Goal: Task Accomplishment & Management: Manage account settings

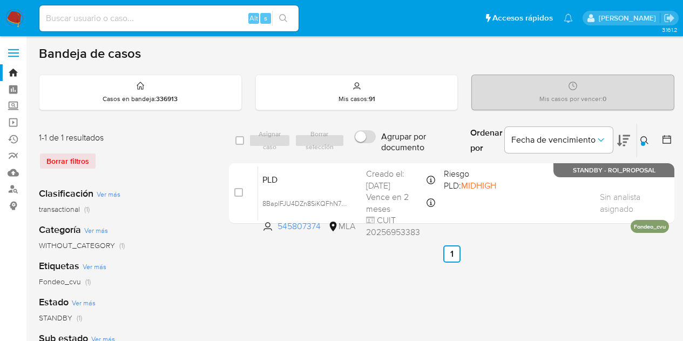
scroll to position [46, 0]
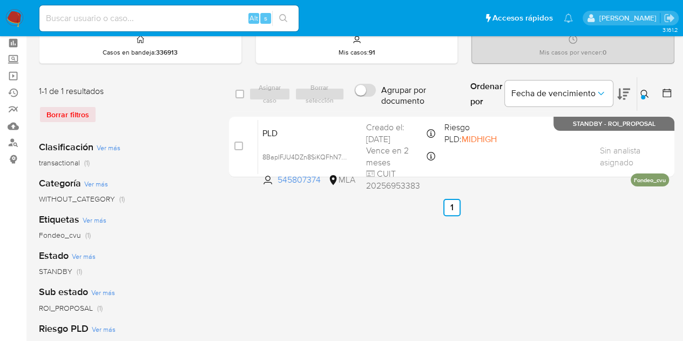
click at [281, 324] on div "select-all-cases-checkbox Asignar caso Borrar selección Agrupar por documento O…" at bounding box center [451, 314] width 445 height 474
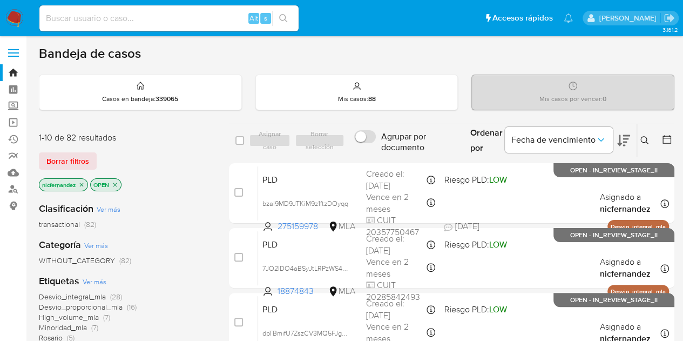
click at [201, 205] on div "Clasificación Ver más transactional (82)" at bounding box center [125, 216] width 173 height 28
click at [89, 155] on button "Borrar filtros" at bounding box center [68, 160] width 58 height 17
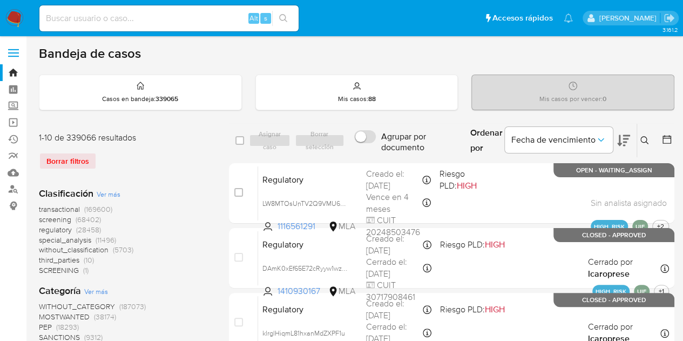
click at [643, 137] on icon at bounding box center [644, 140] width 9 height 9
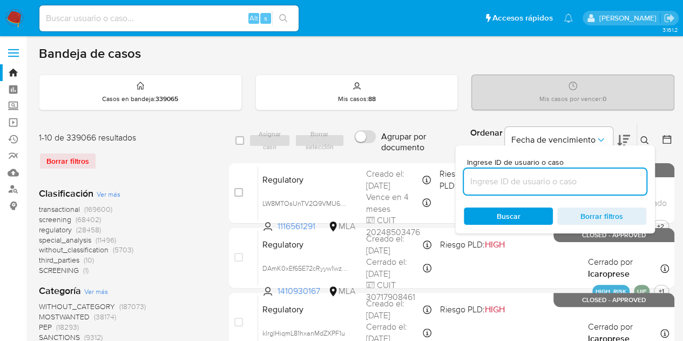
click at [562, 185] on input at bounding box center [555, 181] width 182 height 14
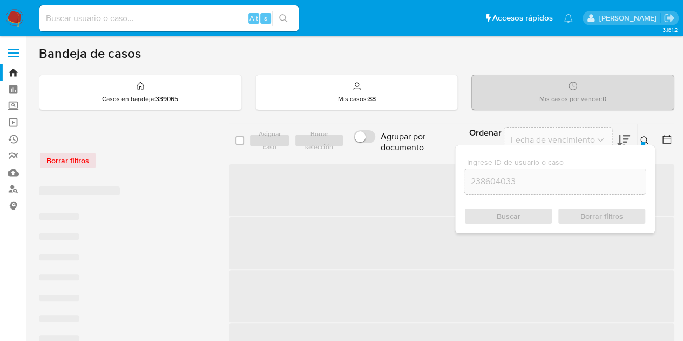
click at [645, 143] on icon at bounding box center [644, 140] width 9 height 9
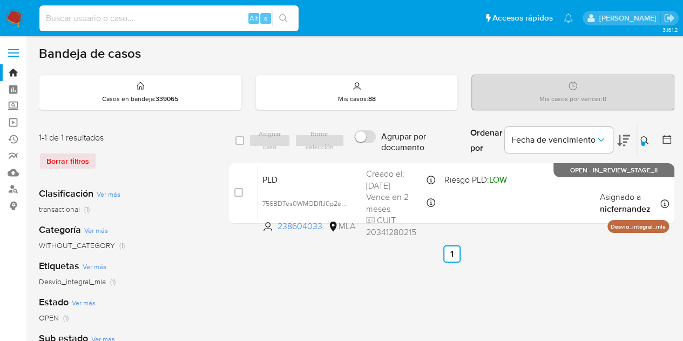
click at [649, 142] on button at bounding box center [646, 140] width 18 height 13
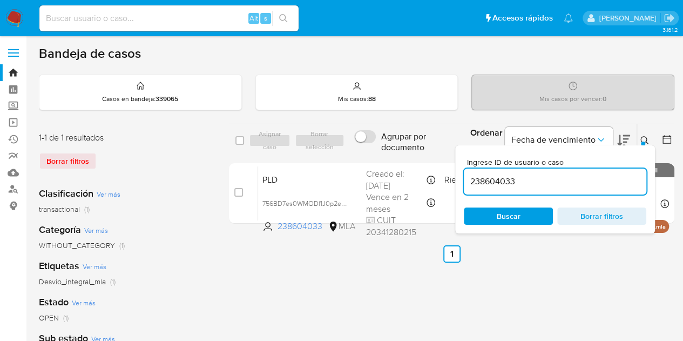
drag, startPoint x: 576, startPoint y: 178, endPoint x: 393, endPoint y: 151, distance: 185.4
click at [393, 151] on div "select-all-cases-checkbox Asignar caso Borrar selección Agrupar por documento O…" at bounding box center [451, 140] width 445 height 35
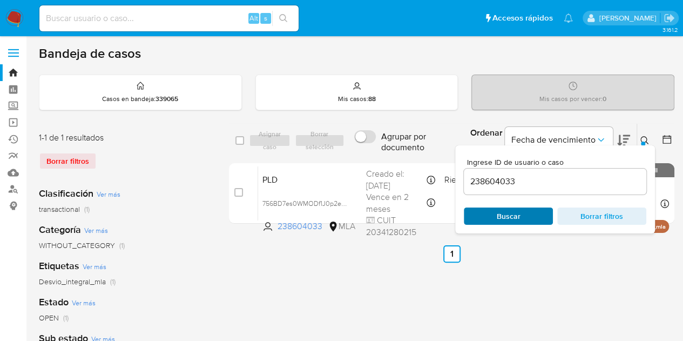
click at [525, 215] on span "Buscar" at bounding box center [508, 215] width 74 height 15
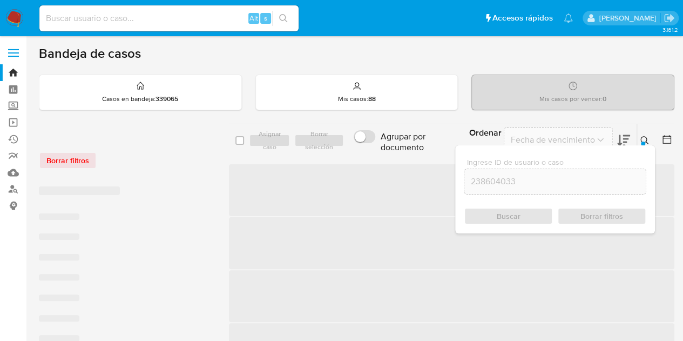
click at [639, 140] on button at bounding box center [646, 140] width 18 height 13
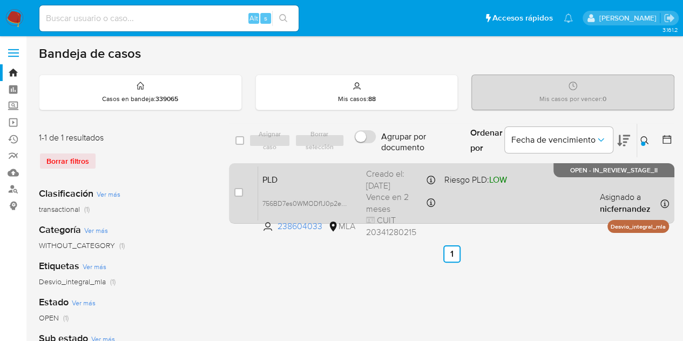
click at [300, 185] on div "PLD 756BD7es0WMODf1J0p2e1uv5 238604033 MLA Riesgo PLD: LOW Creado el: 12/09/202…" at bounding box center [463, 193] width 411 height 55
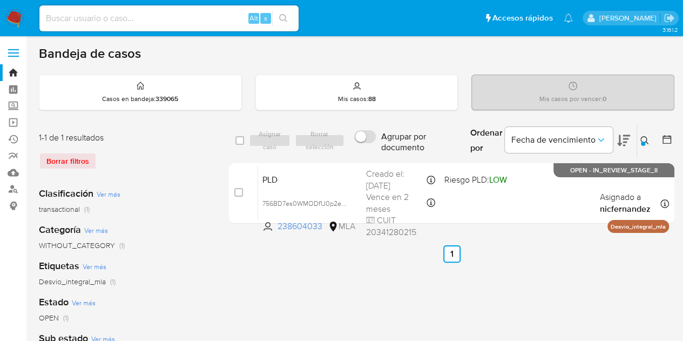
click at [641, 139] on icon at bounding box center [644, 140] width 9 height 9
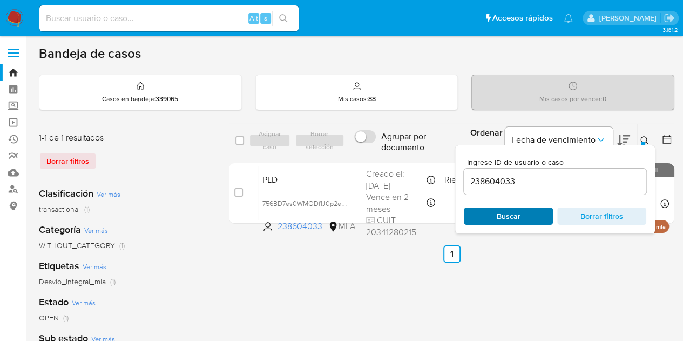
click at [516, 214] on span "Buscar" at bounding box center [509, 215] width 24 height 17
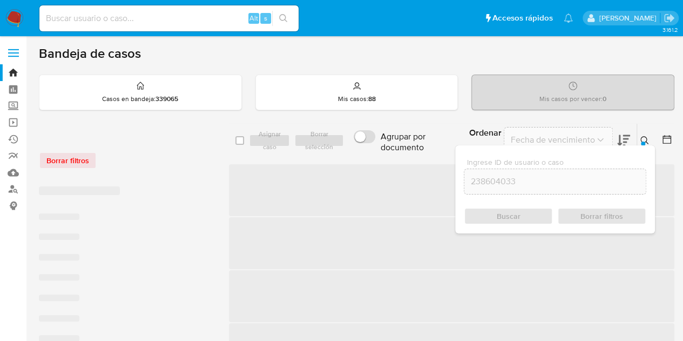
click at [642, 141] on div at bounding box center [643, 143] width 4 height 4
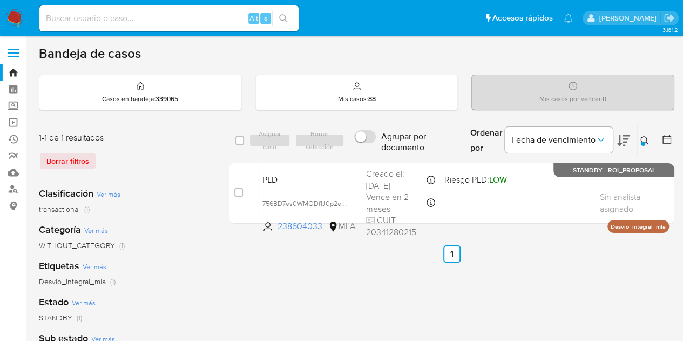
drag, startPoint x: 645, startPoint y: 139, endPoint x: 525, endPoint y: 196, distance: 133.3
click at [645, 139] on icon at bounding box center [644, 140] width 9 height 9
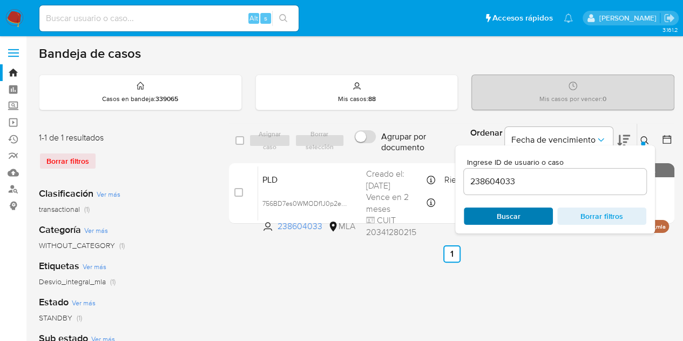
click at [506, 217] on span "Buscar" at bounding box center [509, 215] width 24 height 17
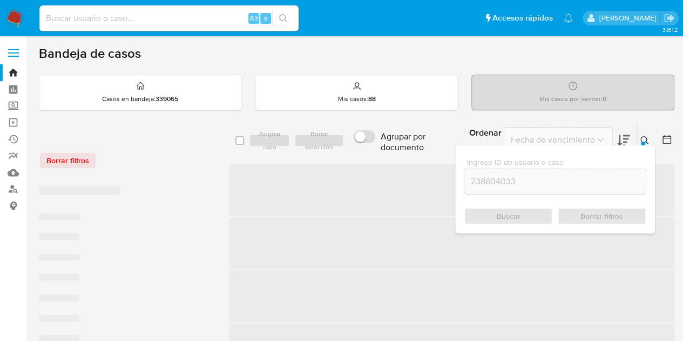
click at [644, 140] on icon at bounding box center [644, 140] width 9 height 9
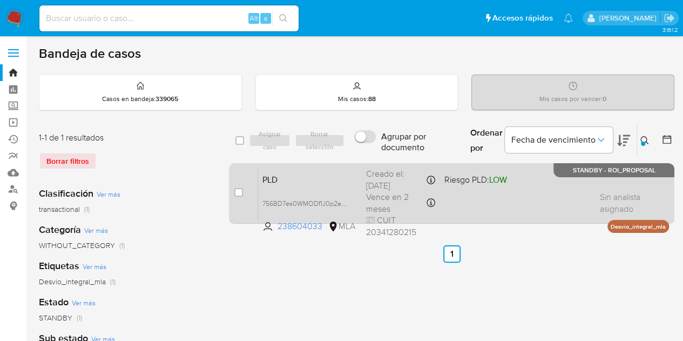
click at [319, 180] on span "PLD" at bounding box center [309, 179] width 95 height 14
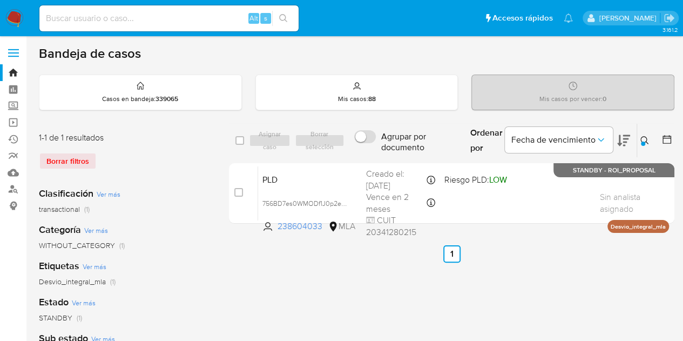
click at [645, 142] on icon at bounding box center [644, 140] width 9 height 9
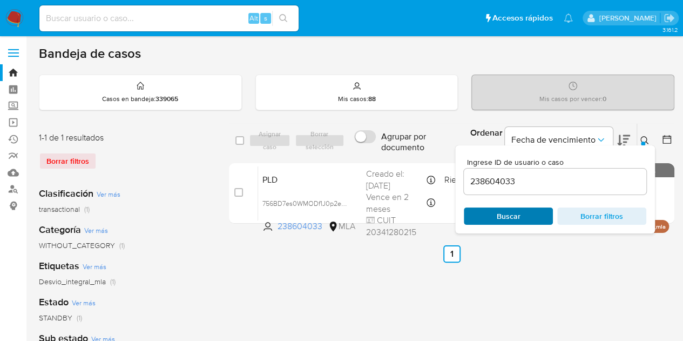
click at [529, 215] on span "Buscar" at bounding box center [508, 215] width 74 height 15
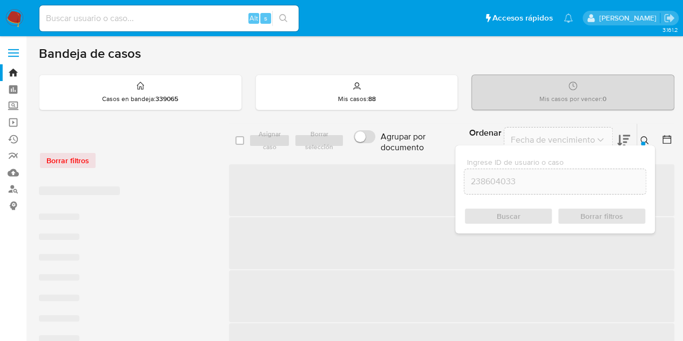
click at [640, 137] on icon at bounding box center [644, 140] width 8 height 8
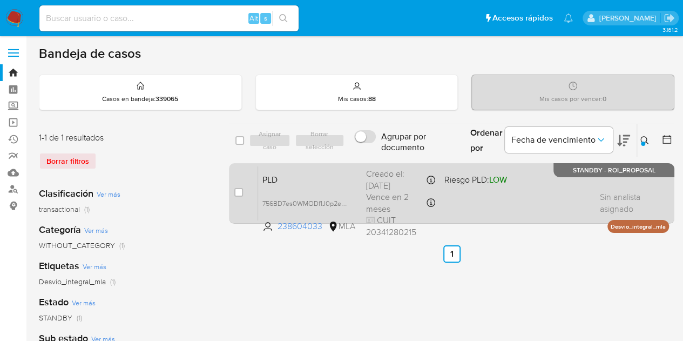
click at [315, 186] on div "PLD 756BD7es0WMODf1J0p2e1uv5 238604033 MLA Riesgo PLD: LOW Creado el: 12/09/202…" at bounding box center [463, 193] width 411 height 55
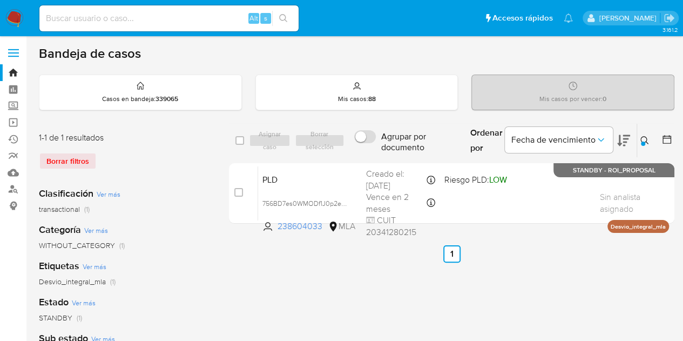
click at [647, 142] on icon at bounding box center [644, 140] width 9 height 9
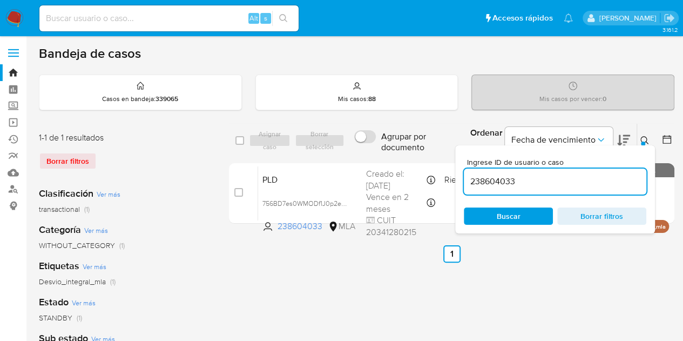
drag, startPoint x: 547, startPoint y: 182, endPoint x: 408, endPoint y: 158, distance: 140.8
click at [408, 158] on div "select-all-cases-checkbox Asignar caso Borrar selección Agrupar por documento O…" at bounding box center [451, 175] width 445 height 105
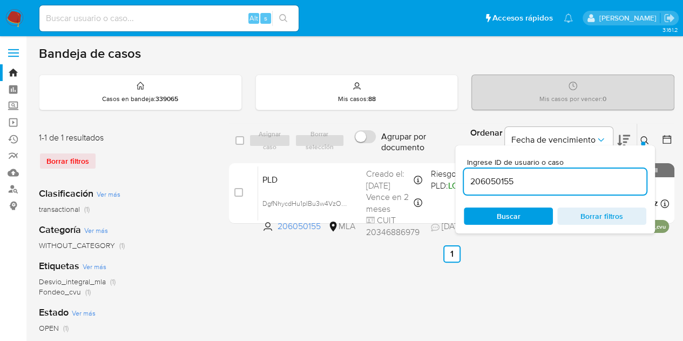
click at [642, 136] on icon at bounding box center [644, 140] width 9 height 9
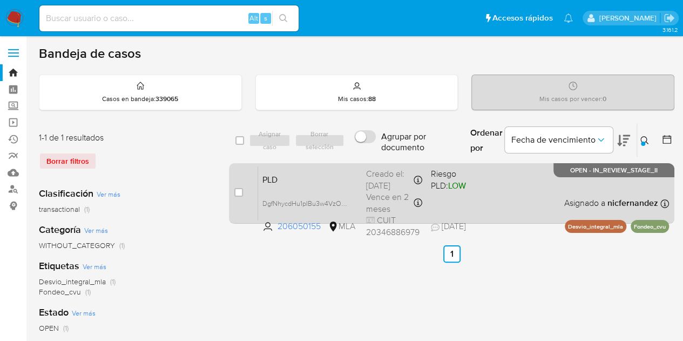
click at [337, 182] on span "PLD" at bounding box center [309, 179] width 95 height 14
click at [308, 184] on span "PLD" at bounding box center [309, 179] width 95 height 14
click at [345, 204] on span "DgfNhycdHu1pIBu3w4VzO9RC" at bounding box center [308, 202] width 92 height 12
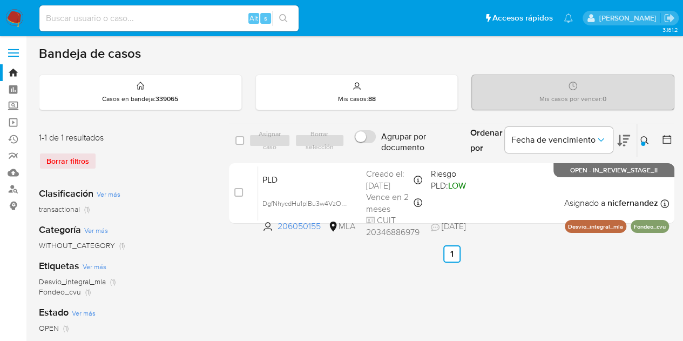
click at [648, 138] on icon at bounding box center [644, 140] width 9 height 9
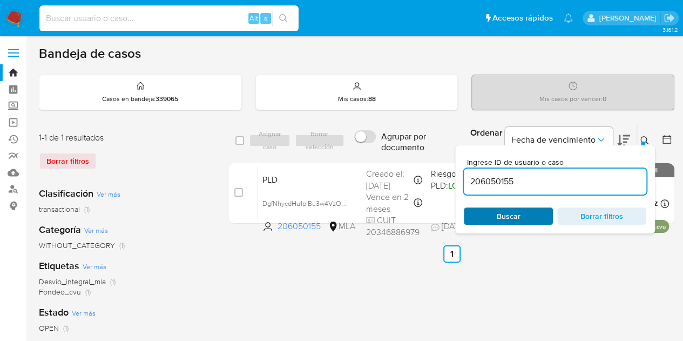
click at [515, 220] on span "Buscar" at bounding box center [509, 215] width 24 height 17
click at [644, 142] on div at bounding box center [643, 143] width 4 height 4
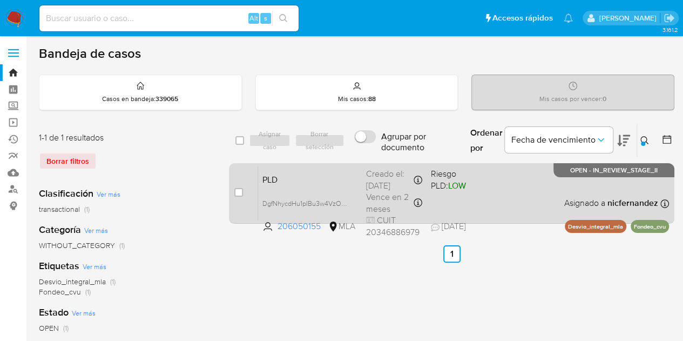
click at [341, 181] on span "PLD" at bounding box center [309, 179] width 95 height 14
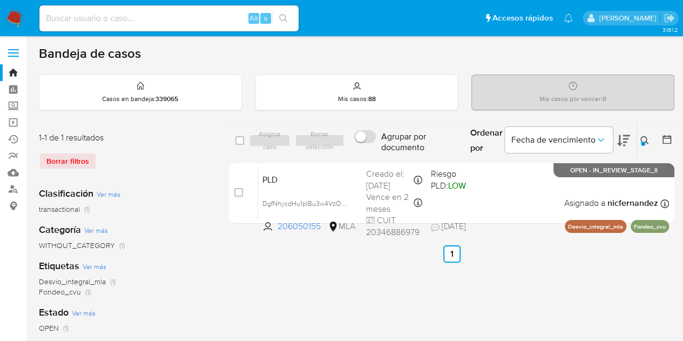
click at [642, 141] on div at bounding box center [643, 143] width 4 height 4
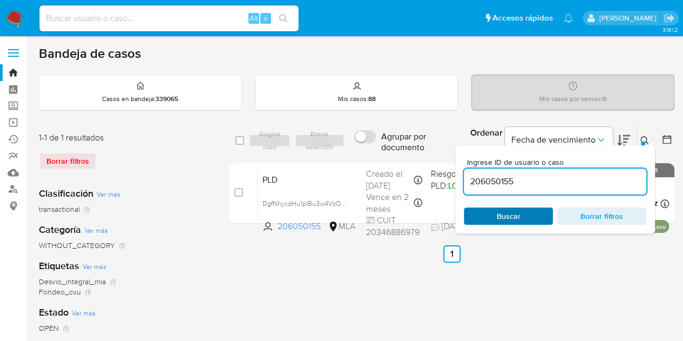
click at [519, 211] on span "Buscar" at bounding box center [509, 215] width 24 height 17
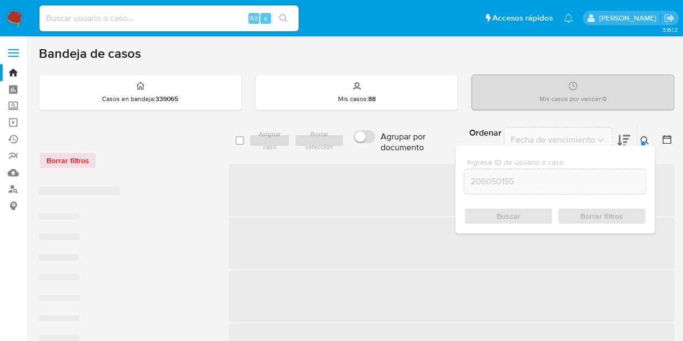
click at [641, 140] on icon at bounding box center [644, 140] width 8 height 8
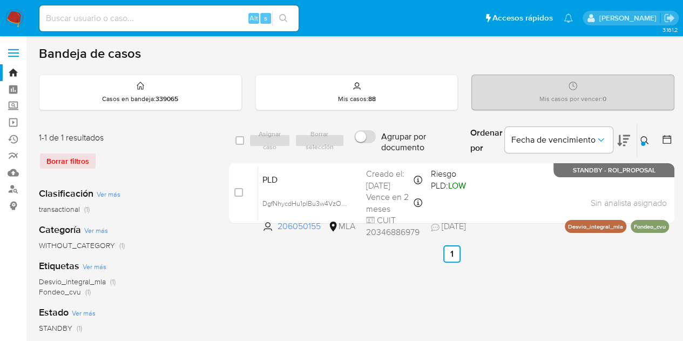
click at [641, 140] on icon at bounding box center [644, 140] width 8 height 8
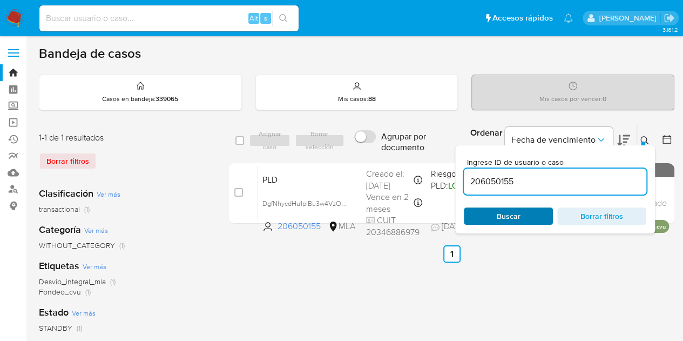
click at [512, 215] on span "Buscar" at bounding box center [509, 215] width 24 height 17
click at [643, 140] on icon at bounding box center [644, 140] width 9 height 9
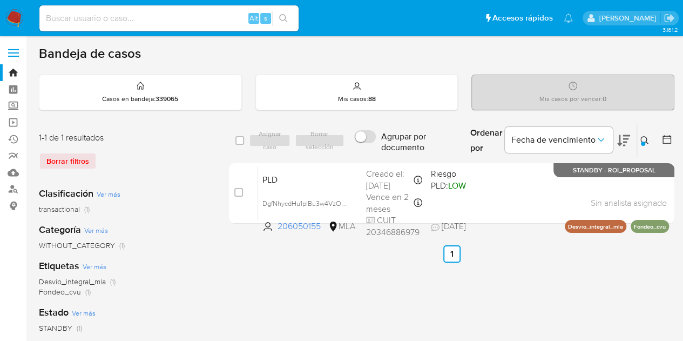
click at [644, 136] on icon at bounding box center [644, 140] width 9 height 9
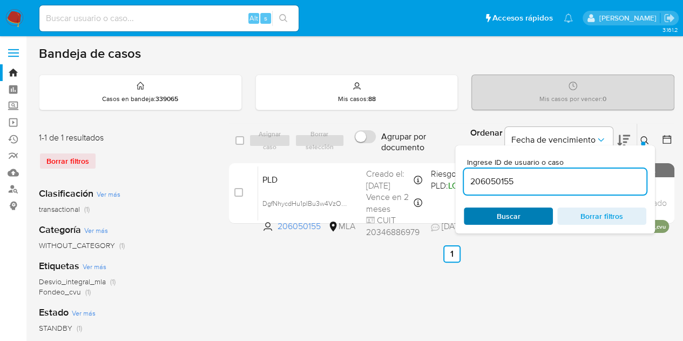
click at [526, 213] on span "Buscar" at bounding box center [508, 215] width 74 height 15
click at [649, 137] on button at bounding box center [646, 140] width 18 height 13
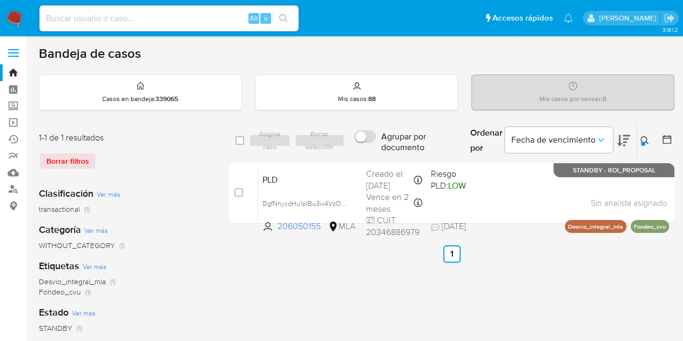
drag, startPoint x: 241, startPoint y: 321, endPoint x: 335, endPoint y: 255, distance: 114.7
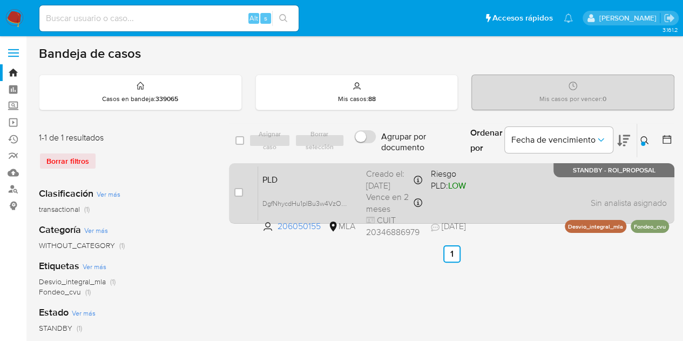
click at [316, 175] on span "PLD" at bounding box center [309, 179] width 95 height 14
click at [324, 172] on span "PLD" at bounding box center [309, 179] width 95 height 14
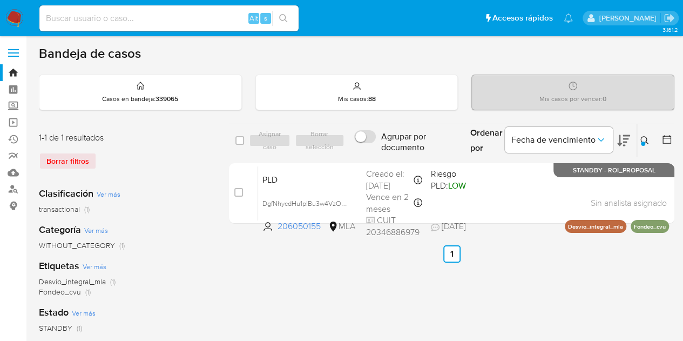
click at [648, 145] on button at bounding box center [646, 140] width 18 height 13
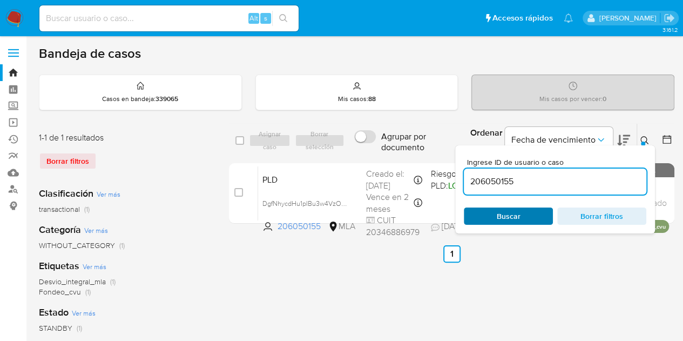
click at [527, 219] on span "Buscar" at bounding box center [508, 215] width 74 height 15
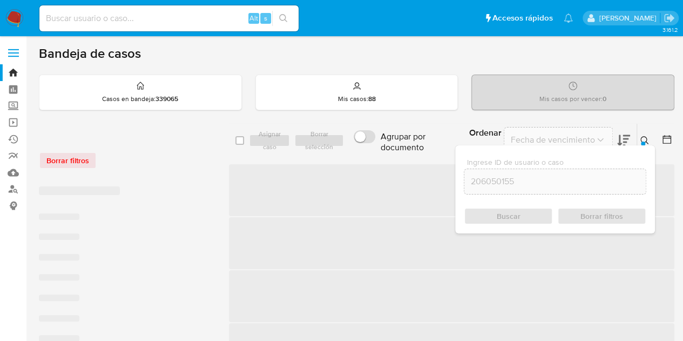
click at [644, 136] on icon at bounding box center [644, 140] width 8 height 8
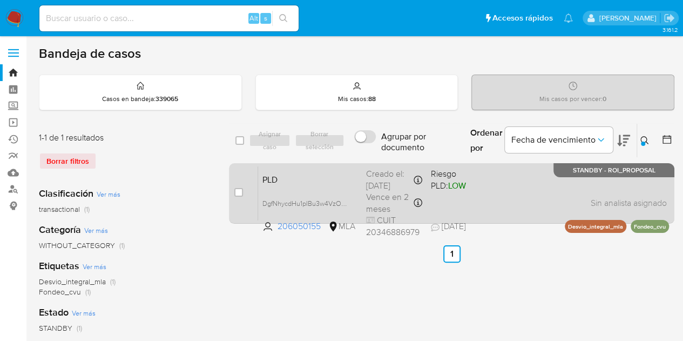
click at [368, 182] on div "Creado el: 12/09/2025 Creado el: 12/09/2025 03:22:36" at bounding box center [394, 179] width 56 height 23
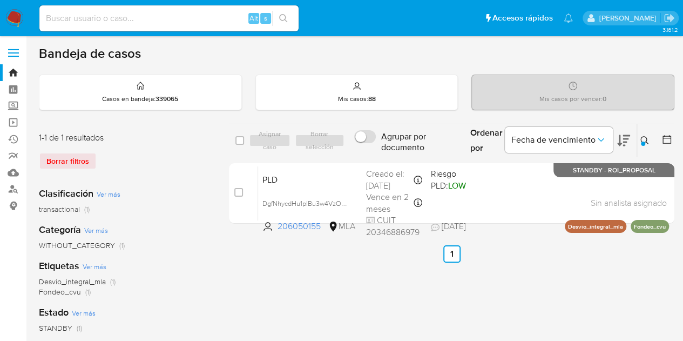
click at [643, 141] on div at bounding box center [643, 143] width 4 height 4
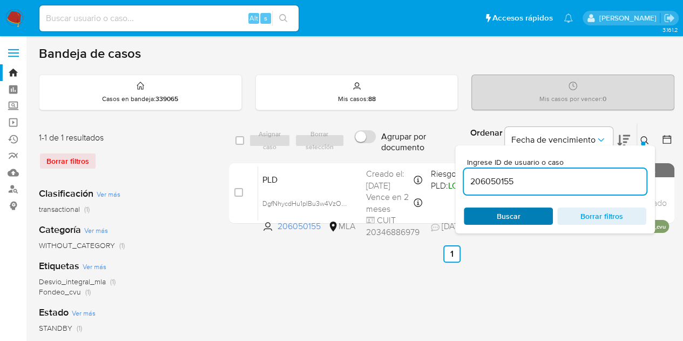
click at [511, 216] on span "Buscar" at bounding box center [509, 215] width 24 height 17
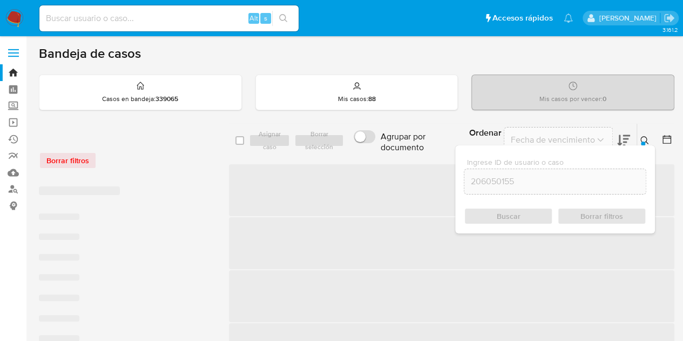
click at [643, 143] on div at bounding box center [643, 143] width 4 height 4
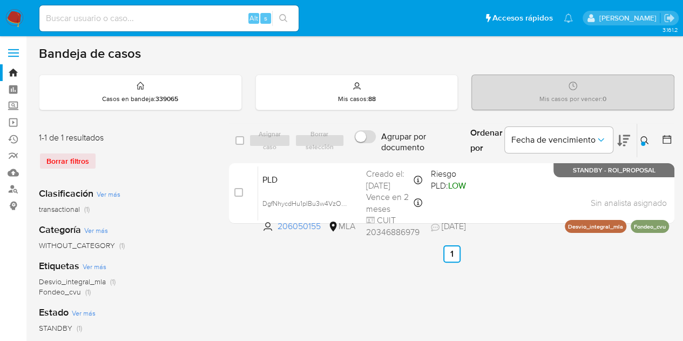
click at [287, 187] on div "PLD DgfNhycdHu1pIBu3w4VzO9RC 206050155 MLA Riesgo PLD: LOW Creado el: 12/09/202…" at bounding box center [463, 193] width 411 height 55
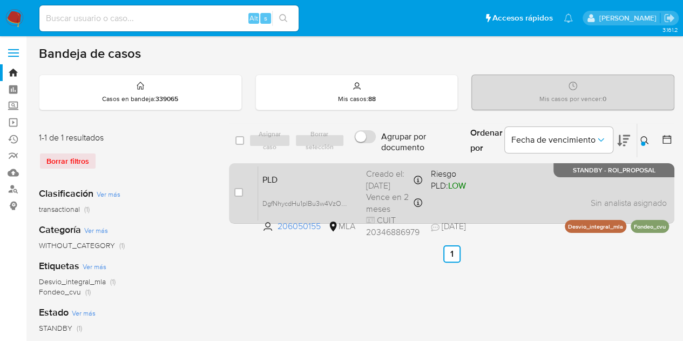
click at [285, 182] on span "PLD" at bounding box center [309, 179] width 95 height 14
click at [307, 186] on div "PLD DgfNhycdHu1pIBu3w4VzO9RC 206050155 MLA Riesgo PLD: LOW Creado el: 12/09/202…" at bounding box center [463, 193] width 411 height 55
click at [291, 173] on span "PLD" at bounding box center [309, 179] width 95 height 14
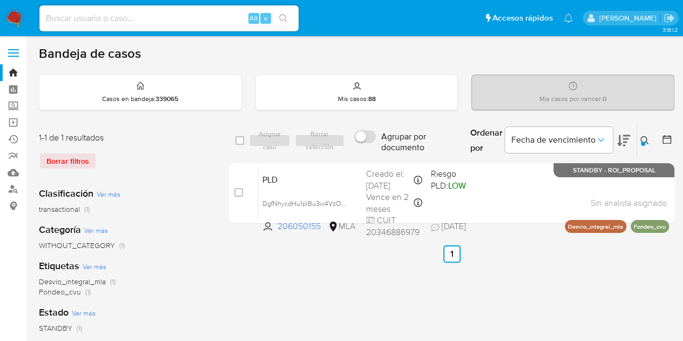
click at [644, 136] on icon at bounding box center [644, 140] width 9 height 9
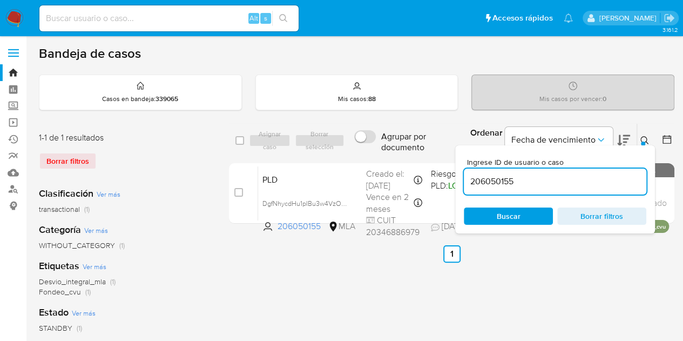
drag, startPoint x: 574, startPoint y: 181, endPoint x: 411, endPoint y: 158, distance: 164.6
click at [411, 158] on div "select-all-cases-checkbox Asignar caso Borrar selección Agrupar por documento O…" at bounding box center [451, 175] width 445 height 105
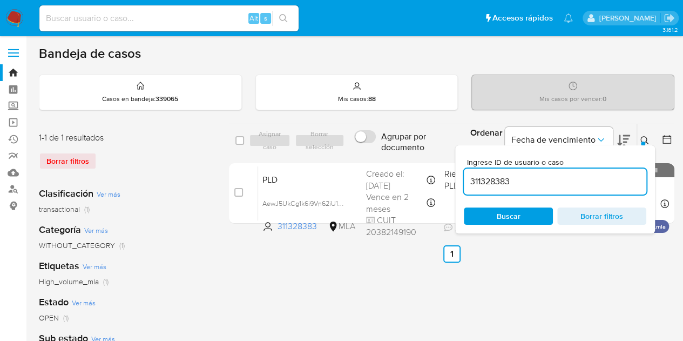
click at [643, 139] on icon at bounding box center [644, 140] width 9 height 9
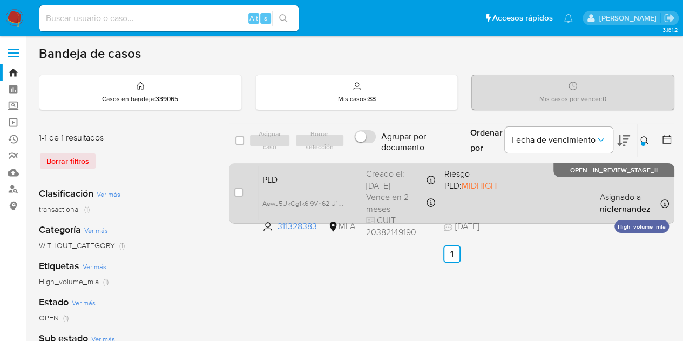
click at [323, 185] on div "PLD AewJ5UkCg1k6i9Vn62iU1MCe 311328383 MLA Riesgo PLD: MIDHIGH Creado el: 12/09…" at bounding box center [463, 193] width 411 height 55
click at [344, 204] on span "AewJ5UkCg1k6i9Vn62iU1MCe" at bounding box center [307, 202] width 90 height 12
click at [345, 201] on span "AewJ5UkCg1k6i9Vn62iU1MCe" at bounding box center [307, 202] width 90 height 12
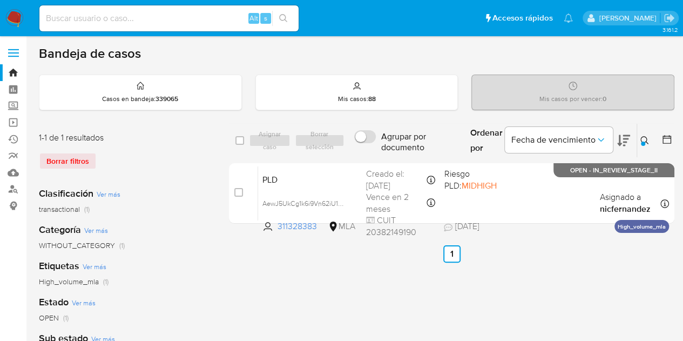
click at [641, 139] on icon at bounding box center [644, 140] width 9 height 9
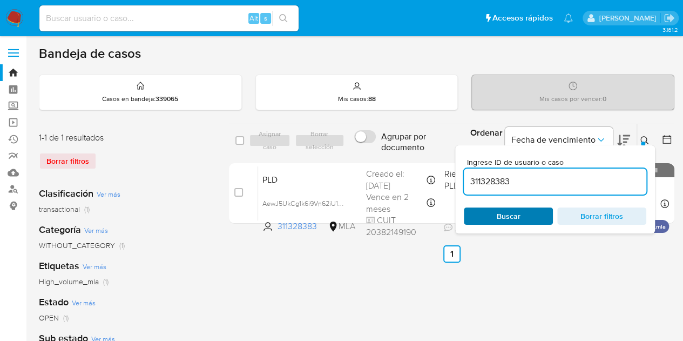
click at [523, 212] on span "Buscar" at bounding box center [508, 215] width 74 height 15
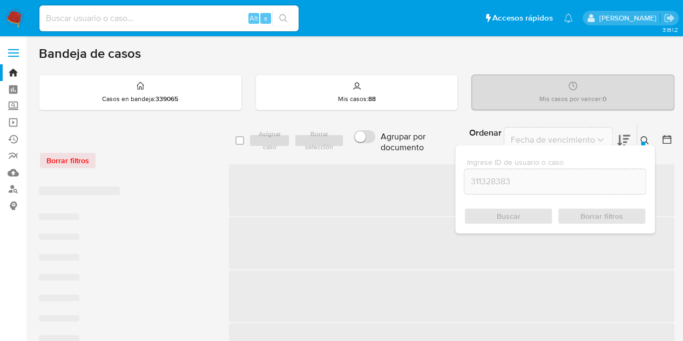
click at [645, 140] on icon at bounding box center [644, 140] width 8 height 8
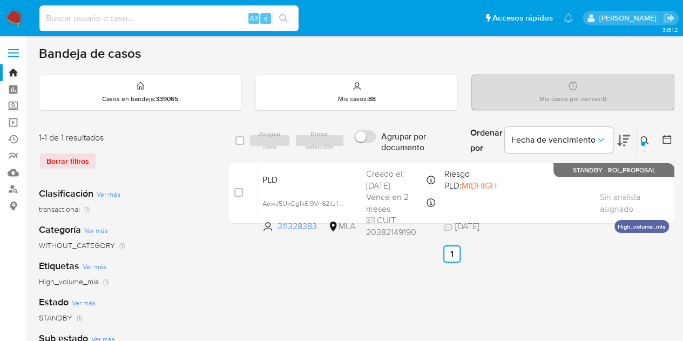
click at [640, 141] on icon at bounding box center [644, 140] width 9 height 9
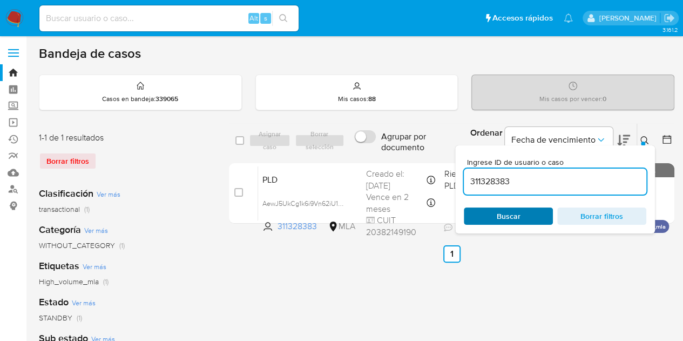
click at [522, 210] on span "Buscar" at bounding box center [508, 215] width 74 height 15
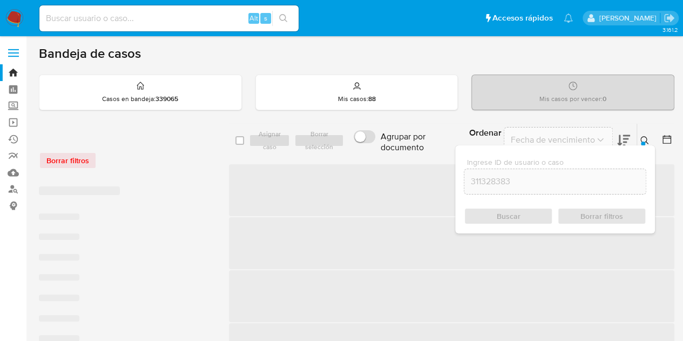
click at [644, 139] on icon at bounding box center [644, 140] width 9 height 9
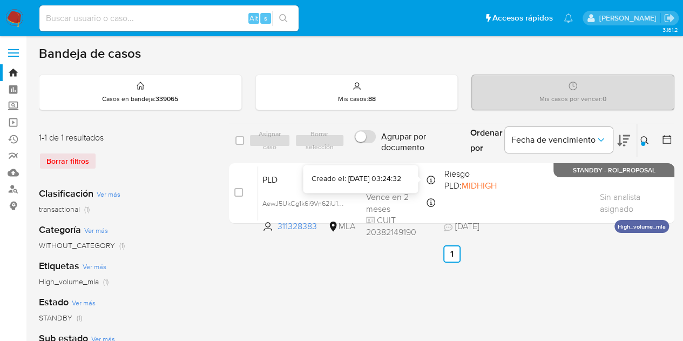
click at [313, 182] on div "Creado el: 12/09/2025 03:24:32" at bounding box center [355, 178] width 89 height 11
drag, startPoint x: 646, startPoint y: 141, endPoint x: 636, endPoint y: 150, distance: 13.4
click at [646, 141] on icon at bounding box center [644, 140] width 8 height 8
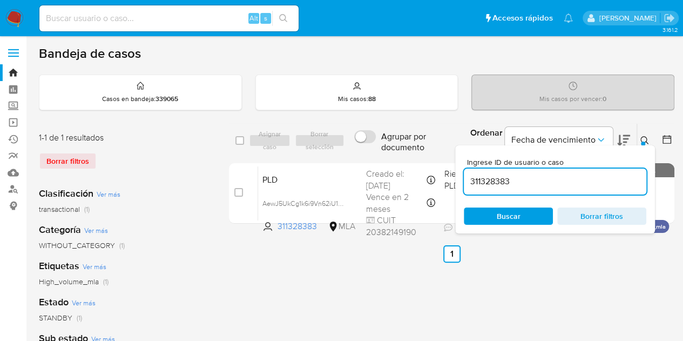
drag, startPoint x: 561, startPoint y: 175, endPoint x: 399, endPoint y: 157, distance: 162.9
click at [400, 158] on div "select-all-cases-checkbox Asignar caso Borrar selección Agrupar por documento O…" at bounding box center [451, 175] width 445 height 105
type input "1073863182"
click at [644, 139] on icon at bounding box center [644, 140] width 9 height 9
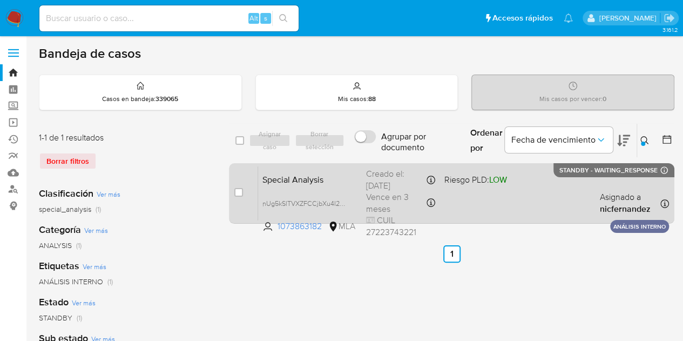
click at [317, 182] on span "Special Analysis" at bounding box center [309, 179] width 95 height 14
click at [239, 191] on input "checkbox" at bounding box center [238, 192] width 9 height 9
checkbox input "true"
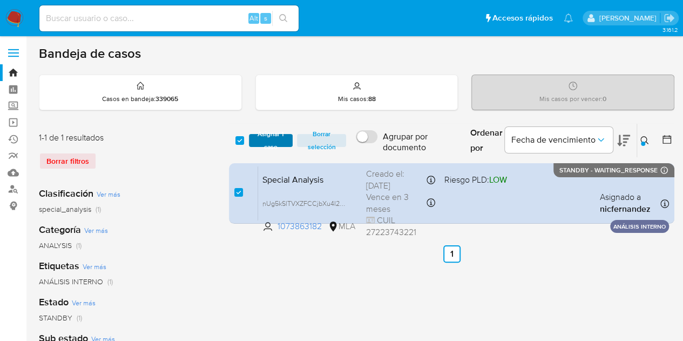
click at [270, 137] on span "Asignar 1 caso" at bounding box center [270, 140] width 33 height 11
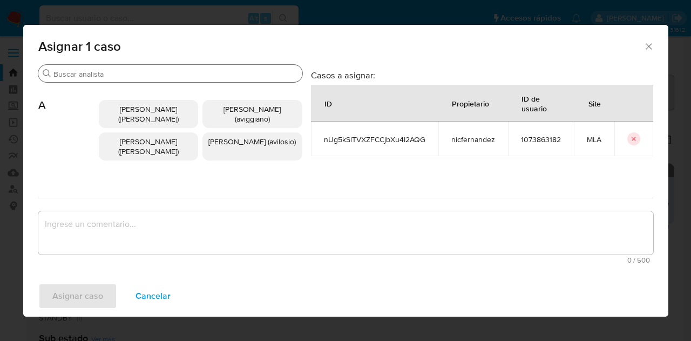
click at [135, 75] on input "Buscar" at bounding box center [175, 74] width 244 height 10
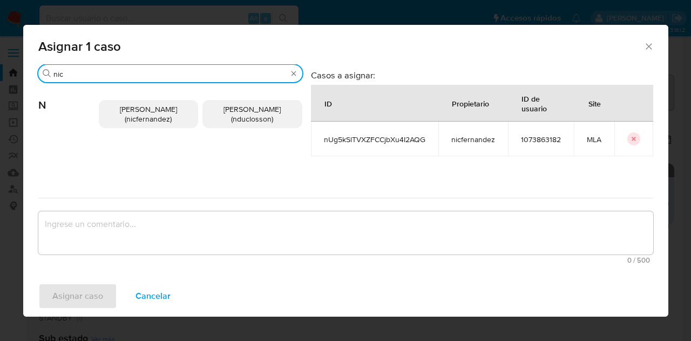
type input "nic"
click at [146, 114] on span "Nicolas Fernandez Allen (nicfernandez)" at bounding box center [148, 114] width 57 height 21
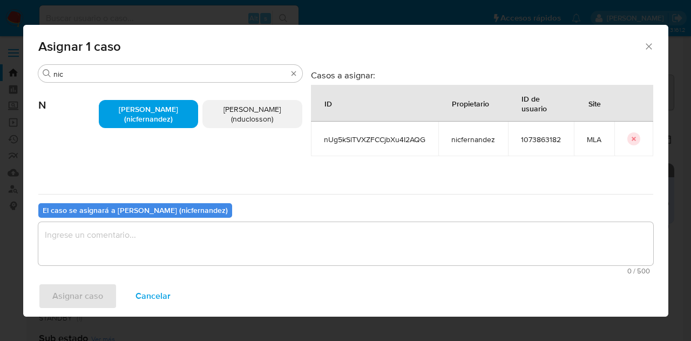
click at [168, 234] on textarea "assign-modal" at bounding box center [345, 243] width 615 height 43
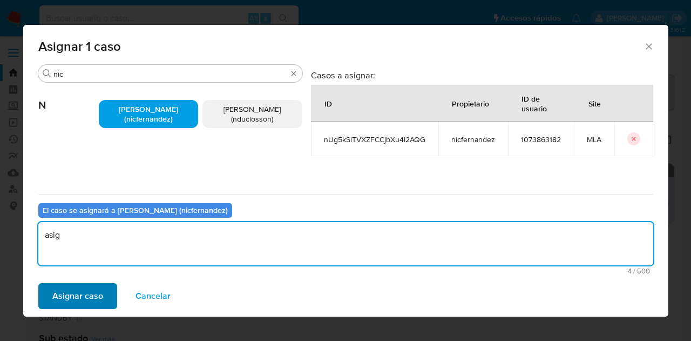
type textarea "asig"
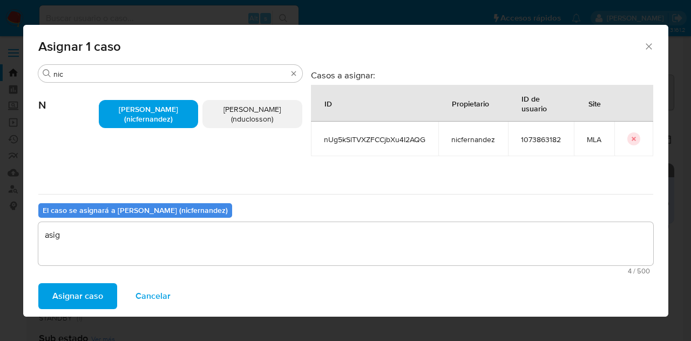
click at [71, 296] on span "Asignar caso" at bounding box center [77, 296] width 51 height 24
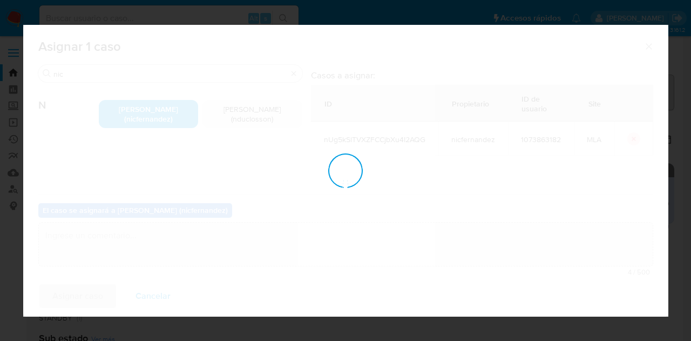
checkbox input "false"
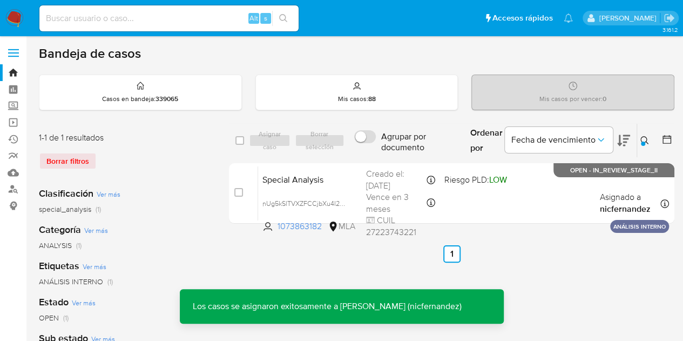
click at [308, 182] on span "Special Analysis" at bounding box center [309, 179] width 95 height 14
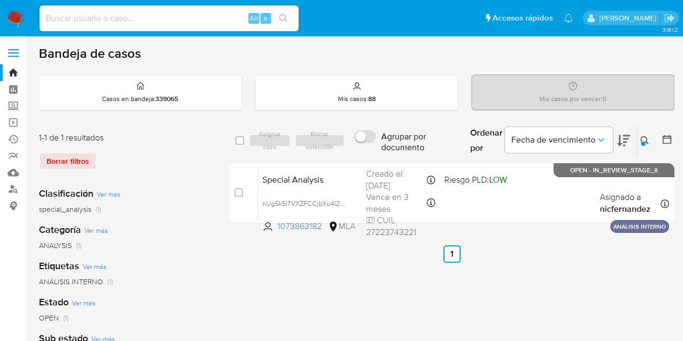
click at [639, 139] on button at bounding box center [646, 140] width 18 height 13
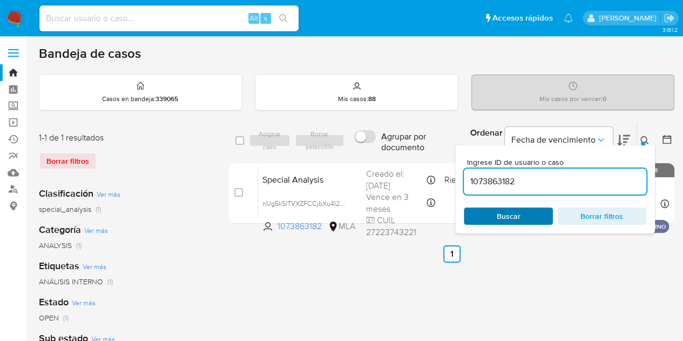
click at [515, 209] on span "Buscar" at bounding box center [509, 215] width 24 height 17
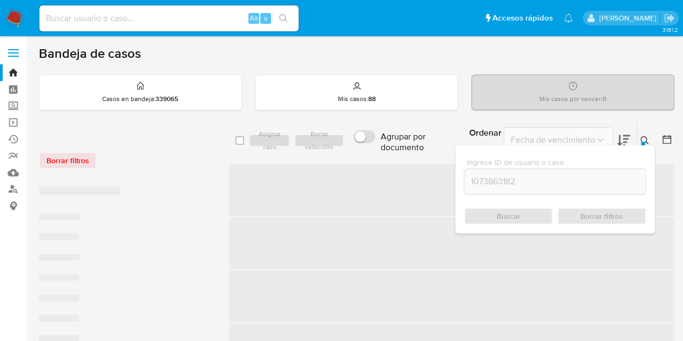
click at [644, 137] on icon at bounding box center [644, 140] width 9 height 9
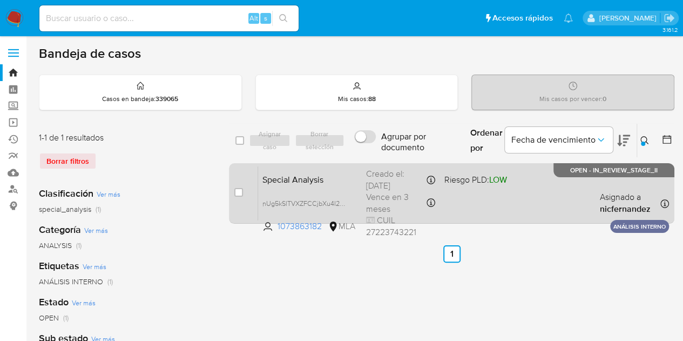
click at [361, 174] on div "Special Analysis nUg5kSlTVXZFCCjbXu4I2AQG 1073863182 MLA Riesgo PLD: LOW Creado…" at bounding box center [463, 193] width 411 height 55
click at [323, 174] on span "Special Analysis" at bounding box center [309, 179] width 95 height 14
click at [308, 174] on span "Special Analysis" at bounding box center [309, 179] width 95 height 14
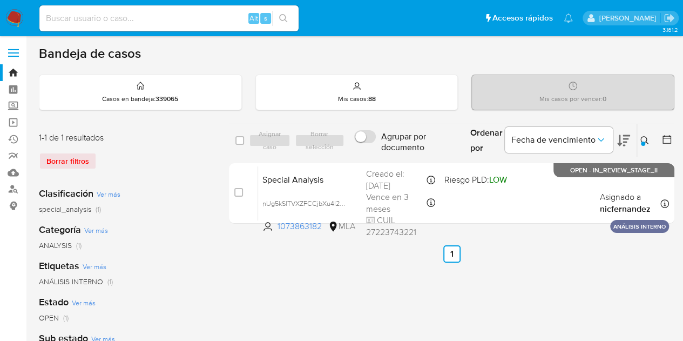
click at [641, 143] on div at bounding box center [643, 143] width 4 height 4
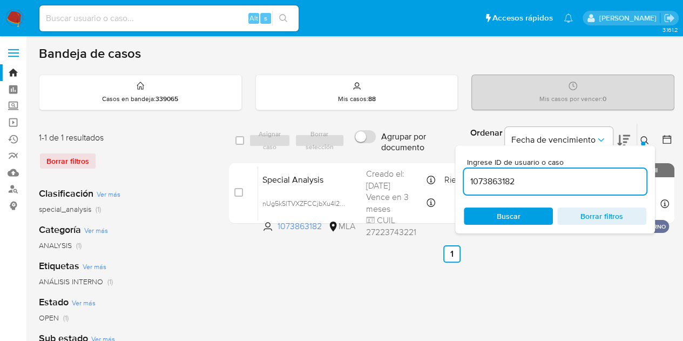
drag, startPoint x: 535, startPoint y: 182, endPoint x: 478, endPoint y: 170, distance: 57.9
click at [373, 151] on div "select-all-cases-checkbox Asignar caso Borrar selección Agrupar por documento O…" at bounding box center [451, 140] width 445 height 35
click at [643, 142] on div at bounding box center [643, 143] width 4 height 4
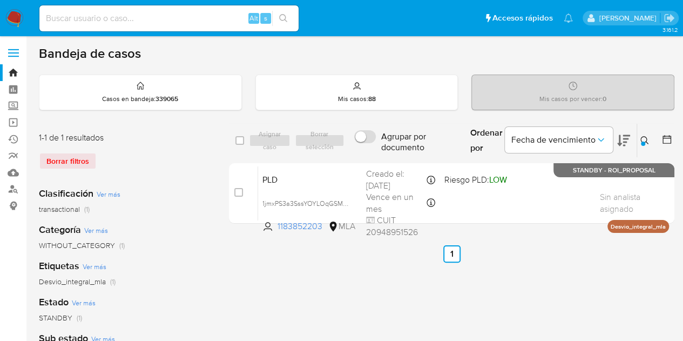
drag, startPoint x: 645, startPoint y: 133, endPoint x: 581, endPoint y: 166, distance: 72.4
click at [645, 134] on button at bounding box center [646, 140] width 18 height 13
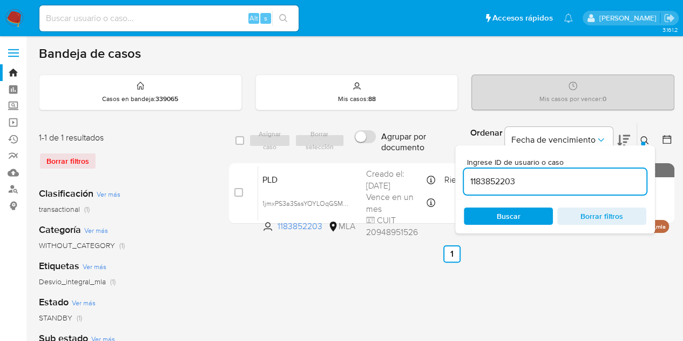
drag, startPoint x: 527, startPoint y: 179, endPoint x: 422, endPoint y: 152, distance: 108.1
click at [422, 152] on div "select-all-cases-checkbox Asignar caso Borrar selección Agrupar por documento O…" at bounding box center [451, 140] width 445 height 35
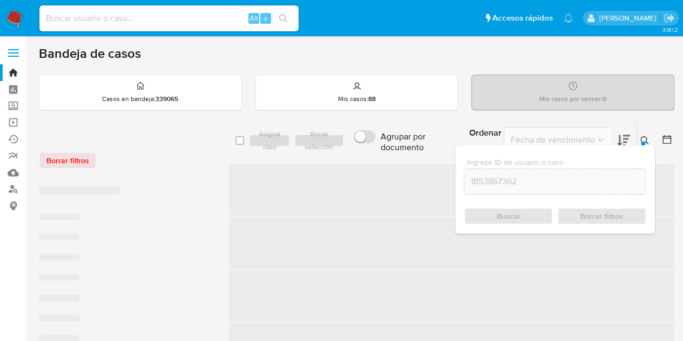
click at [647, 141] on icon at bounding box center [644, 140] width 9 height 9
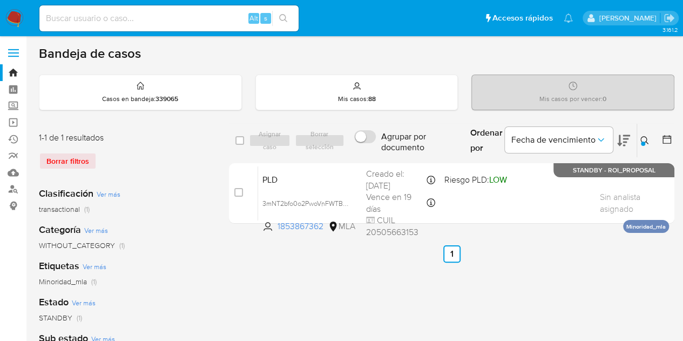
click at [644, 141] on icon at bounding box center [644, 140] width 9 height 9
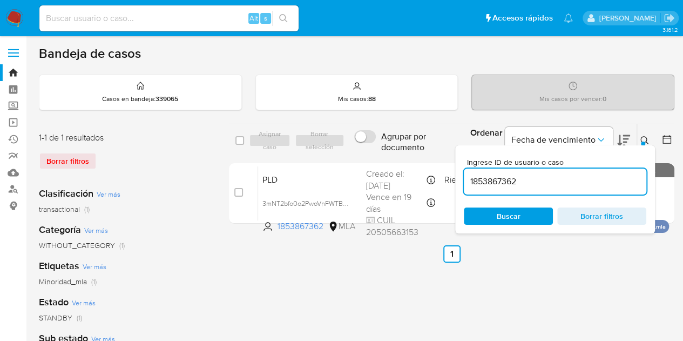
drag, startPoint x: 544, startPoint y: 180, endPoint x: 401, endPoint y: 150, distance: 146.2
click at [402, 149] on div "select-all-cases-checkbox Asignar caso Borrar selección Agrupar por documento O…" at bounding box center [451, 140] width 445 height 35
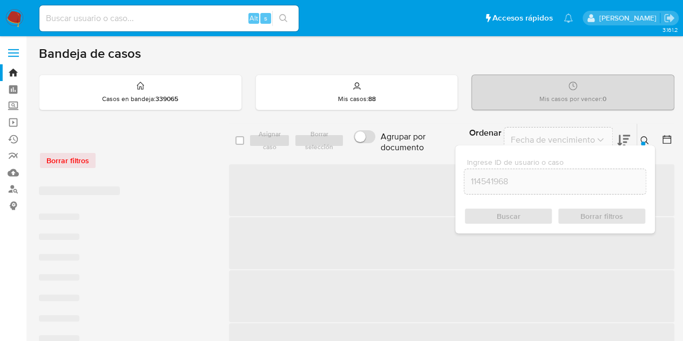
click at [641, 140] on button at bounding box center [646, 140] width 18 height 13
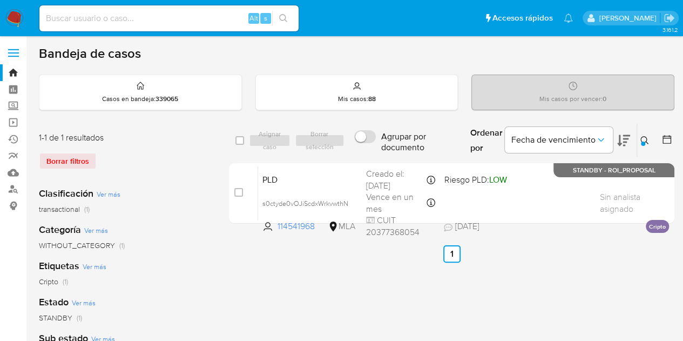
click at [645, 137] on icon at bounding box center [644, 140] width 9 height 9
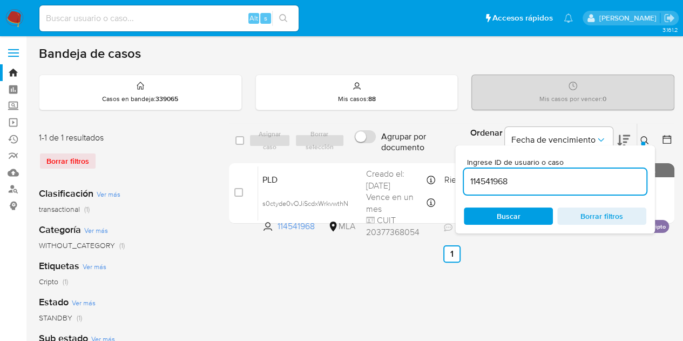
drag, startPoint x: 387, startPoint y: 158, endPoint x: 371, endPoint y: 157, distance: 16.2
click at [372, 154] on div "select-all-cases-checkbox Asignar caso Borrar selección Agrupar por documento O…" at bounding box center [451, 140] width 445 height 35
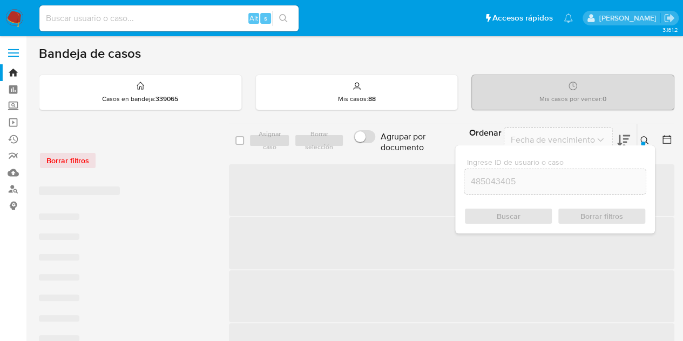
click at [647, 137] on icon at bounding box center [644, 140] width 9 height 9
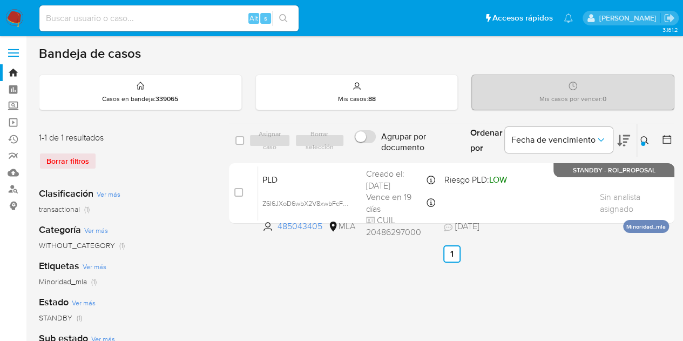
click at [643, 136] on icon at bounding box center [644, 140] width 9 height 9
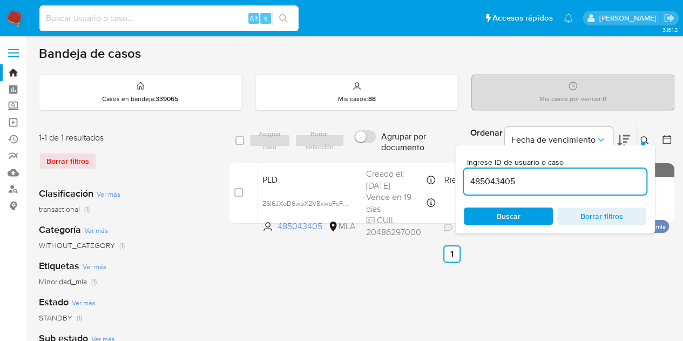
drag, startPoint x: 528, startPoint y: 171, endPoint x: 368, endPoint y: 149, distance: 161.7
click at [368, 149] on div "select-all-cases-checkbox Asignar caso Borrar selección Agrupar por documento O…" at bounding box center [451, 140] width 445 height 35
type input "1643001568"
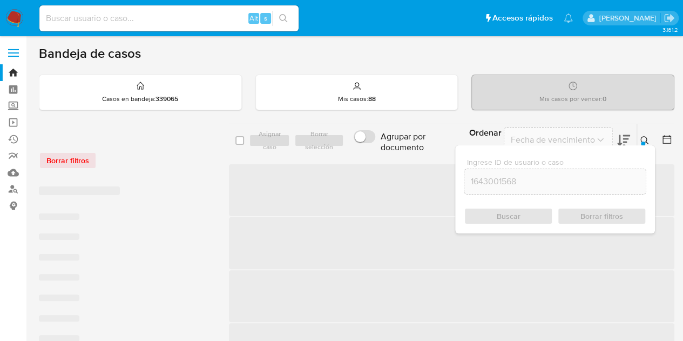
click at [641, 143] on div at bounding box center [643, 143] width 4 height 4
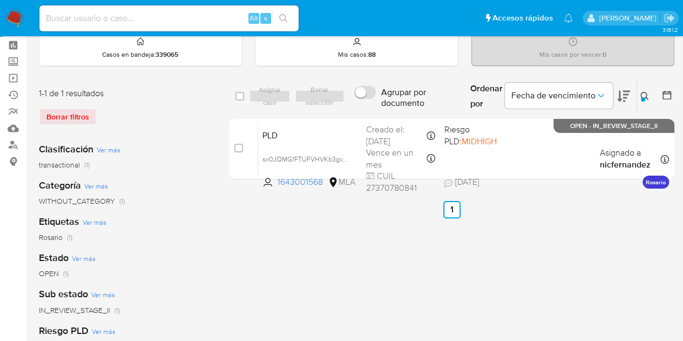
scroll to position [54, 0]
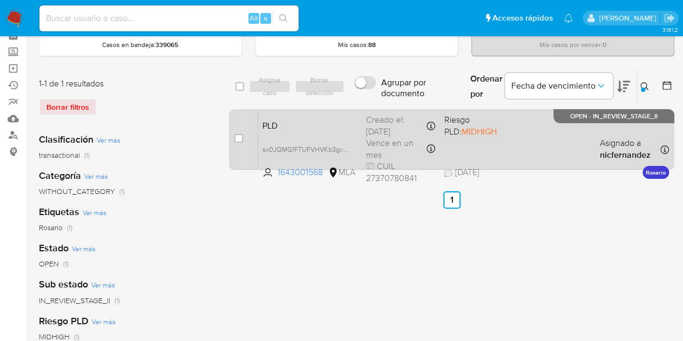
click at [346, 119] on span "PLD" at bounding box center [309, 125] width 95 height 14
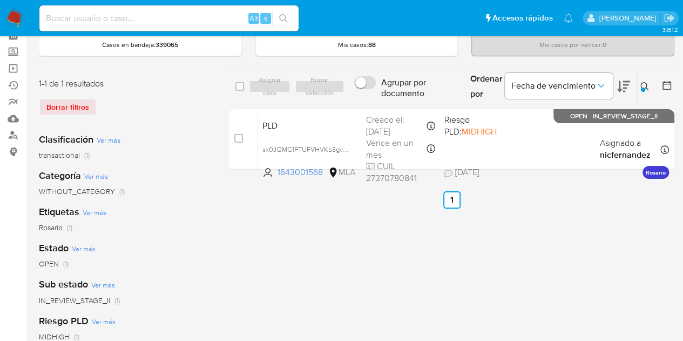
click at [645, 80] on button at bounding box center [646, 86] width 18 height 13
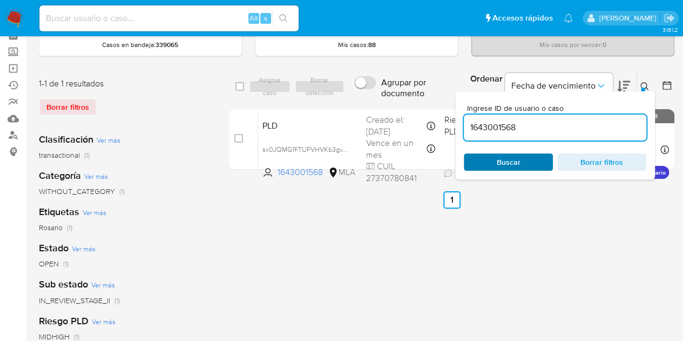
click at [527, 161] on span "Buscar" at bounding box center [508, 161] width 74 height 15
click at [645, 87] on icon at bounding box center [644, 86] width 9 height 9
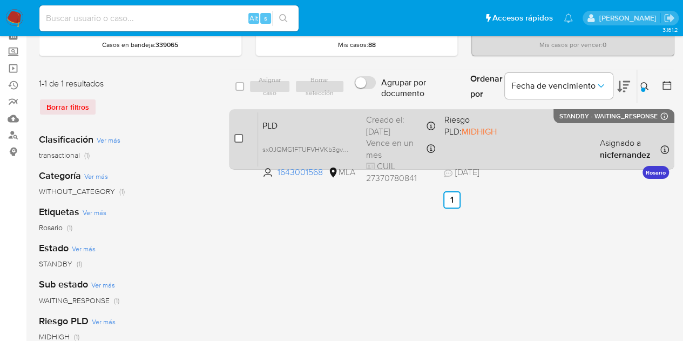
click at [239, 138] on input "checkbox" at bounding box center [238, 138] width 9 height 9
checkbox input "true"
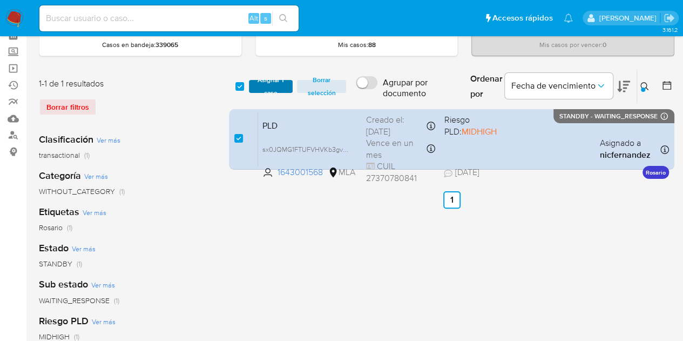
click at [273, 81] on span "Asignar 1 caso" at bounding box center [270, 86] width 33 height 11
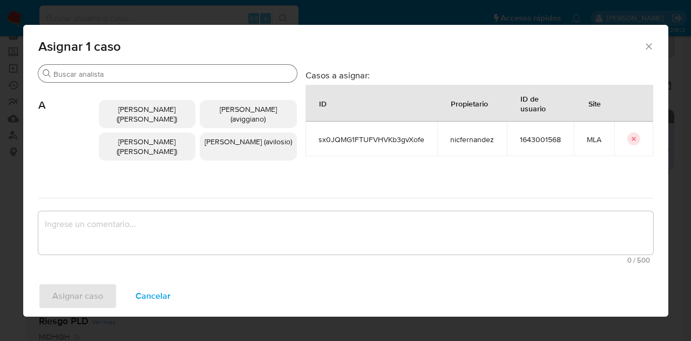
click at [125, 69] on input "Buscar" at bounding box center [172, 74] width 239 height 10
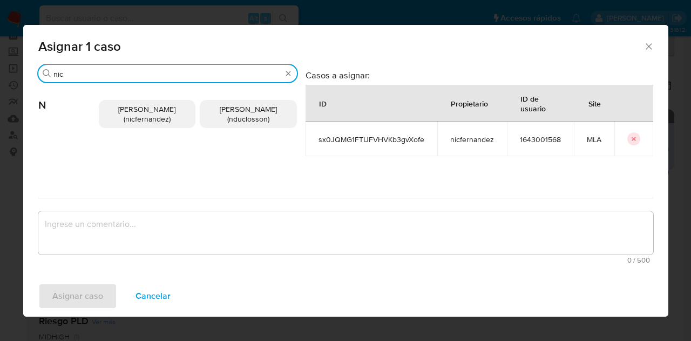
type input "nic"
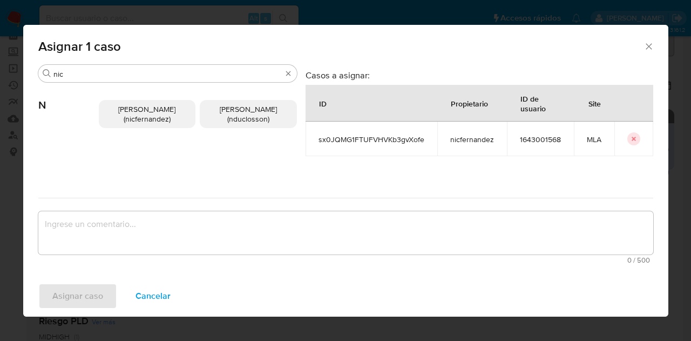
click at [144, 101] on p "Nicolas Fernandez Allen (nicfernandez)" at bounding box center [147, 114] width 97 height 28
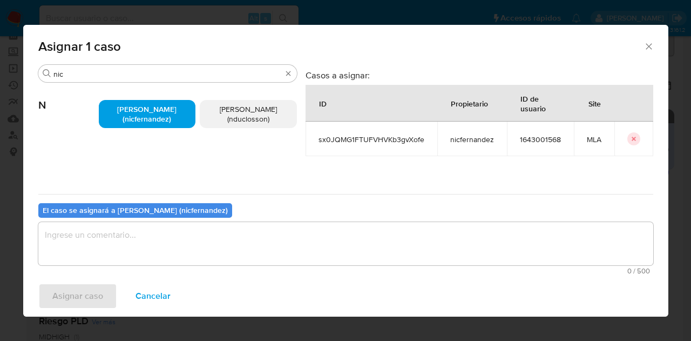
click at [203, 240] on textarea "assign-modal" at bounding box center [345, 243] width 615 height 43
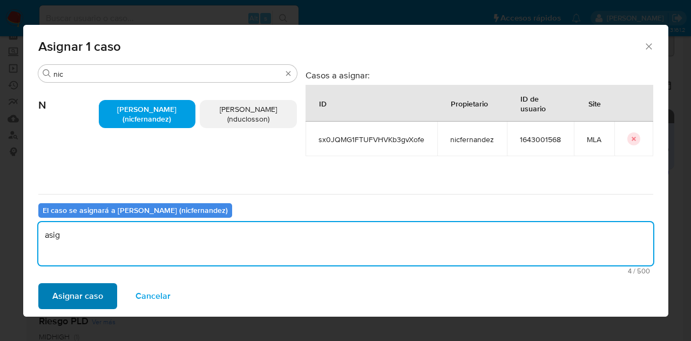
type textarea "asig"
click at [62, 296] on span "Asignar caso" at bounding box center [77, 296] width 51 height 24
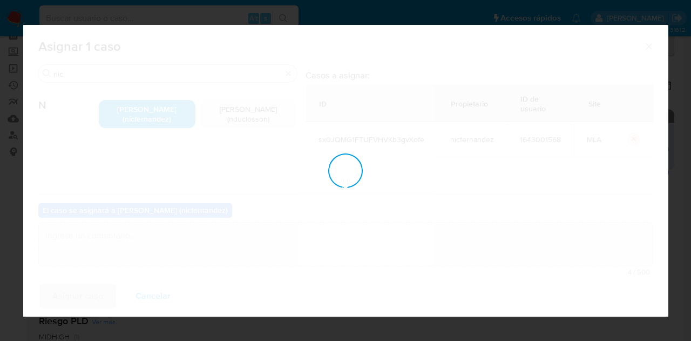
checkbox input "false"
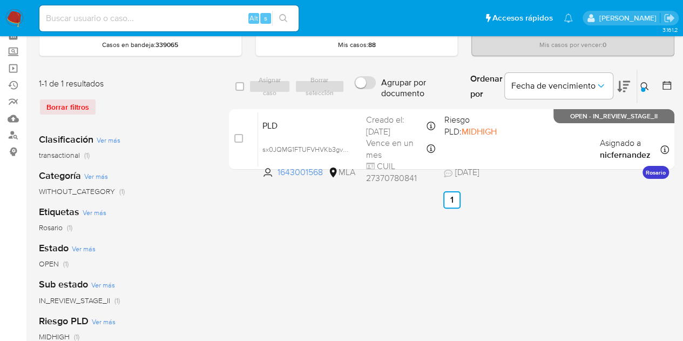
click at [640, 85] on icon at bounding box center [644, 86] width 8 height 8
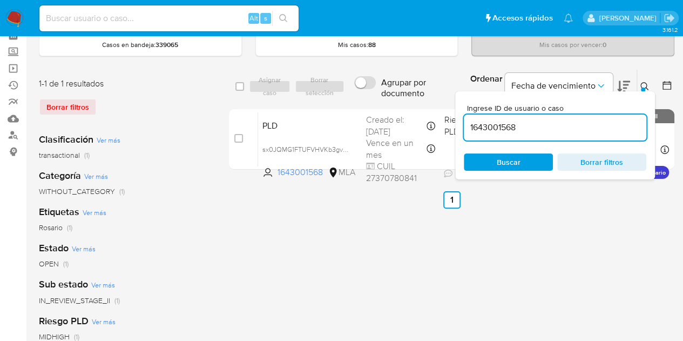
drag, startPoint x: 533, startPoint y: 126, endPoint x: 384, endPoint y: 83, distance: 155.8
click at [385, 84] on div "select-all-cases-checkbox Asignar caso Borrar selección Agrupar por documento O…" at bounding box center [451, 86] width 445 height 35
type input "309221773"
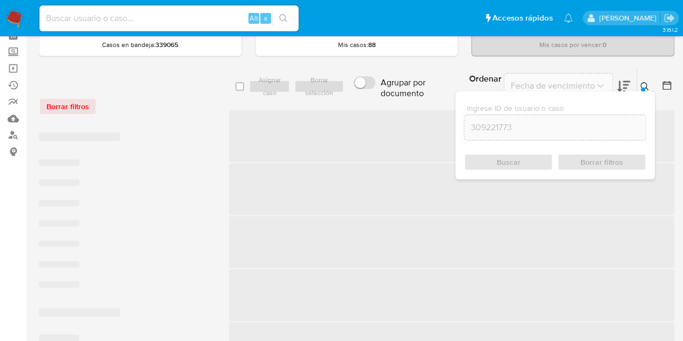
click at [643, 85] on icon at bounding box center [644, 86] width 9 height 9
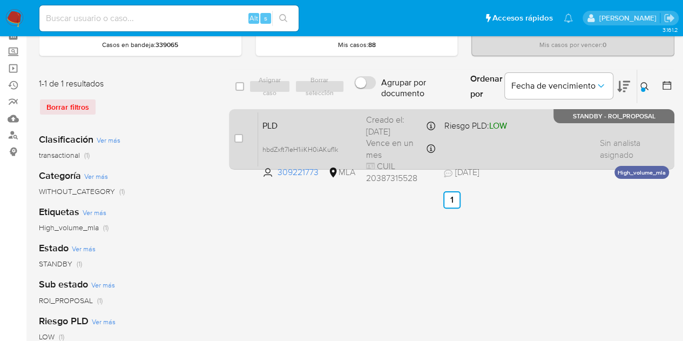
click at [323, 127] on span "PLD" at bounding box center [309, 125] width 95 height 14
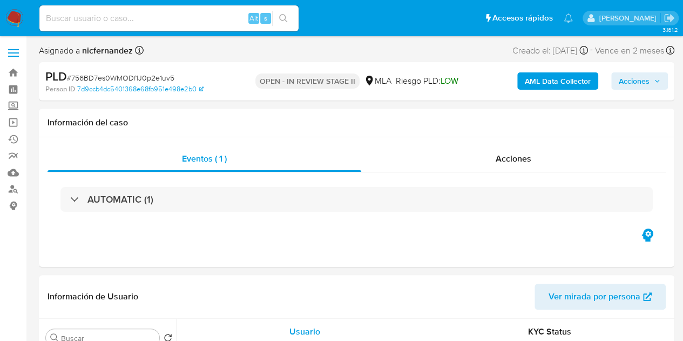
select select "10"
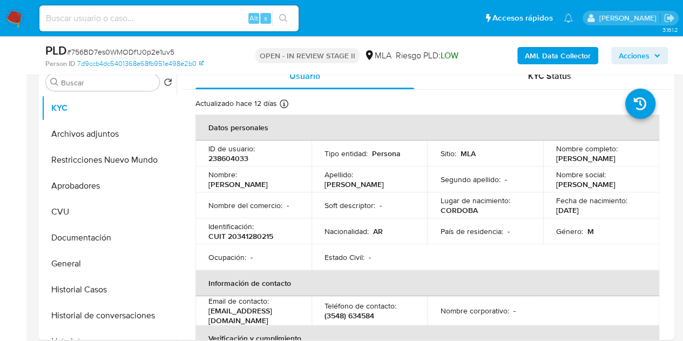
scroll to position [202, 0]
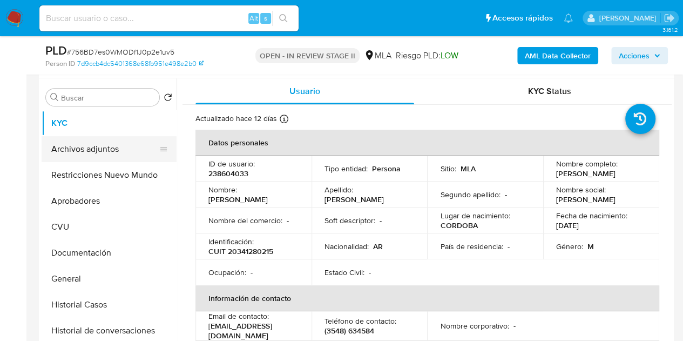
click at [79, 142] on button "Archivos adjuntos" at bounding box center [105, 149] width 126 height 26
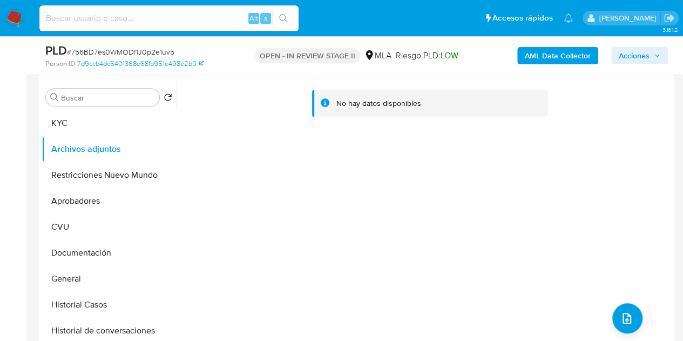
scroll to position [161, 0]
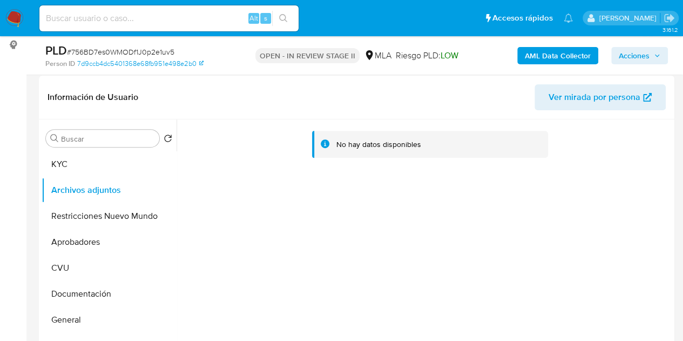
click at [553, 59] on b "AML Data Collector" at bounding box center [558, 55] width 66 height 17
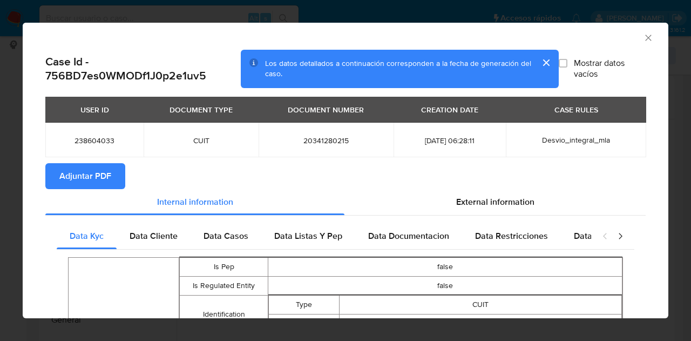
click at [96, 172] on span "Adjuntar PDF" at bounding box center [85, 176] width 52 height 24
click at [645, 35] on div "AML Data Collector" at bounding box center [345, 36] width 645 height 27
click at [644, 35] on icon "Cerrar ventana" at bounding box center [648, 37] width 11 height 11
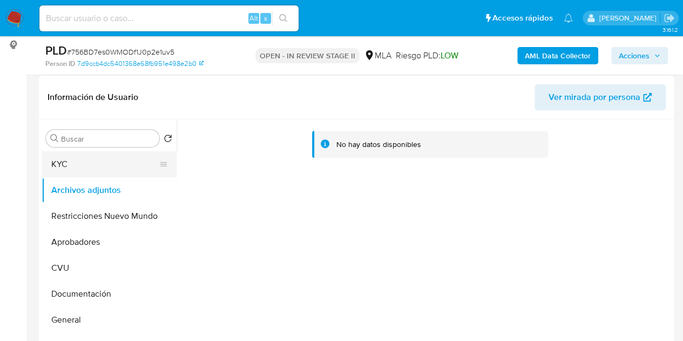
click at [74, 171] on button "KYC" at bounding box center [105, 164] width 126 height 26
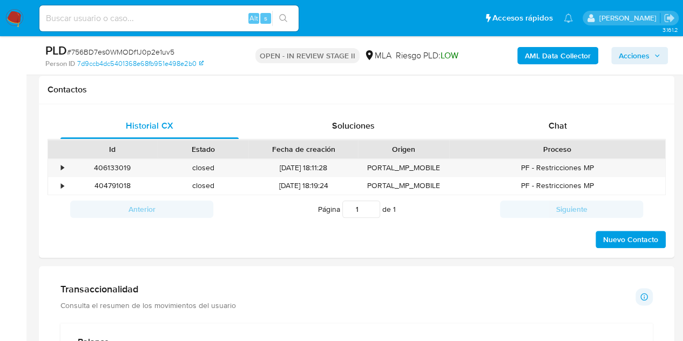
scroll to position [471, 0]
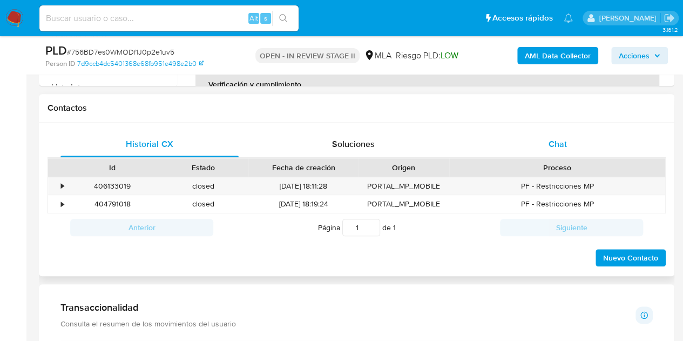
click at [568, 144] on div "Chat" at bounding box center [557, 144] width 178 height 26
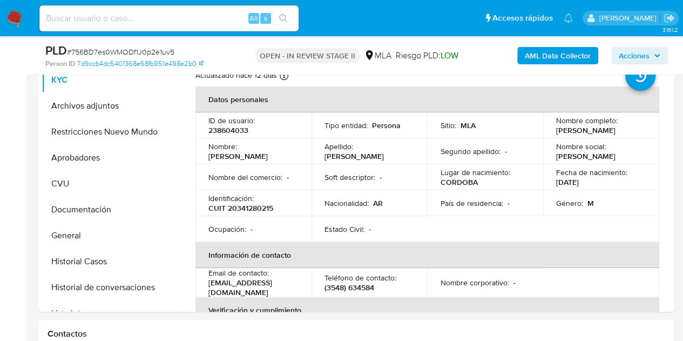
scroll to position [184, 0]
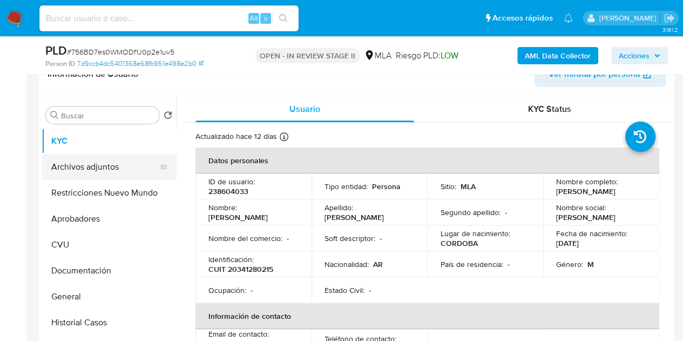
click at [109, 164] on button "Archivos adjuntos" at bounding box center [105, 167] width 126 height 26
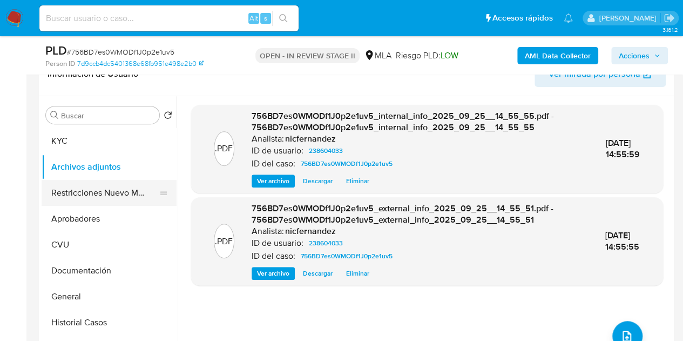
click at [53, 192] on button "Restricciones Nuevo Mundo" at bounding box center [105, 193] width 126 height 26
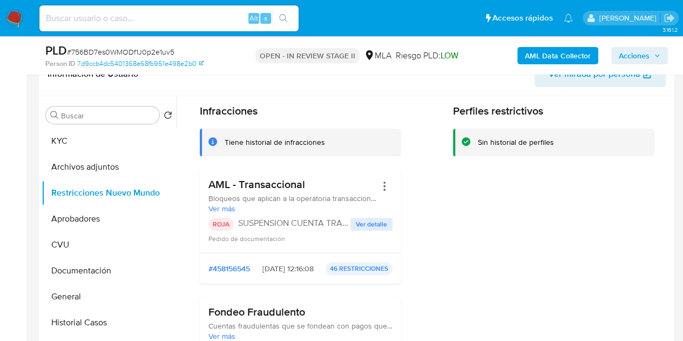
scroll to position [2, 0]
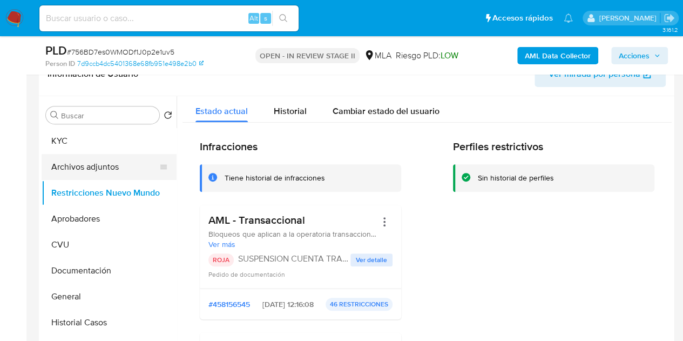
click at [58, 168] on button "Archivos adjuntos" at bounding box center [105, 167] width 126 height 26
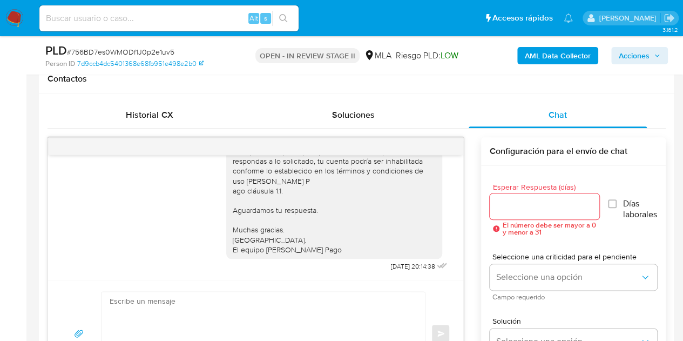
scroll to position [511, 0]
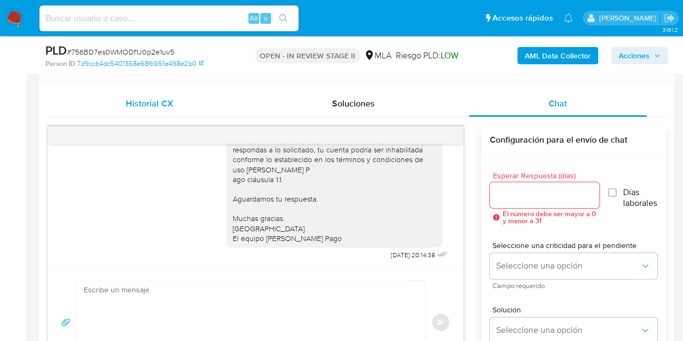
click at [176, 104] on div "Historial CX" at bounding box center [149, 104] width 178 height 26
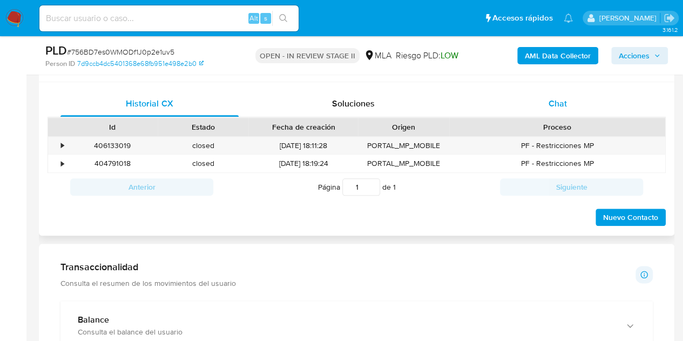
click at [586, 108] on div "Chat" at bounding box center [557, 104] width 178 height 26
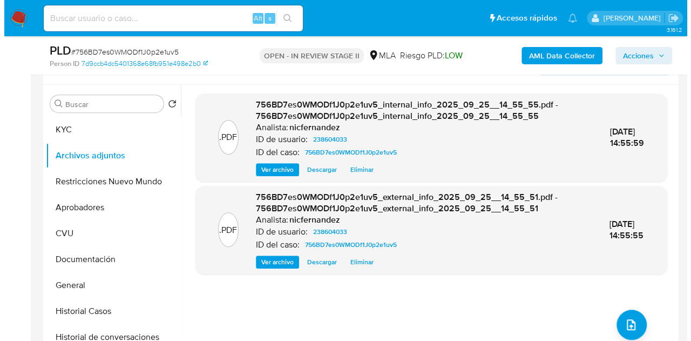
scroll to position [193, 0]
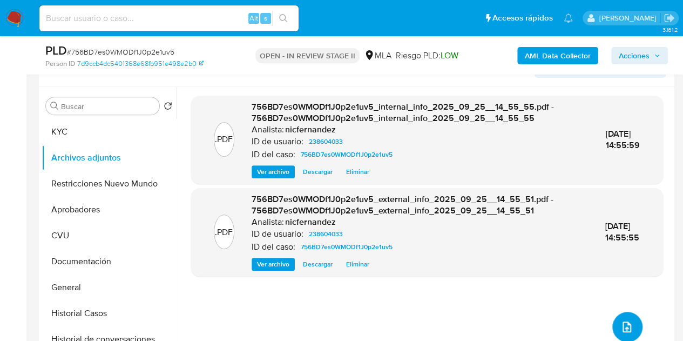
click at [614, 316] on button "upload-file" at bounding box center [627, 326] width 30 height 30
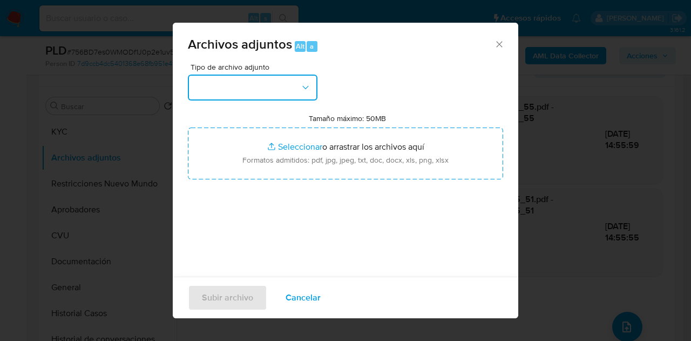
click at [291, 88] on button "button" at bounding box center [253, 87] width 130 height 26
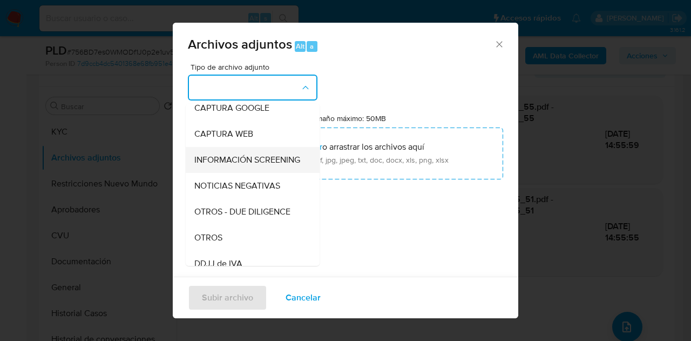
scroll to position [94, 0]
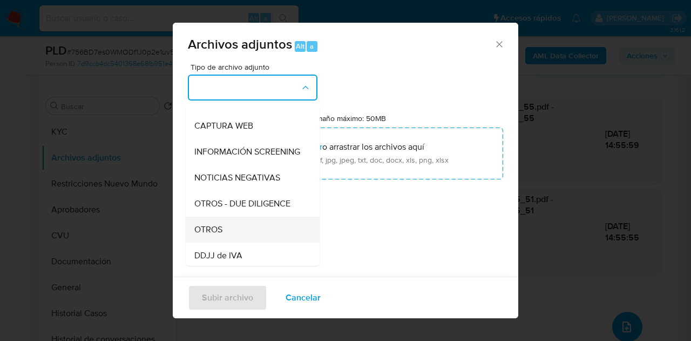
click at [221, 235] on span "OTROS" at bounding box center [208, 229] width 28 height 11
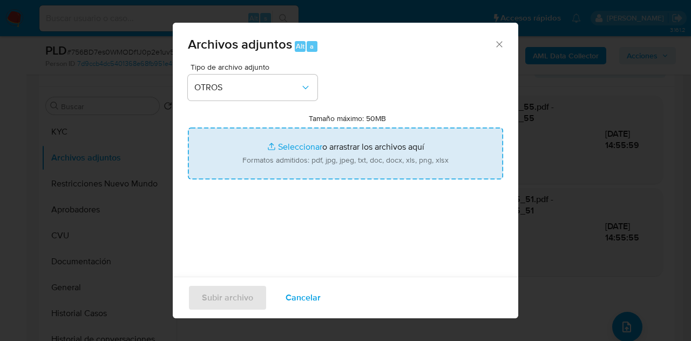
click at [266, 151] on input "Tamaño máximo: 50MB Seleccionar archivos" at bounding box center [345, 153] width 315 height 52
type input "C:\fakepath\Caselog 756BD7es0WMODf1J0p2e1uv5_2025_09_17_19_34_56.docx"
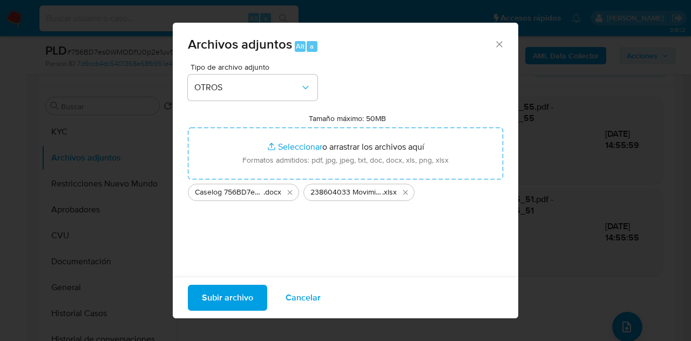
click at [241, 297] on span "Subir archivo" at bounding box center [227, 297] width 51 height 24
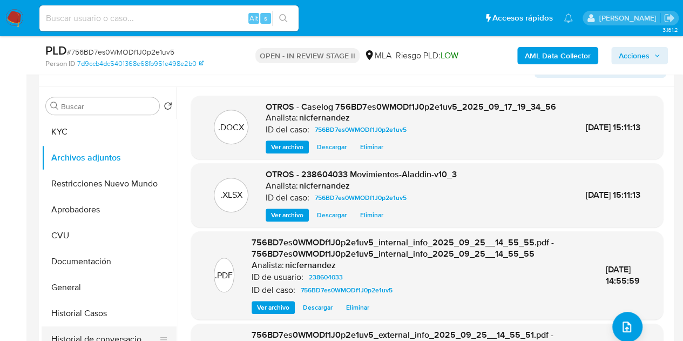
click at [86, 330] on button "Historial de conversaciones" at bounding box center [105, 339] width 126 height 26
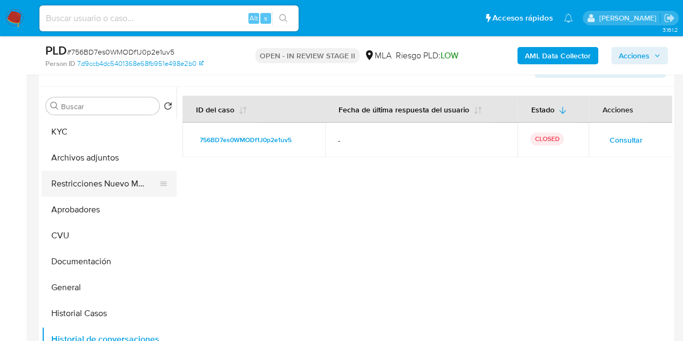
click at [94, 188] on button "Restricciones Nuevo Mundo" at bounding box center [105, 184] width 126 height 26
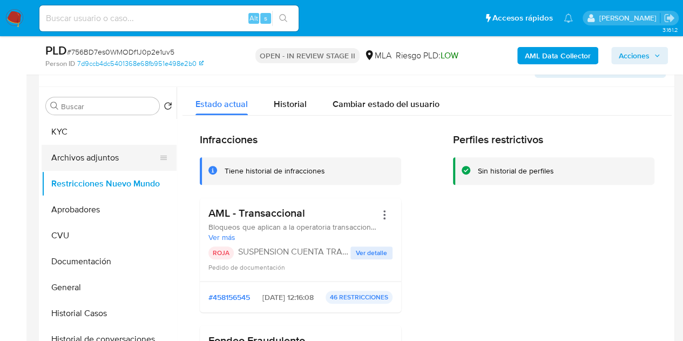
click at [84, 154] on button "Archivos adjuntos" at bounding box center [105, 158] width 126 height 26
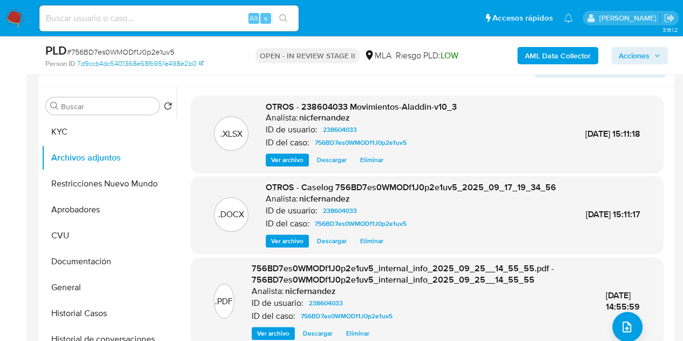
click at [253, 220] on div ".DOCX OTROS - Caselog 756BD7es0WMODf1J0p2e1uv5_2025_09_17_19_34_56 Analista: ni…" at bounding box center [426, 214] width 461 height 66
click at [285, 246] on span "Ver archivo" at bounding box center [287, 240] width 32 height 11
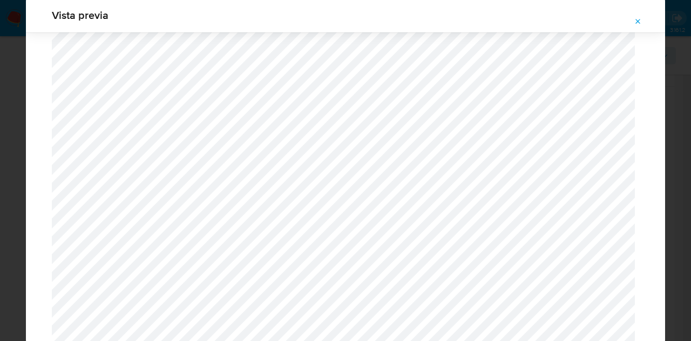
click at [636, 19] on icon "Attachment preview" at bounding box center [638, 21] width 9 height 9
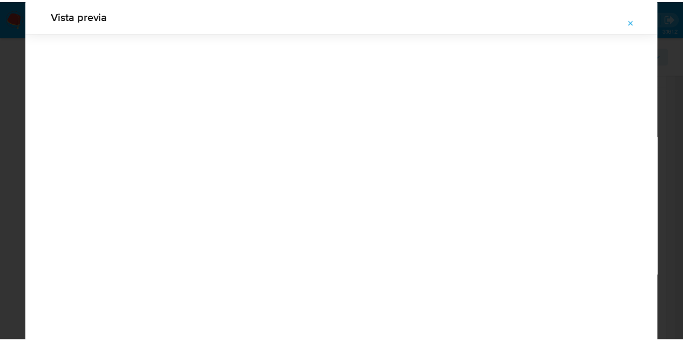
scroll to position [35, 0]
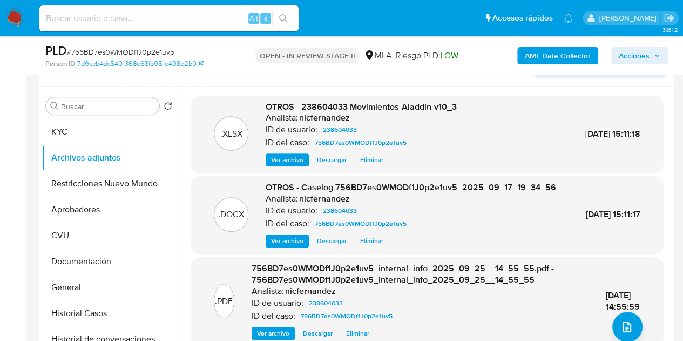
click at [643, 50] on span "Acciones" at bounding box center [633, 55] width 31 height 17
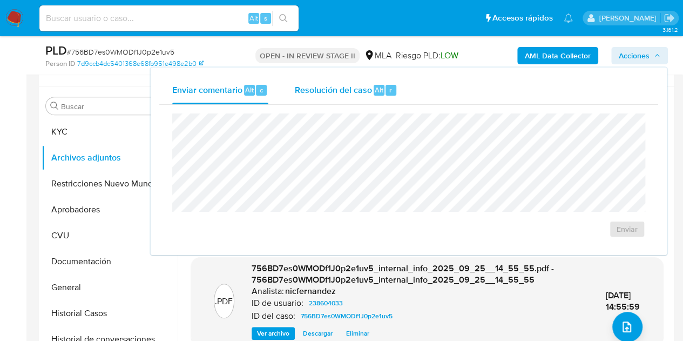
click at [375, 83] on div "Resolución del caso Alt r" at bounding box center [345, 90] width 103 height 28
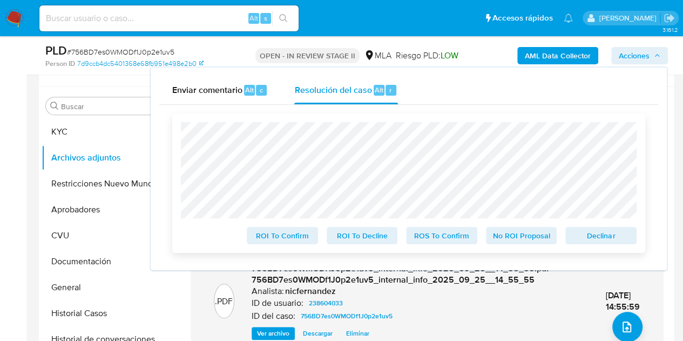
click at [593, 228] on span "Declinar" at bounding box center [601, 235] width 56 height 15
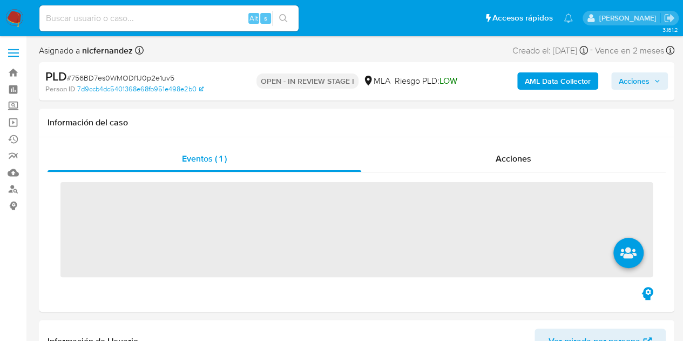
drag, startPoint x: 625, startPoint y: 86, endPoint x: 616, endPoint y: 88, distance: 9.4
click at [625, 86] on span "Acciones" at bounding box center [633, 80] width 31 height 17
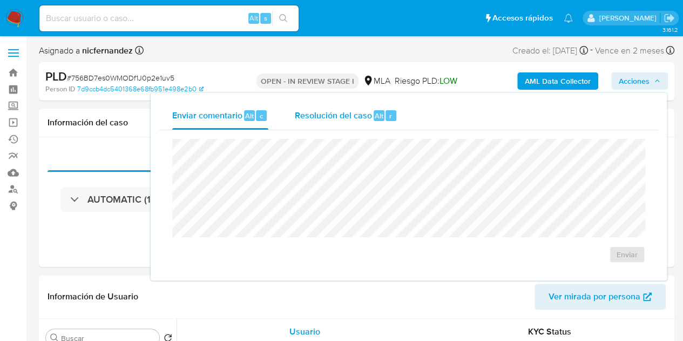
click at [331, 123] on div "Resolución del caso Alt r" at bounding box center [345, 115] width 103 height 28
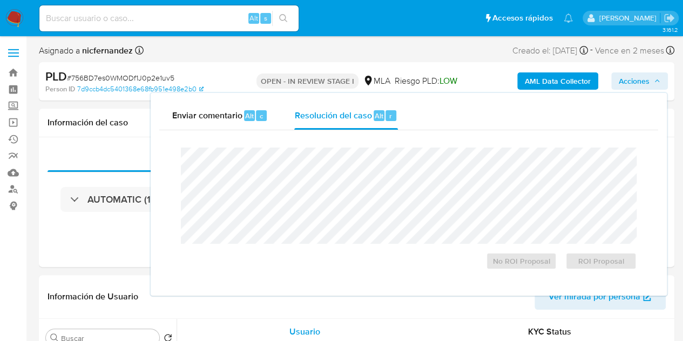
select select "10"
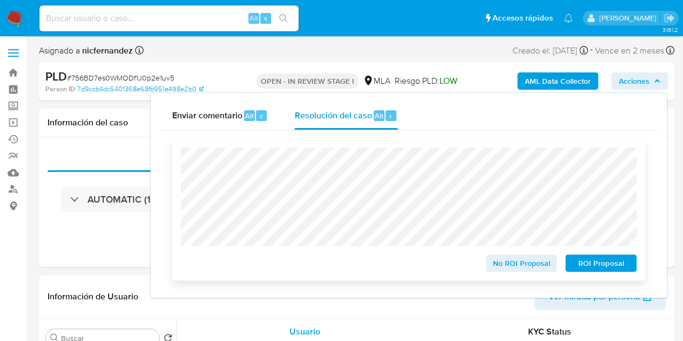
click at [592, 263] on span "ROI Proposal" at bounding box center [601, 262] width 56 height 15
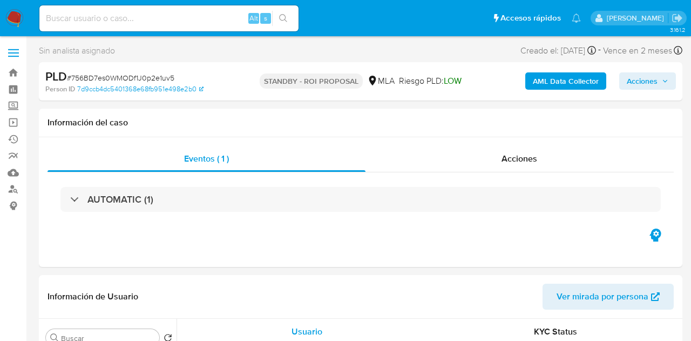
select select "10"
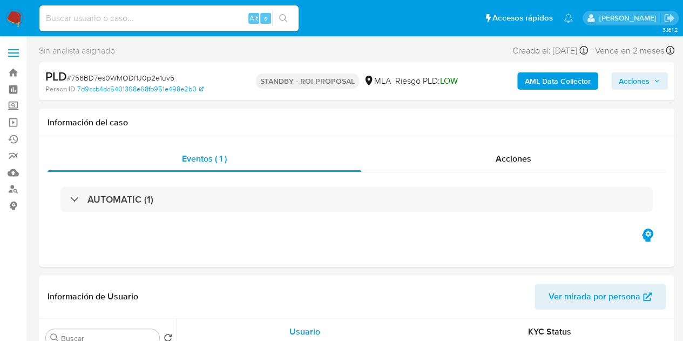
select select "10"
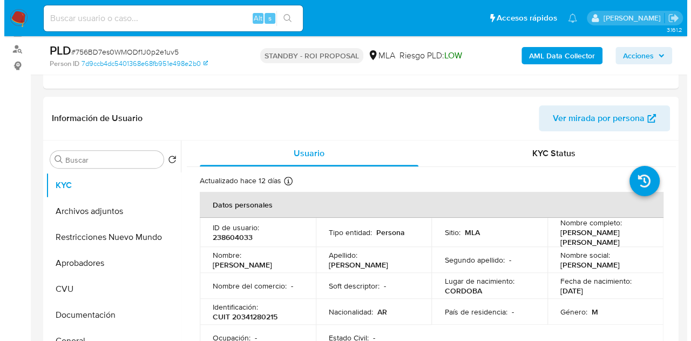
scroll to position [182, 0]
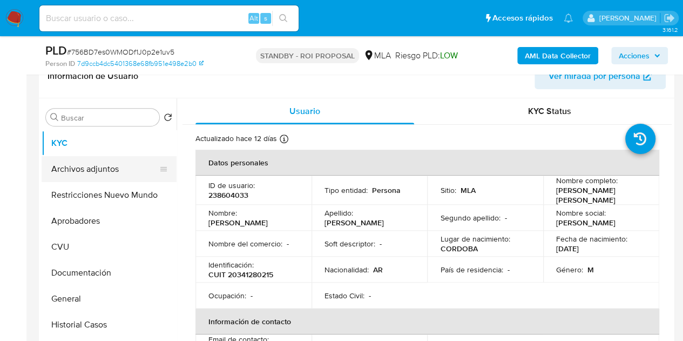
click at [63, 166] on button "Archivos adjuntos" at bounding box center [105, 169] width 126 height 26
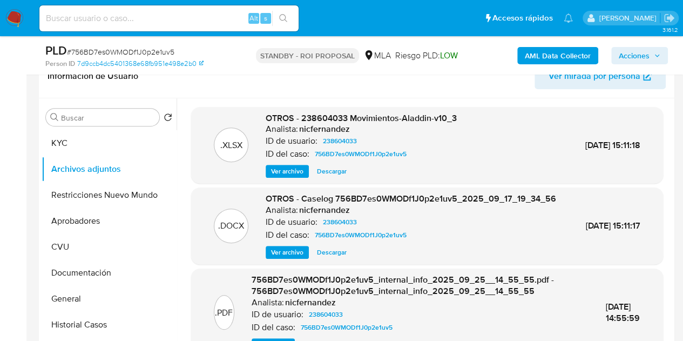
click at [271, 264] on div ".DOCX OTROS - Caselog 756BD7es0WMODf1J0p2e1uv5_2025_09_17_19_34_56 Analista: ni…" at bounding box center [427, 225] width 472 height 77
click at [272, 257] on span "Ver archivo" at bounding box center [287, 252] width 32 height 11
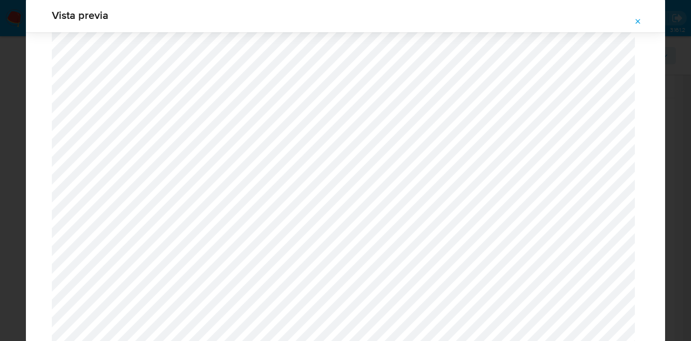
click at [634, 20] on icon "Attachment preview" at bounding box center [638, 21] width 9 height 9
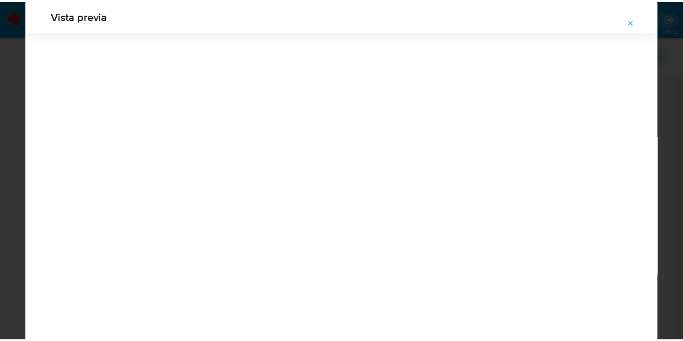
scroll to position [35, 0]
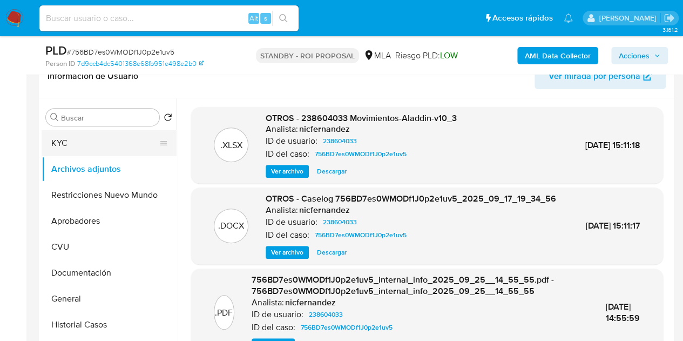
click at [77, 153] on button "KYC" at bounding box center [105, 143] width 126 height 26
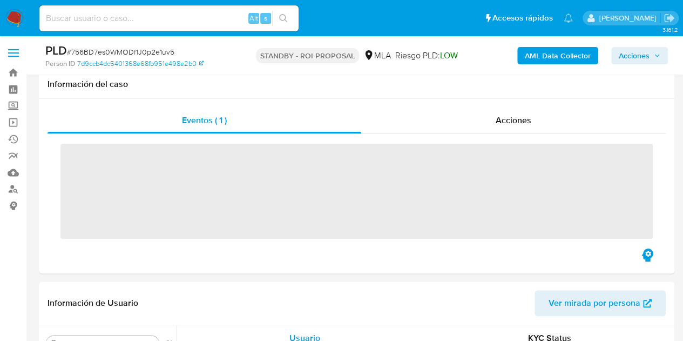
scroll to position [257, 0]
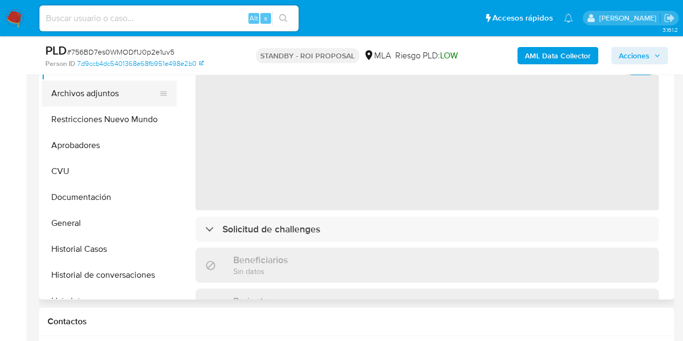
click at [79, 91] on button "Archivos adjuntos" at bounding box center [105, 93] width 126 height 26
select select "10"
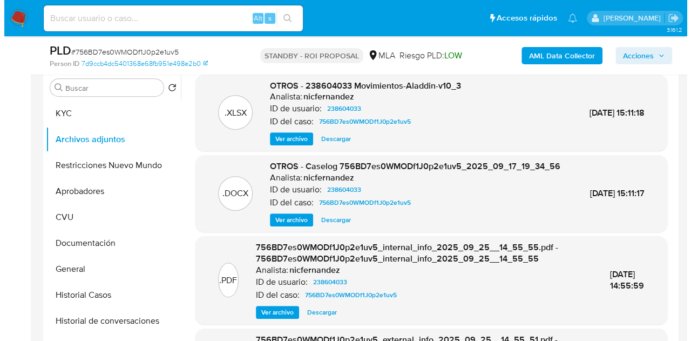
scroll to position [153, 0]
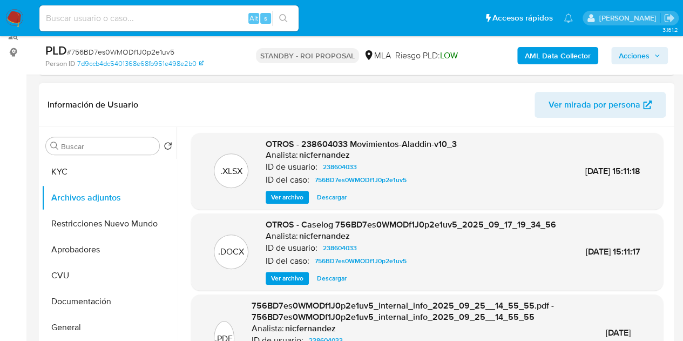
click at [285, 283] on span "Ver archivo" at bounding box center [287, 278] width 32 height 11
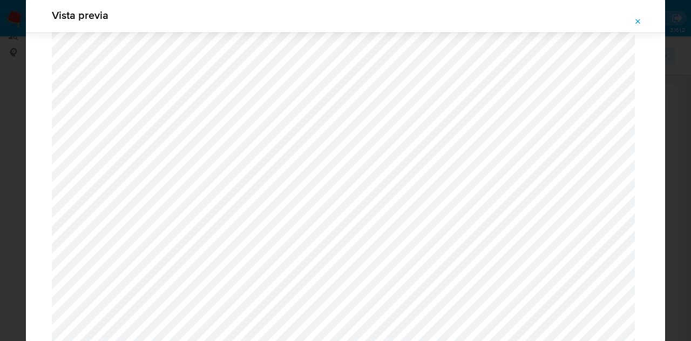
scroll to position [1306, 0]
drag, startPoint x: 641, startPoint y: 17, endPoint x: 512, endPoint y: 18, distance: 129.5
click at [640, 18] on icon "Attachment preview" at bounding box center [638, 21] width 9 height 9
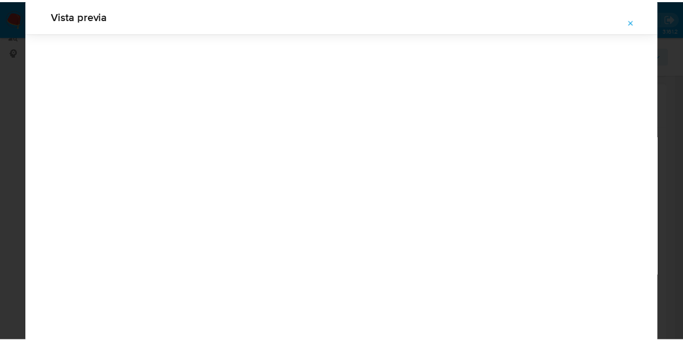
scroll to position [35, 0]
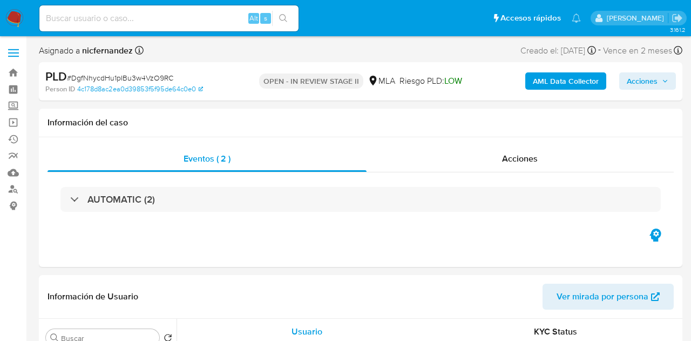
select select "10"
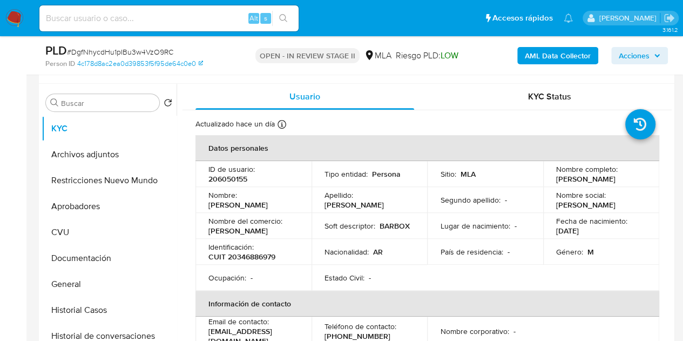
scroll to position [216, 0]
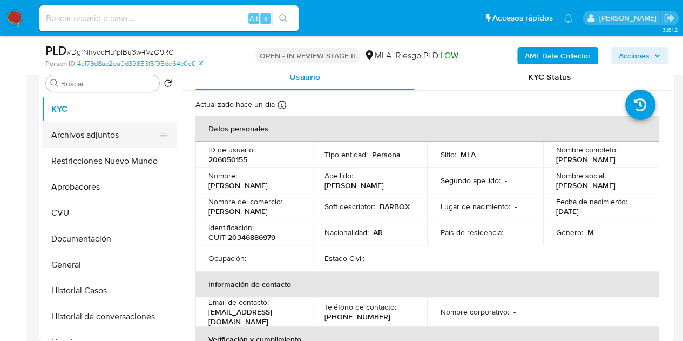
click at [100, 139] on button "Archivos adjuntos" at bounding box center [105, 135] width 126 height 26
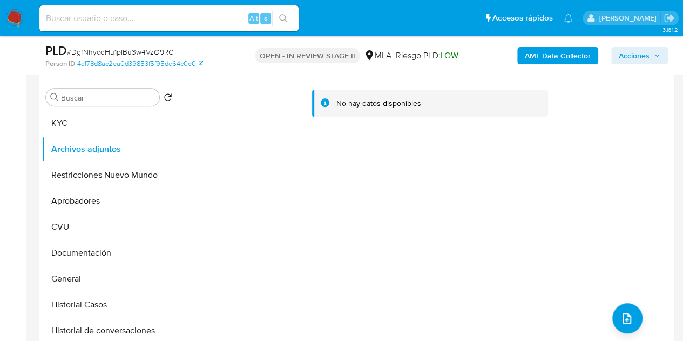
scroll to position [200, 0]
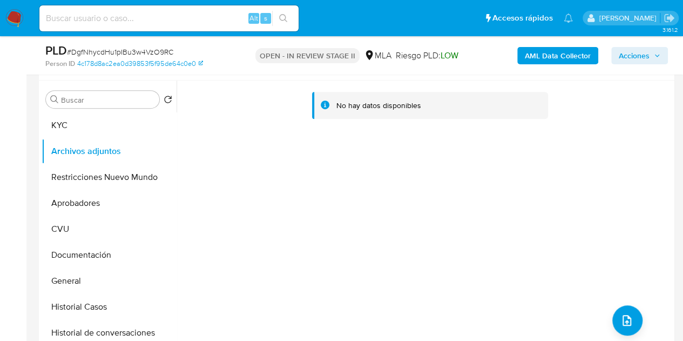
click at [553, 56] on b "AML Data Collector" at bounding box center [558, 55] width 66 height 17
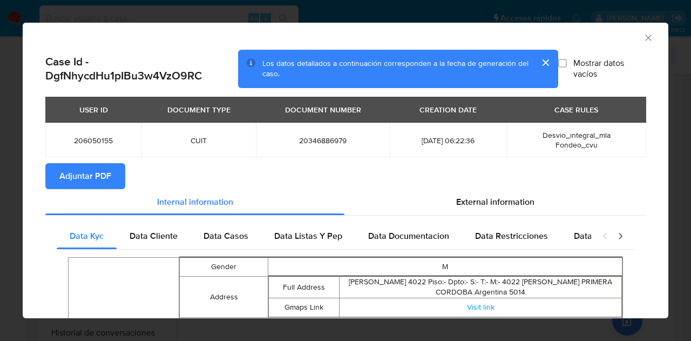
click at [93, 175] on span "Adjuntar PDF" at bounding box center [85, 176] width 52 height 24
click at [645, 40] on icon "Cerrar ventana" at bounding box center [648, 38] width 6 height 6
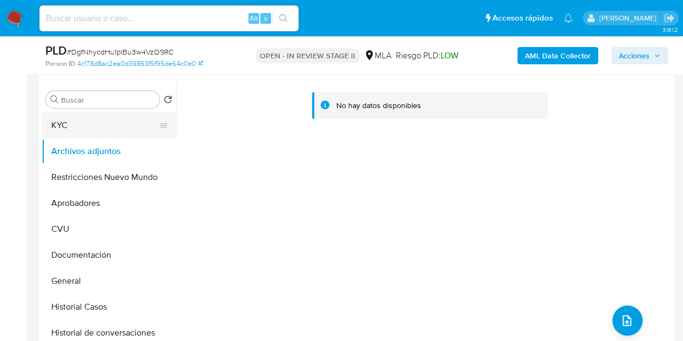
click at [109, 134] on button "KYC" at bounding box center [105, 125] width 126 height 26
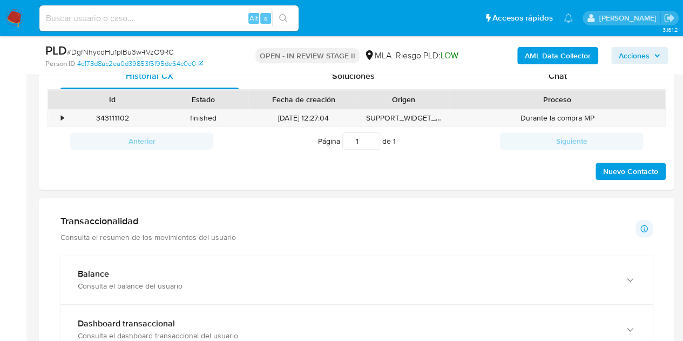
scroll to position [492, 0]
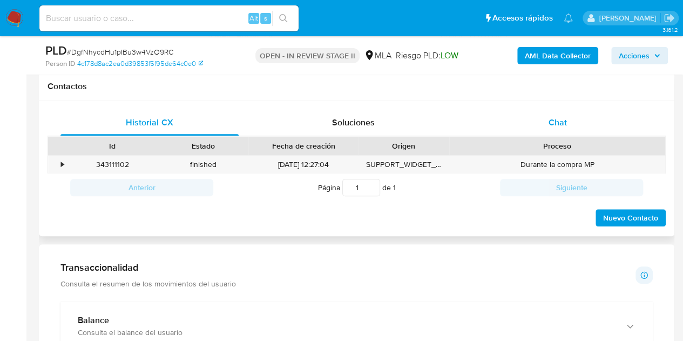
click at [568, 124] on div "Chat" at bounding box center [557, 123] width 178 height 26
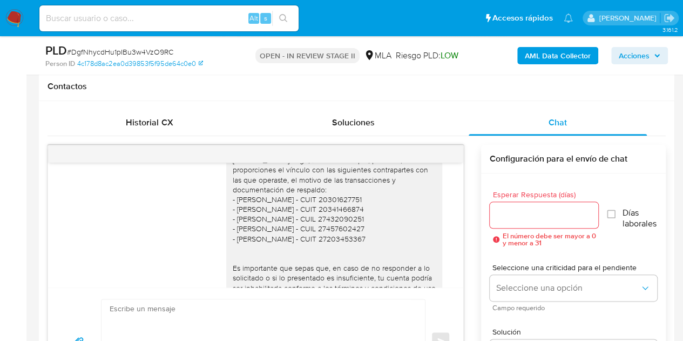
scroll to position [861, 0]
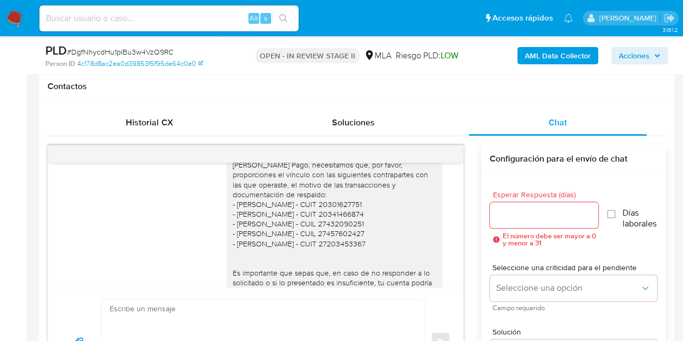
click at [359, 216] on div "Hola Gonzalo Emmanuel, Muchas gracias por tu respuesta y por la documentación e…" at bounding box center [334, 224] width 203 height 246
copy div "20301627751"
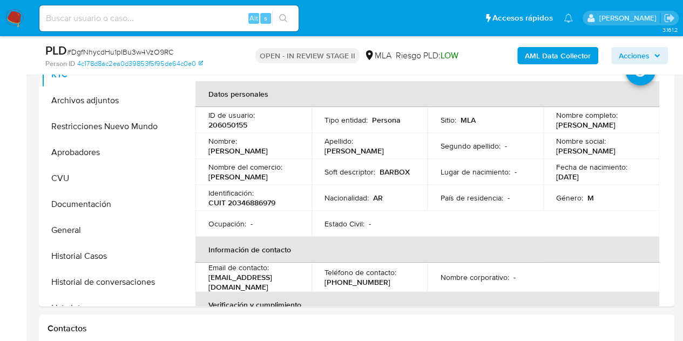
scroll to position [246, 0]
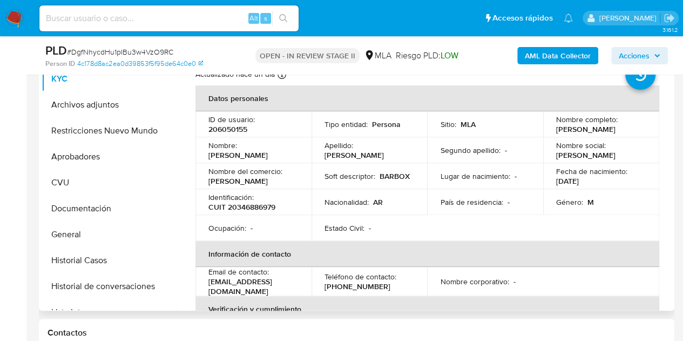
click at [235, 134] on td "ID de usuario : 206050155" at bounding box center [253, 124] width 116 height 26
click at [235, 131] on p "206050155" at bounding box center [227, 129] width 39 height 10
copy p "206050155"
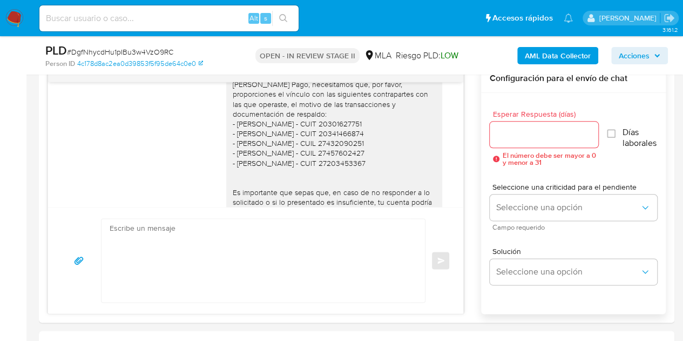
scroll to position [561, 0]
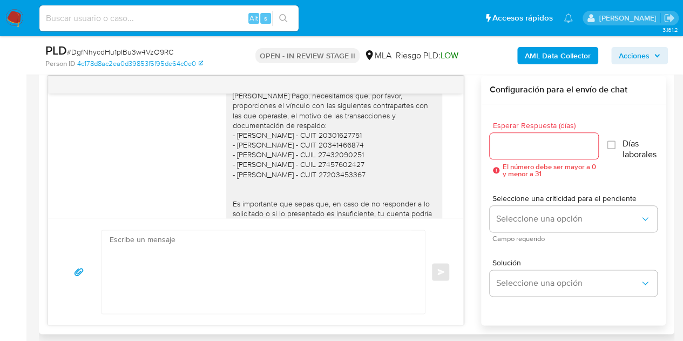
click at [343, 157] on div "Hola Gonzalo Emmanuel, Muchas gracias por tu respuesta y por la documentación e…" at bounding box center [334, 155] width 203 height 246
copy div "20341466874"
click at [236, 153] on div "Hola Gonzalo Emmanuel, Muchas gracias por tu respuesta y por la documentación e…" at bounding box center [334, 155] width 203 height 246
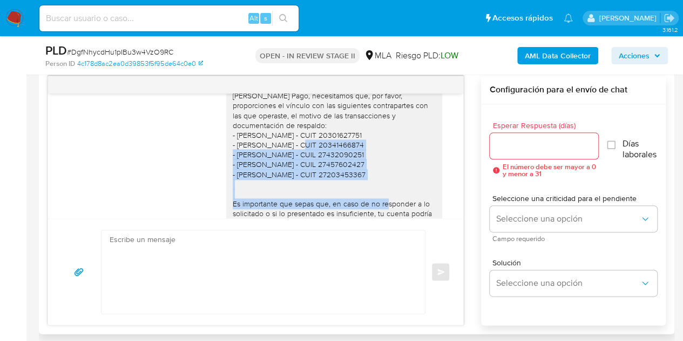
drag, startPoint x: 225, startPoint y: 153, endPoint x: 378, endPoint y: 181, distance: 155.8
click at [378, 181] on div "Hola Gonzalo Emmanuel, Muchas gracias por tu respuesta y por la documentación e…" at bounding box center [334, 155] width 203 height 246
copy div "- Juan Emiliano Fontana - CUIT 20341466874 - Maria Esther Rivarola - CUIL 27432…"
click at [424, 171] on div "Hola Gonzalo Emmanuel, Muchas gracias por tu respuesta y por la documentación e…" at bounding box center [334, 155] width 203 height 246
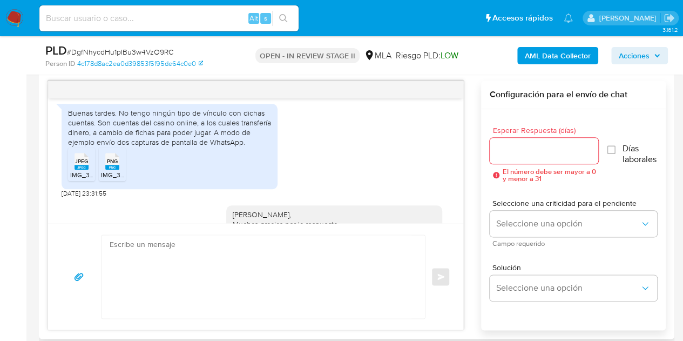
scroll to position [1069, 0]
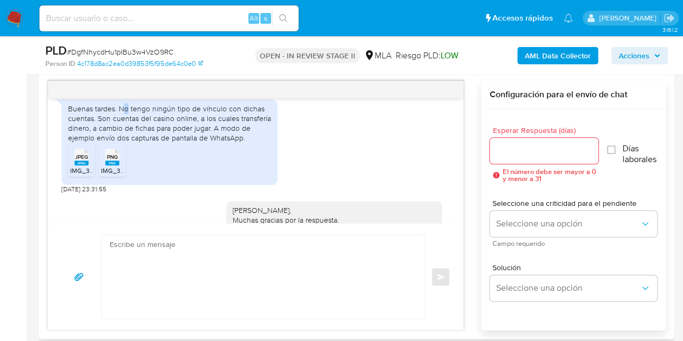
click at [125, 112] on div "Buenas tardes. No tengo ningún tipo de vínculo con dichas cuentas. Son cuentas …" at bounding box center [169, 123] width 203 height 39
click at [121, 118] on div "Buenas tardes. No tengo ningún tipo de vínculo con dichas cuentas. Son cuentas …" at bounding box center [169, 123] width 203 height 39
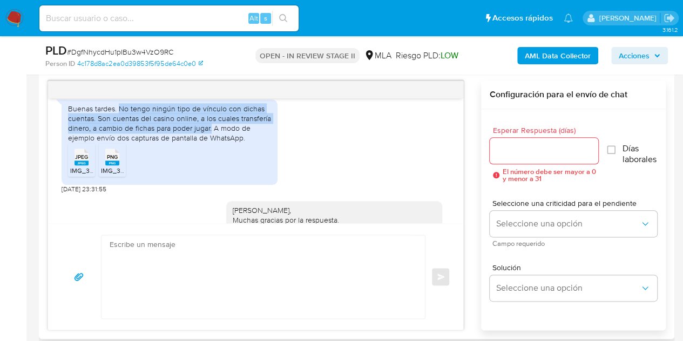
drag, startPoint x: 120, startPoint y: 119, endPoint x: 210, endPoint y: 139, distance: 92.8
click at [210, 139] on div "Buenas tardes. No tengo ningún tipo de vínculo con dichas cuentas. Son cuentas …" at bounding box center [169, 123] width 203 height 39
copy div "No tengo ningún tipo de vínculo con dichas cuentas. Son cuentas del casino onli…"
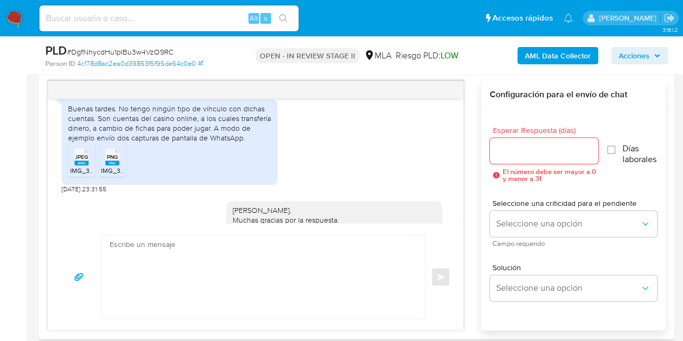
drag, startPoint x: 237, startPoint y: 172, endPoint x: 227, endPoint y: 162, distance: 14.1
click at [236, 172] on ul "JPEG JPEG IMG_3802.jpeg PNG PNG IMG_3801.png" at bounding box center [169, 161] width 203 height 37
drag, startPoint x: 212, startPoint y: 148, endPoint x: 217, endPoint y: 145, distance: 6.3
click at [242, 143] on div "Buenas tardes. No tengo ningún tipo de vínculo con dichas cuentas. Son cuentas …" at bounding box center [169, 123] width 203 height 39
click at [217, 143] on div "Buenas tardes. No tengo ningún tipo de vínculo con dichas cuentas. Son cuentas …" at bounding box center [169, 123] width 203 height 39
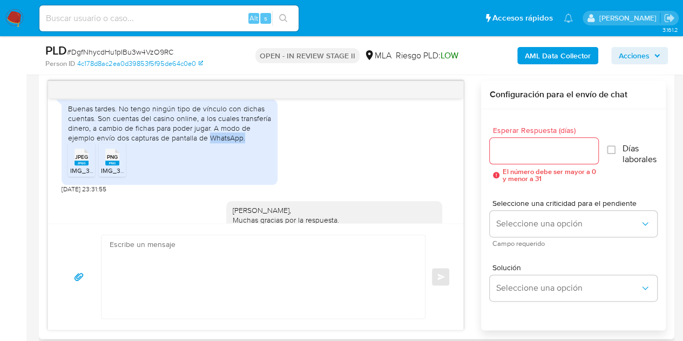
drag, startPoint x: 209, startPoint y: 145, endPoint x: 253, endPoint y: 148, distance: 43.3
click at [253, 143] on div "Buenas tardes. No tengo ningún tipo de vínculo con dichas cuentas. Son cuentas …" at bounding box center [169, 123] width 203 height 39
copy div "WhatsApp."
click at [304, 174] on div "Buenas tardes. No tengo ningún tipo de vínculo con dichas cuentas. Son cuentas …" at bounding box center [256, 143] width 388 height 99
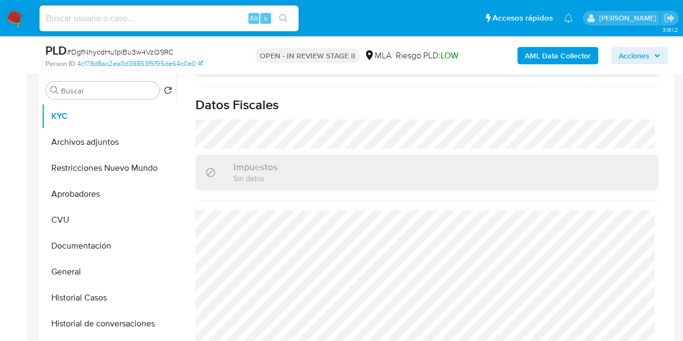
scroll to position [186, 0]
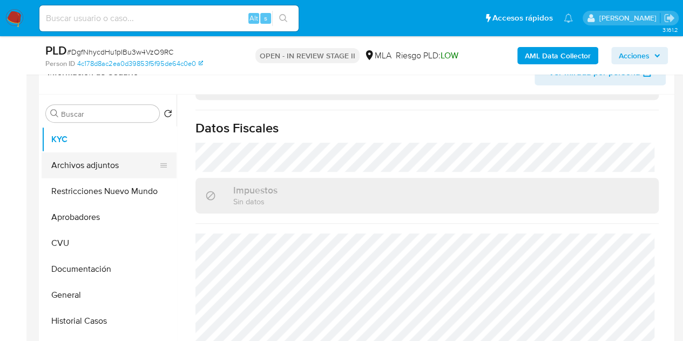
click at [98, 157] on button "Archivos adjuntos" at bounding box center [105, 165] width 126 height 26
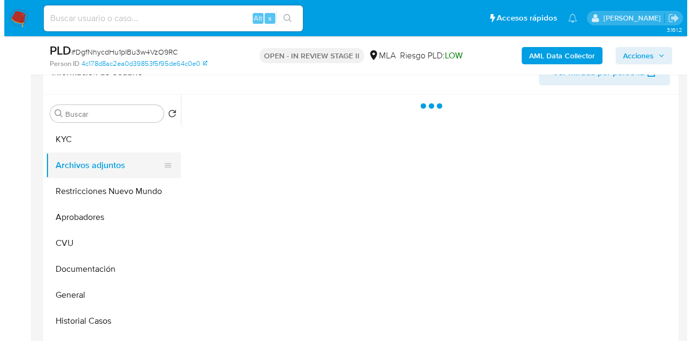
scroll to position [0, 0]
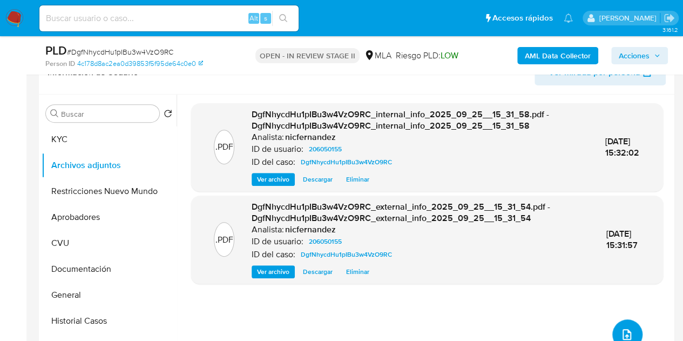
click at [624, 321] on button "upload-file" at bounding box center [627, 334] width 30 height 30
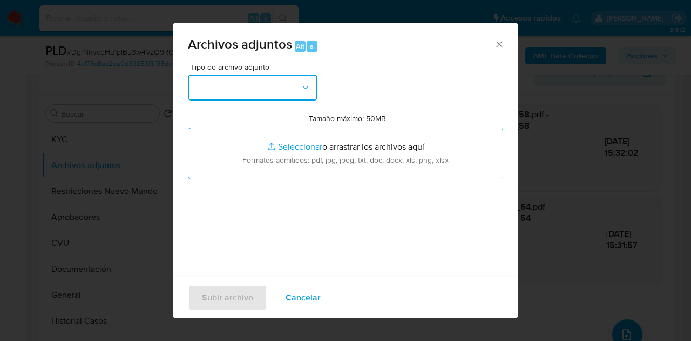
drag, startPoint x: 285, startPoint y: 81, endPoint x: 305, endPoint y: 100, distance: 27.1
click at [287, 83] on button "button" at bounding box center [253, 87] width 130 height 26
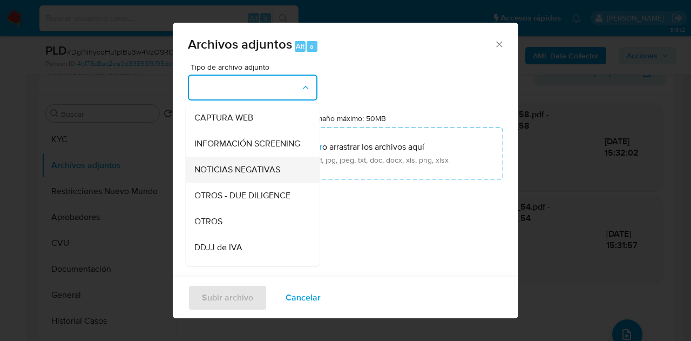
scroll to position [112, 0]
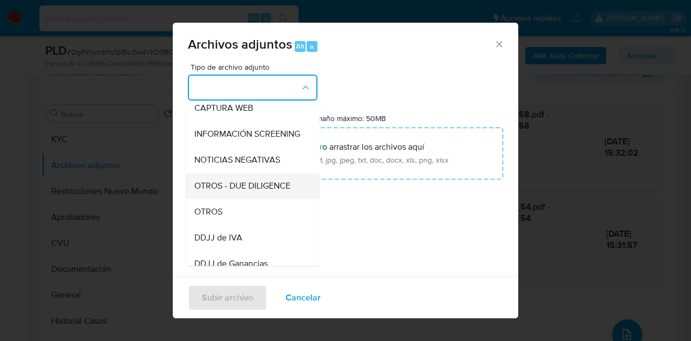
click at [247, 199] on div "OTROS - DUE DILIGENCE" at bounding box center [249, 186] width 110 height 26
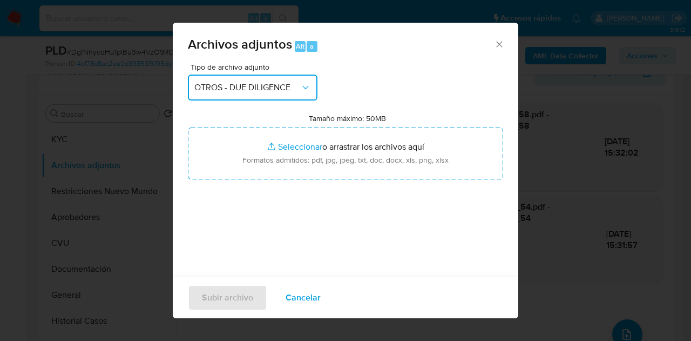
drag, startPoint x: 262, startPoint y: 76, endPoint x: 271, endPoint y: 97, distance: 22.8
click at [263, 77] on button "OTROS - DUE DILIGENCE" at bounding box center [253, 87] width 130 height 26
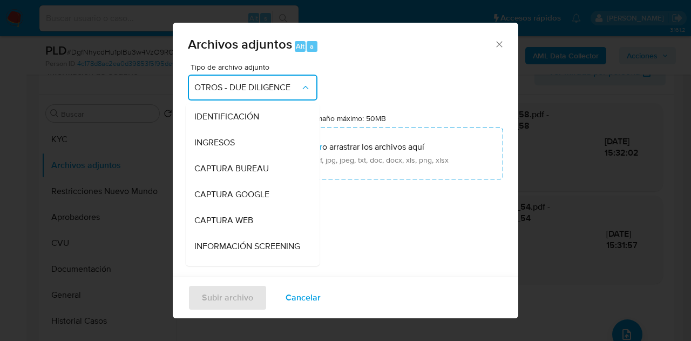
scroll to position [124, 0]
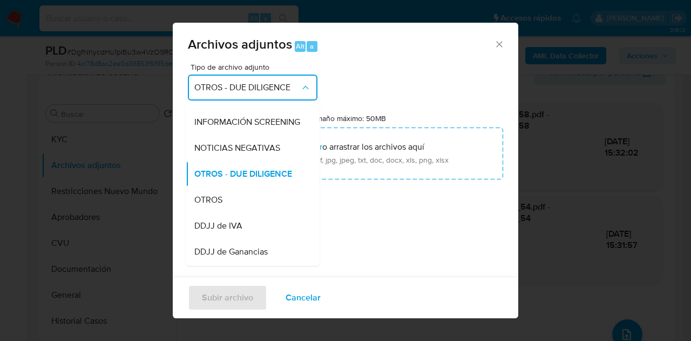
click at [250, 213] on div "OTROS" at bounding box center [249, 200] width 110 height 26
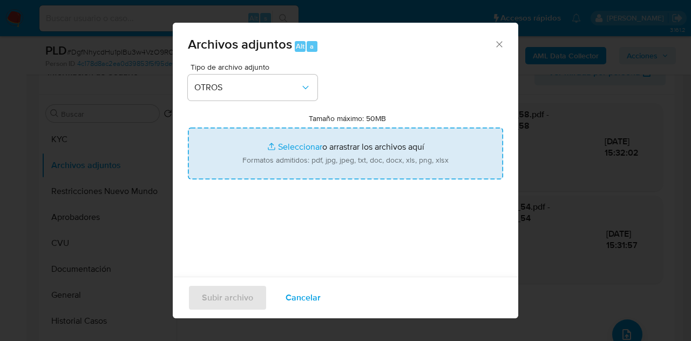
click at [285, 148] on input "Tamaño máximo: 50MB Seleccionar archivos" at bounding box center [345, 153] width 315 height 52
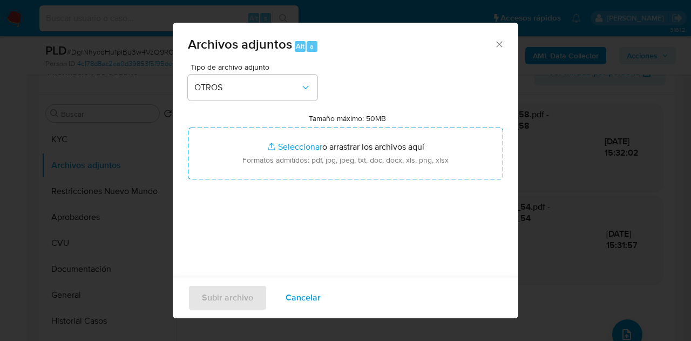
click at [208, 200] on div "Tipo de archivo adjunto OTROS Tamaño máximo: 50MB Seleccionar archivos Seleccio…" at bounding box center [345, 190] width 315 height 255
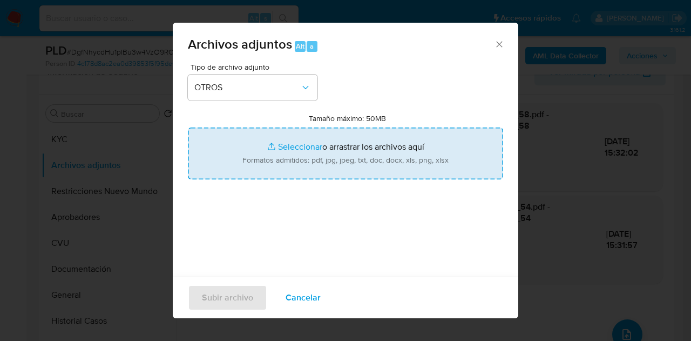
click at [307, 145] on input "Tamaño máximo: 50MB Seleccionar archivos" at bounding box center [345, 153] width 315 height 52
type input "C:\fakepath\Prestamo Santander.pdf"
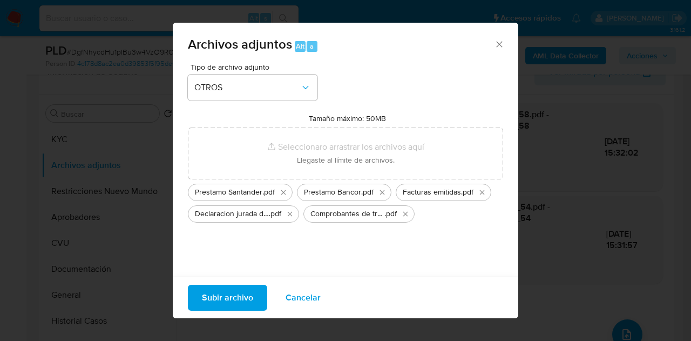
click at [236, 296] on span "Subir archivo" at bounding box center [227, 297] width 51 height 24
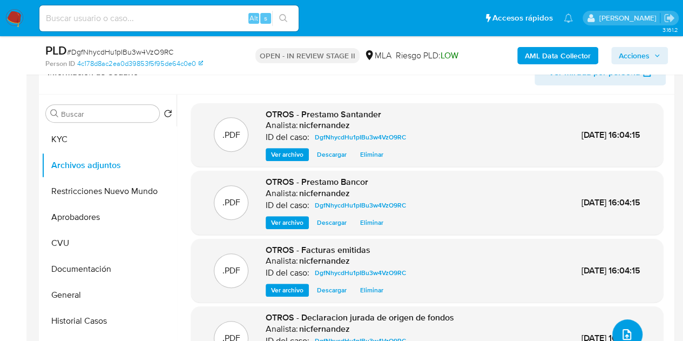
click at [623, 329] on icon "upload-file" at bounding box center [626, 334] width 9 height 11
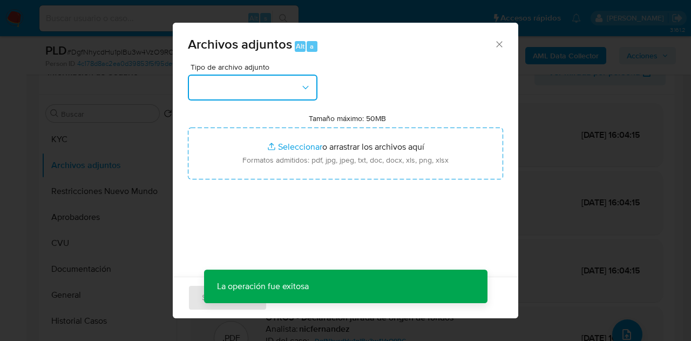
click at [294, 90] on button "button" at bounding box center [253, 87] width 130 height 26
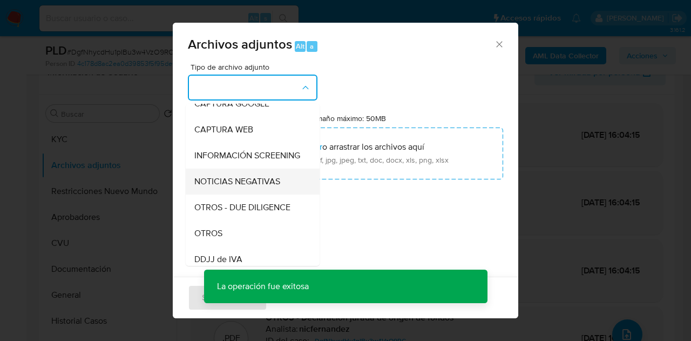
scroll to position [117, 0]
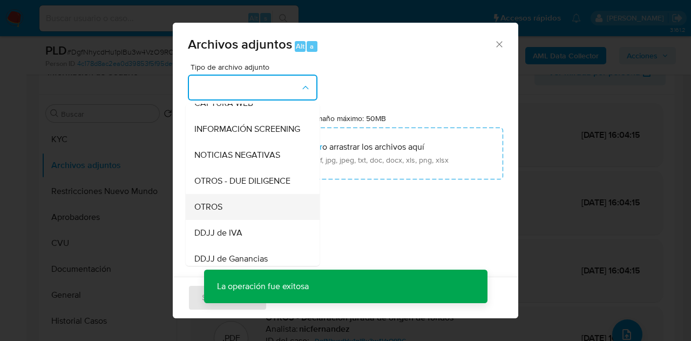
click at [231, 212] on div "OTROS" at bounding box center [249, 207] width 110 height 26
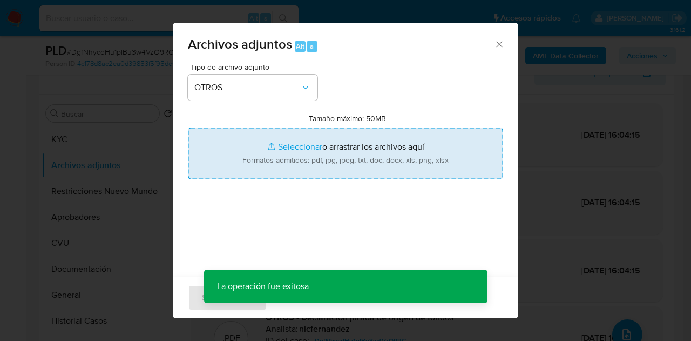
click at [264, 148] on input "Tamaño máximo: 50MB Seleccionar archivos" at bounding box center [345, 153] width 315 height 52
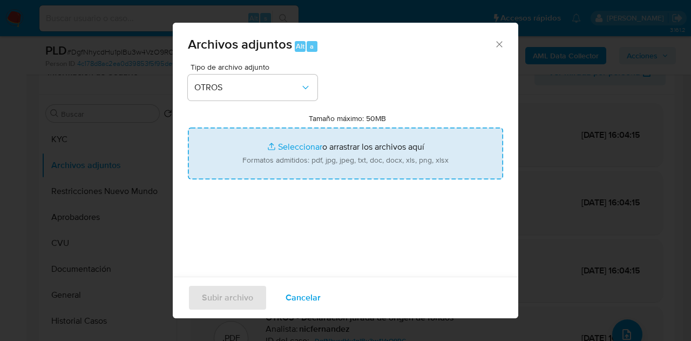
type input "C:\fakepath\Chats de WhatsAp.pdf"
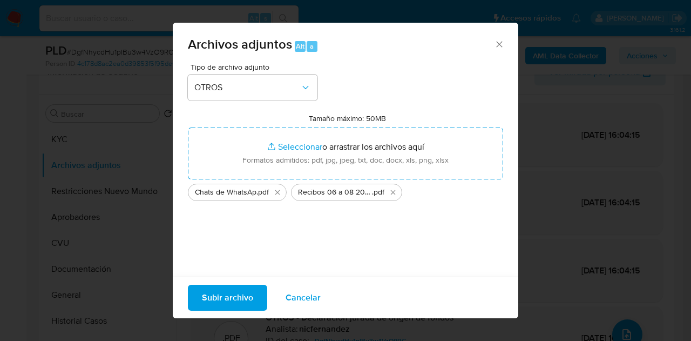
click at [212, 295] on span "Subir archivo" at bounding box center [227, 297] width 51 height 24
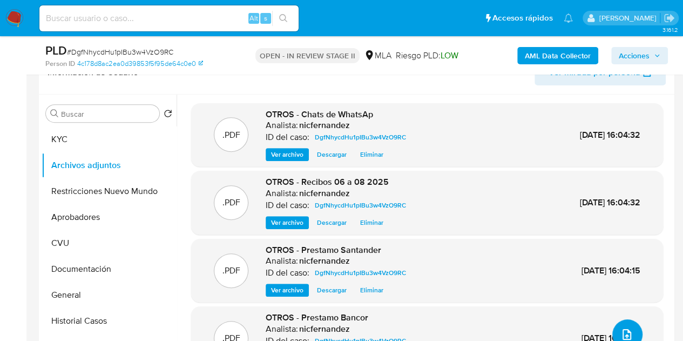
click at [624, 324] on button "upload-file" at bounding box center [627, 334] width 30 height 30
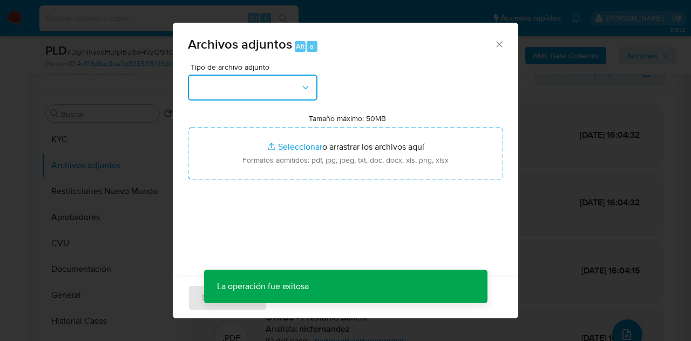
click at [291, 89] on button "button" at bounding box center [253, 87] width 130 height 26
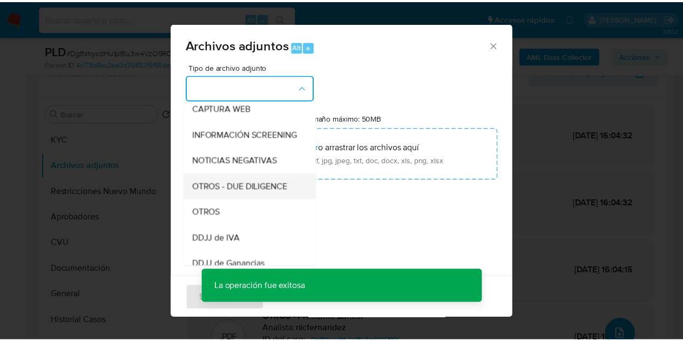
scroll to position [127, 0]
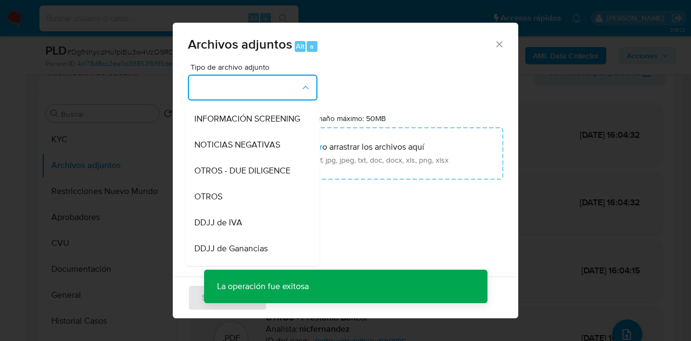
drag, startPoint x: 239, startPoint y: 203, endPoint x: 256, endPoint y: 195, distance: 18.8
click at [239, 203] on div "OTROS" at bounding box center [249, 196] width 110 height 26
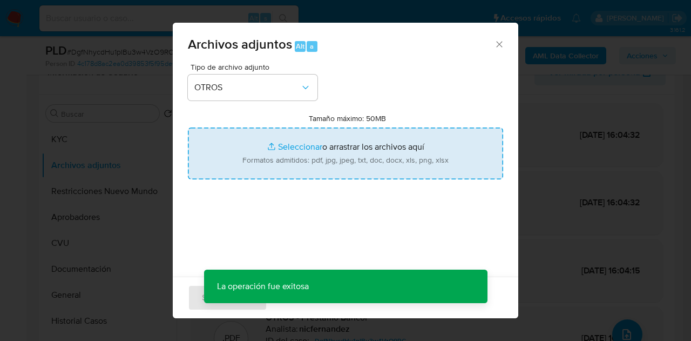
click at [295, 146] on input "Tamaño máximo: 50MB Seleccionar archivos" at bounding box center [345, 153] width 315 height 52
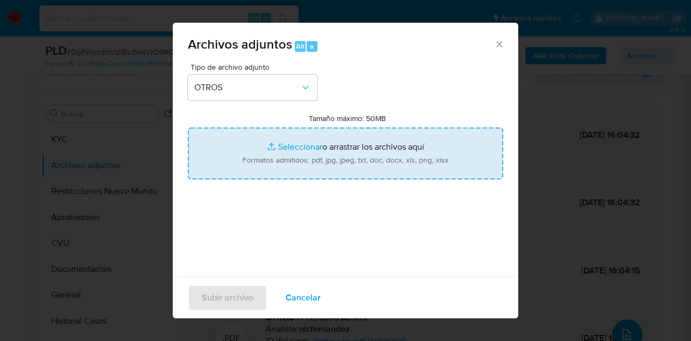
type input "C:\fakepath\Caselog DgfNhycdHu1pIBu3w4VzO9RC_2025_09_18_04_55_59.docx"
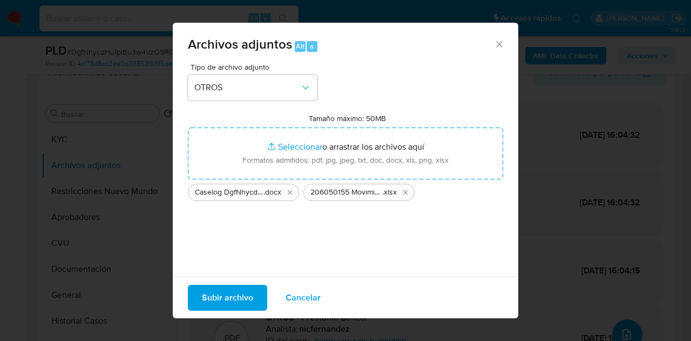
click at [217, 293] on span "Subir archivo" at bounding box center [227, 297] width 51 height 24
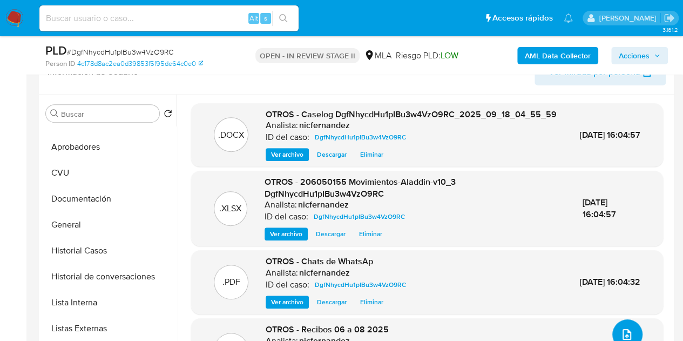
scroll to position [85, 0]
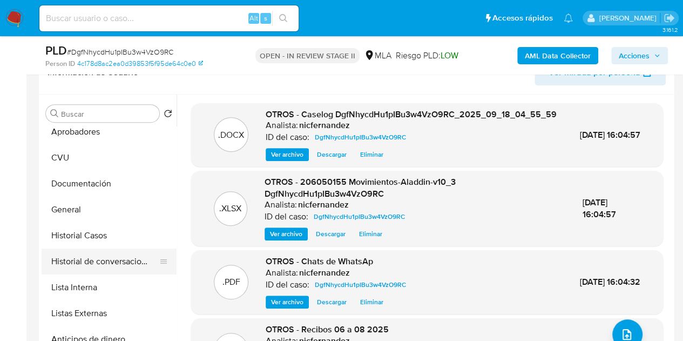
click at [92, 259] on button "Historial de conversaciones" at bounding box center [105, 261] width 126 height 26
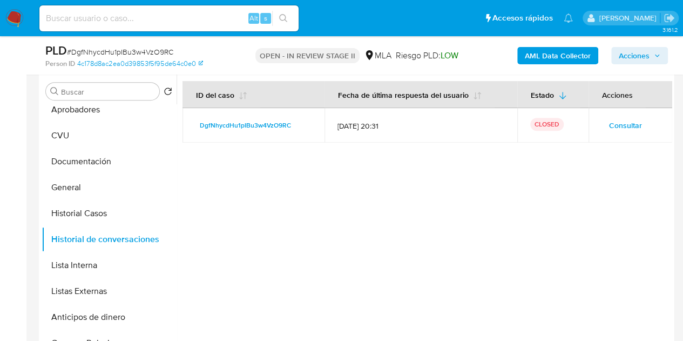
scroll to position [0, 0]
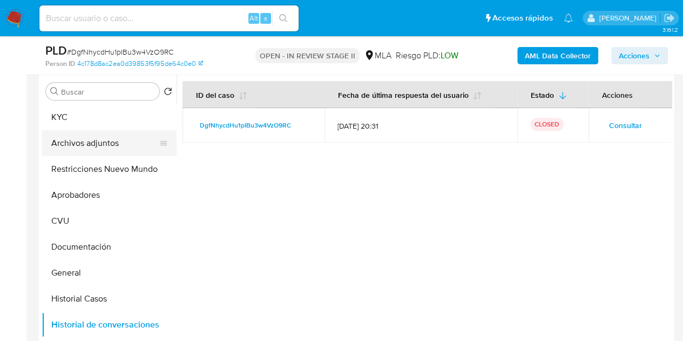
click at [83, 152] on button "Archivos adjuntos" at bounding box center [105, 143] width 126 height 26
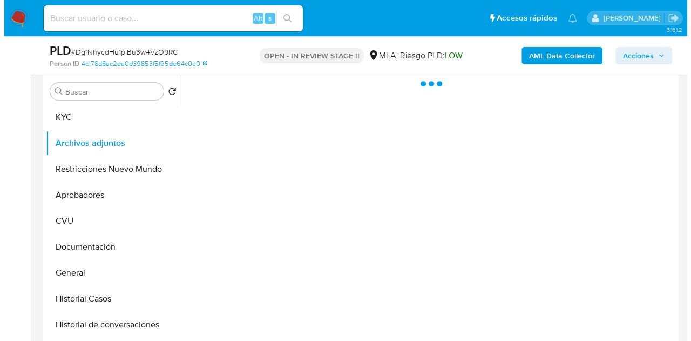
scroll to position [183, 0]
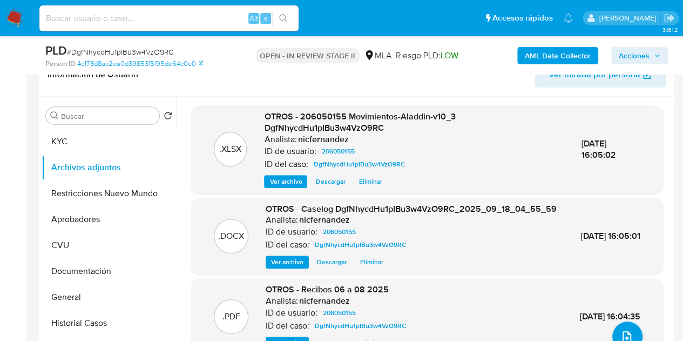
click at [280, 267] on span "Ver archivo" at bounding box center [287, 261] width 32 height 11
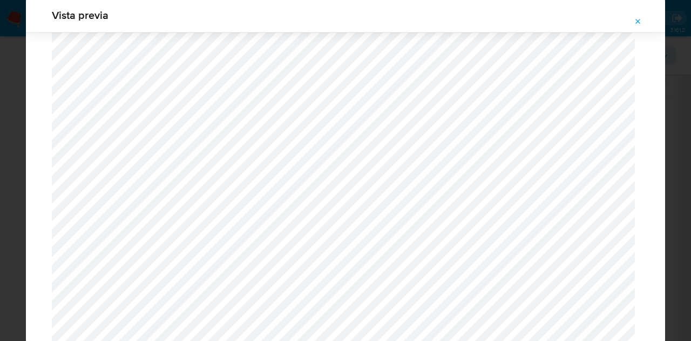
scroll to position [1477, 0]
drag, startPoint x: 642, startPoint y: 23, endPoint x: 593, endPoint y: 1, distance: 54.6
click at [642, 23] on button "Attachment preview" at bounding box center [638, 21] width 24 height 17
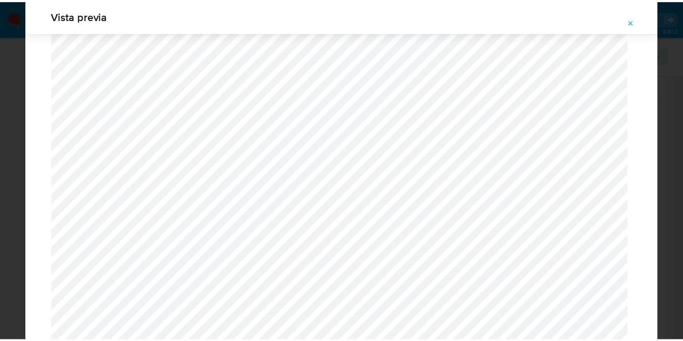
scroll to position [35, 0]
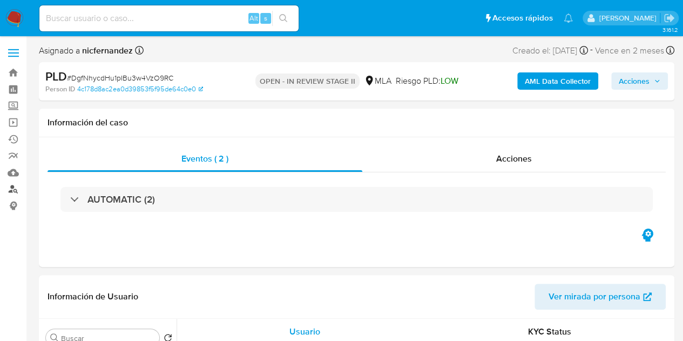
click at [13, 189] on link "Buscador de personas" at bounding box center [64, 189] width 128 height 17
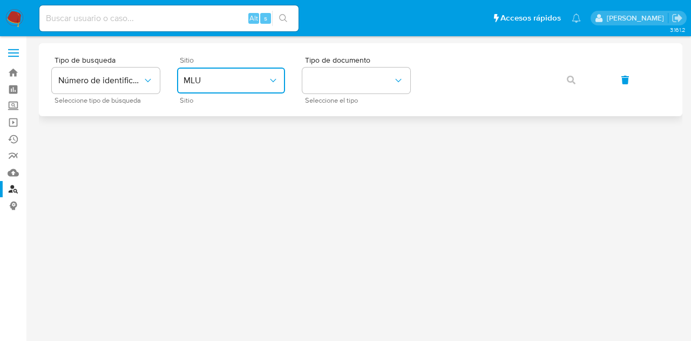
click at [240, 84] on span "MLU" at bounding box center [225, 80] width 84 height 11
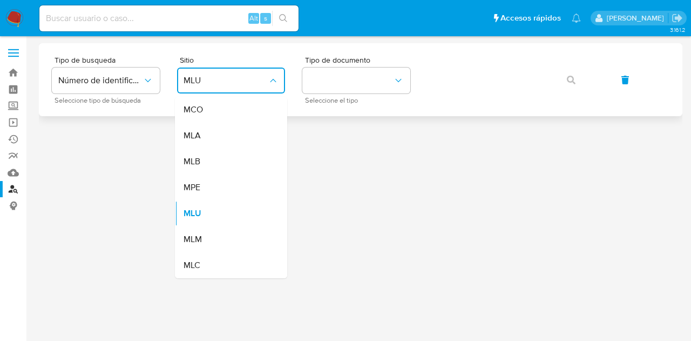
drag, startPoint x: 228, startPoint y: 145, endPoint x: 345, endPoint y: 106, distance: 123.9
click at [230, 144] on div "MLA" at bounding box center [227, 136] width 89 height 26
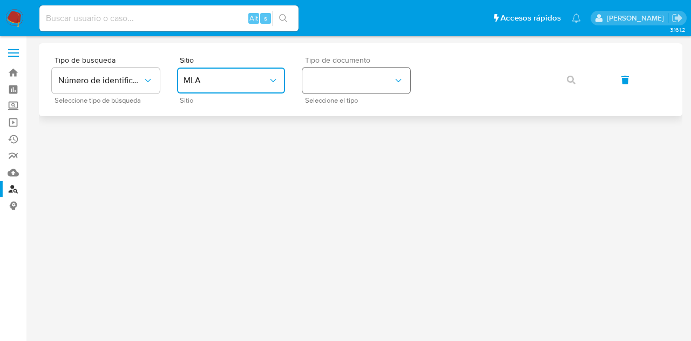
click at [369, 86] on button "identificationType" at bounding box center [356, 80] width 108 height 26
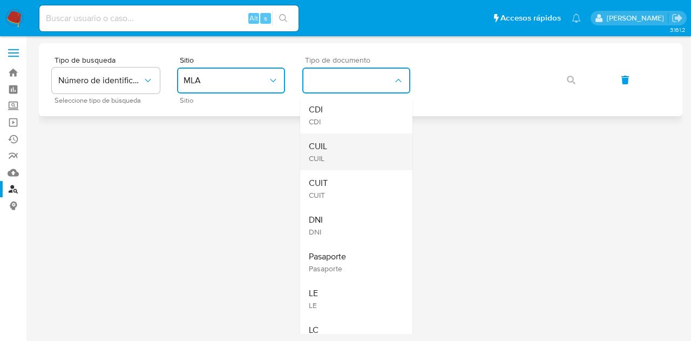
click at [353, 145] on div "CUIL CUIL" at bounding box center [353, 151] width 89 height 37
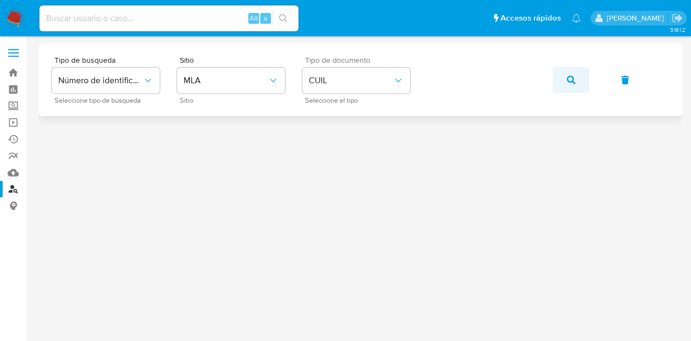
click at [565, 81] on button "button" at bounding box center [571, 80] width 37 height 26
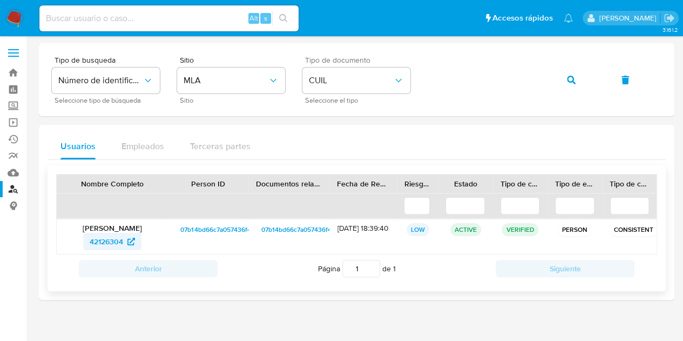
click at [108, 240] on span "42126304" at bounding box center [106, 241] width 33 height 17
click at [571, 80] on icon "button" at bounding box center [571, 80] width 9 height 9
click at [111, 241] on span "15811070" at bounding box center [106, 241] width 30 height 17
drag, startPoint x: 256, startPoint y: 111, endPoint x: 270, endPoint y: 111, distance: 14.6
click at [256, 111] on div "Tipo de busqueda Número de identificación Seleccione tipo de búsqueda Sitio MLA…" at bounding box center [356, 79] width 635 height 73
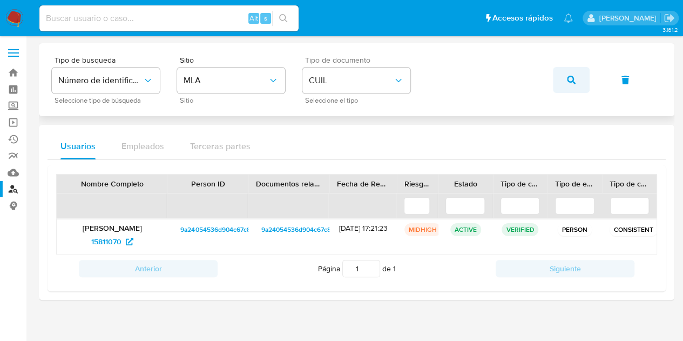
click at [572, 77] on icon "button" at bounding box center [571, 80] width 9 height 9
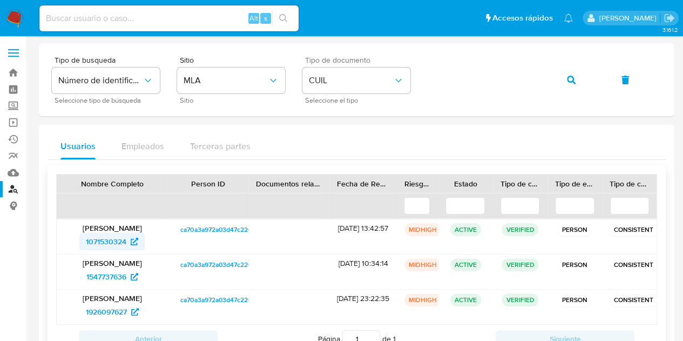
click at [107, 242] on span "1071530324" at bounding box center [106, 241] width 40 height 17
click at [574, 77] on icon "button" at bounding box center [571, 80] width 9 height 9
click at [107, 241] on span "1384650819" at bounding box center [106, 241] width 40 height 17
click at [567, 81] on icon "button" at bounding box center [571, 80] width 9 height 9
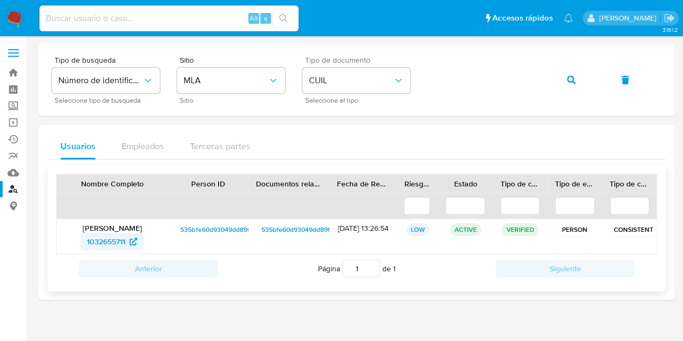
click at [111, 236] on span "1032655711" at bounding box center [106, 241] width 38 height 17
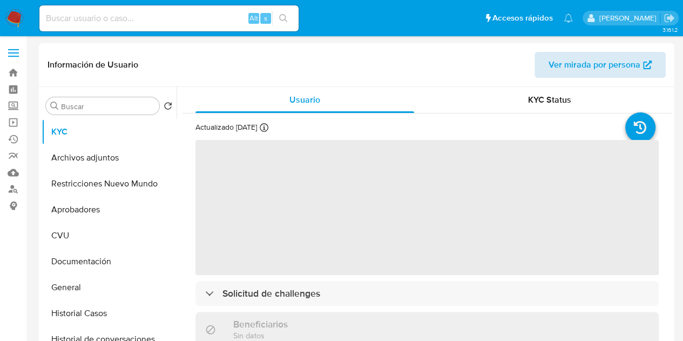
select select "10"
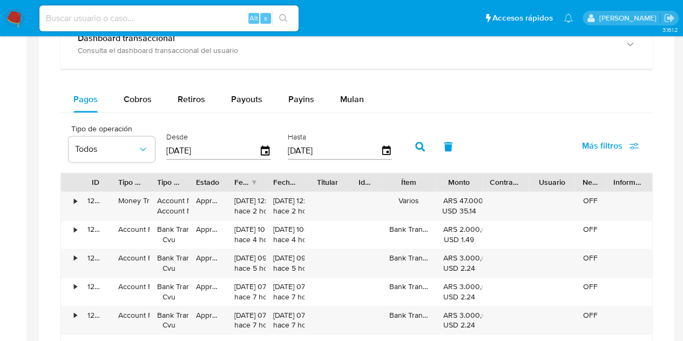
scroll to position [558, 0]
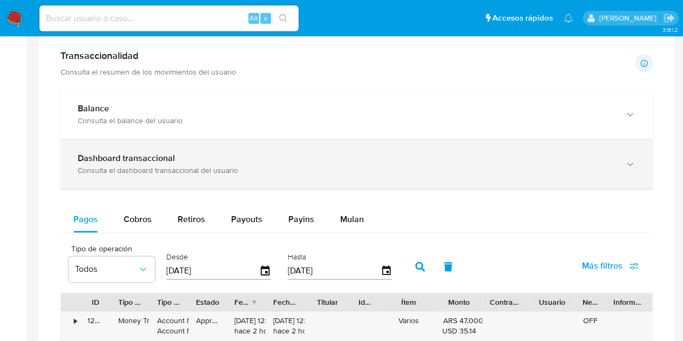
click at [622, 168] on div "Dashboard transaccional Consulta el dashboard transaccional del usuario" at bounding box center [356, 163] width 592 height 49
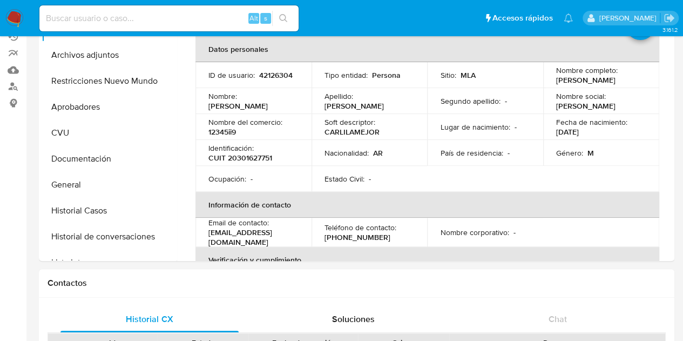
scroll to position [22, 0]
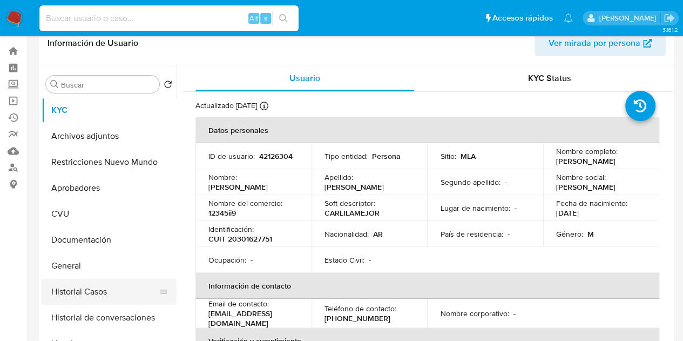
click at [78, 287] on button "Historial Casos" at bounding box center [105, 291] width 126 height 26
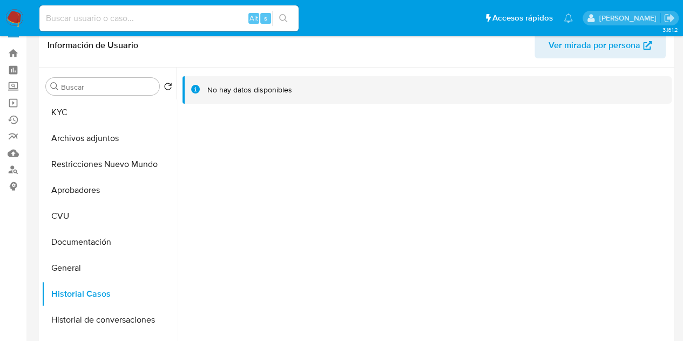
scroll to position [0, 0]
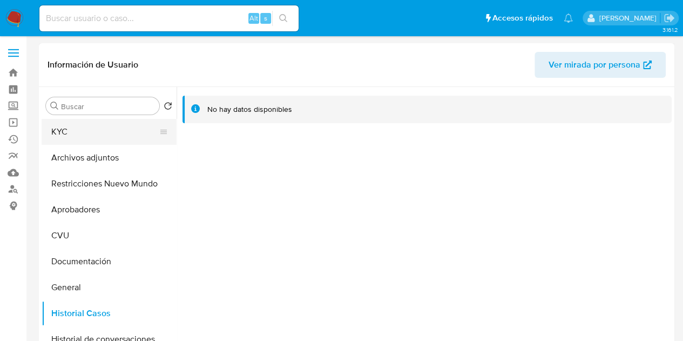
click at [98, 138] on button "KYC" at bounding box center [105, 132] width 126 height 26
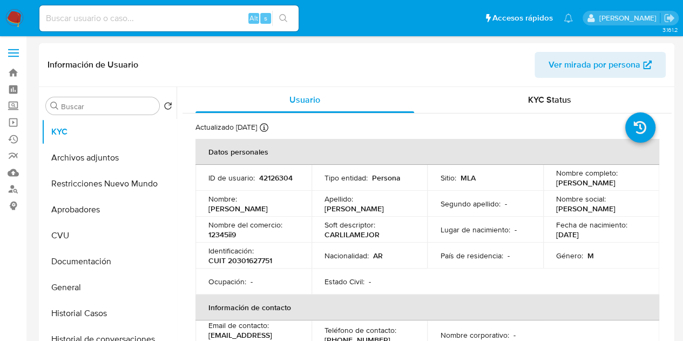
click at [266, 180] on p "42126304" at bounding box center [275, 178] width 33 height 10
copy p "42126304"
click at [302, 251] on td "Identificación : CUIT 20301627751" at bounding box center [253, 255] width 116 height 26
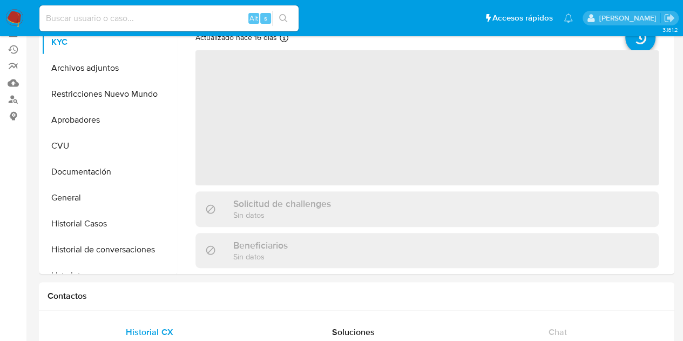
select select "10"
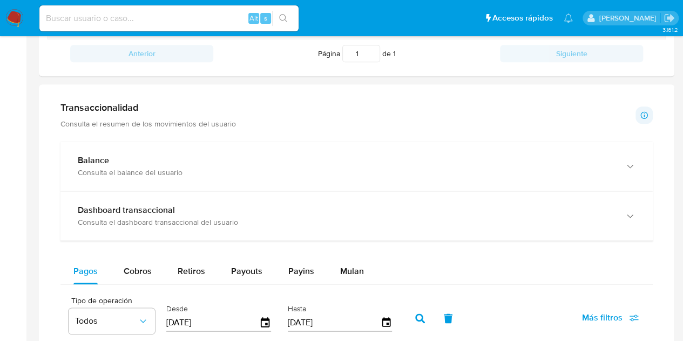
scroll to position [533, 0]
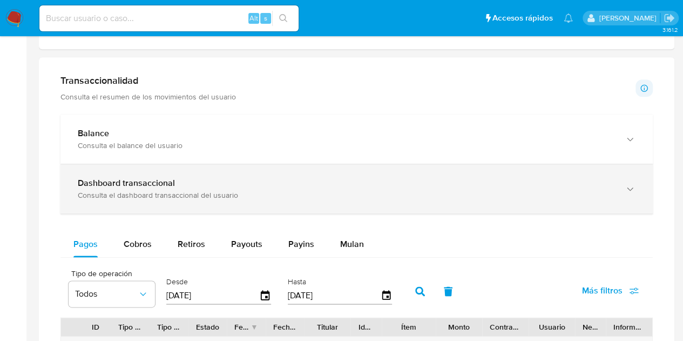
click at [586, 187] on div "Dashboard transaccional Consulta el dashboard transaccional del usuario" at bounding box center [346, 189] width 536 height 22
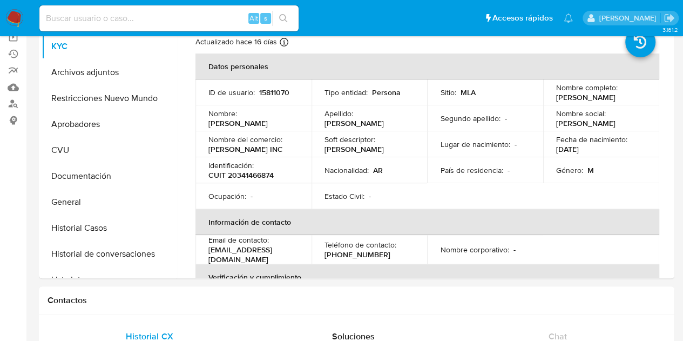
scroll to position [72, 0]
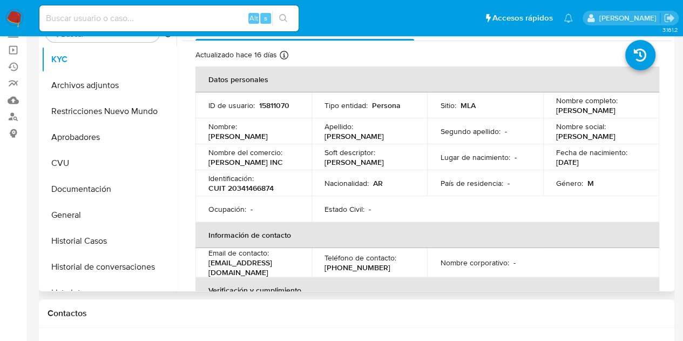
click at [273, 108] on p "15811070" at bounding box center [274, 105] width 30 height 10
click at [267, 106] on p "15811070" at bounding box center [274, 105] width 30 height 10
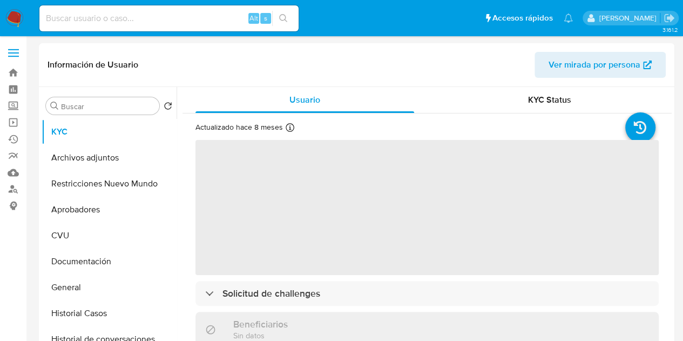
select select "10"
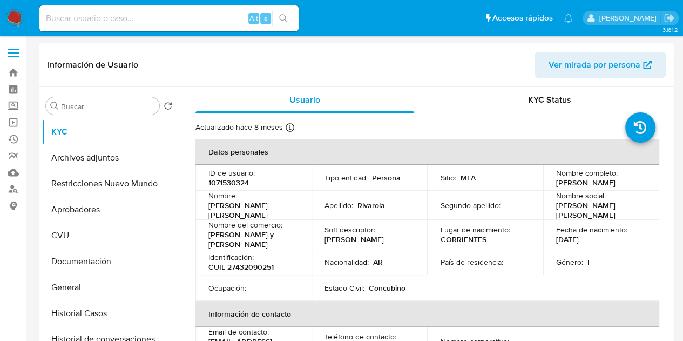
click at [651, 64] on icon "button" at bounding box center [647, 64] width 9 height 9
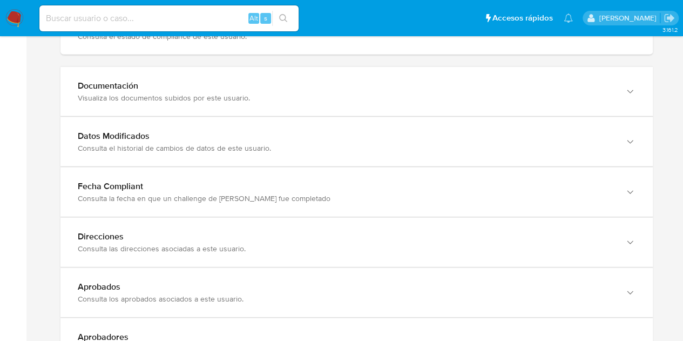
scroll to position [851, 0]
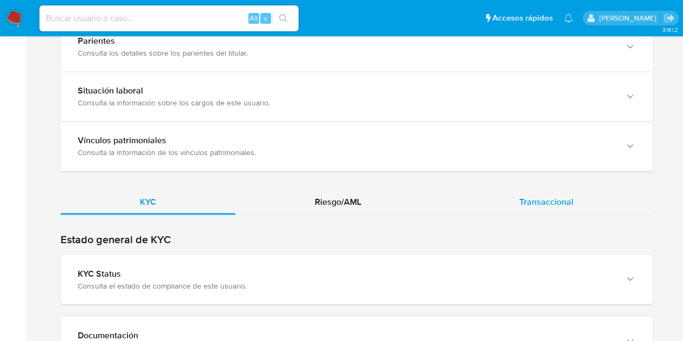
drag, startPoint x: 578, startPoint y: 201, endPoint x: 593, endPoint y: 199, distance: 15.3
click at [577, 201] on div "Transaccional" at bounding box center [546, 201] width 213 height 26
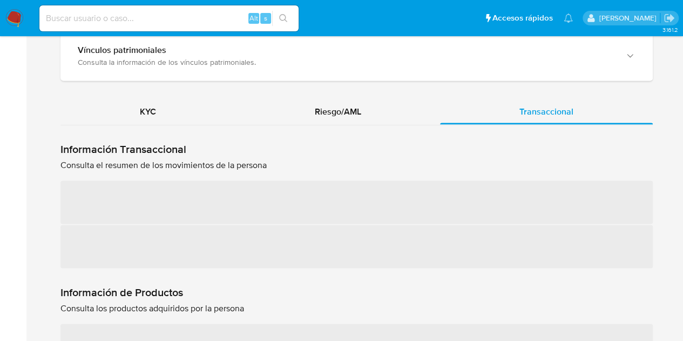
scroll to position [946, 0]
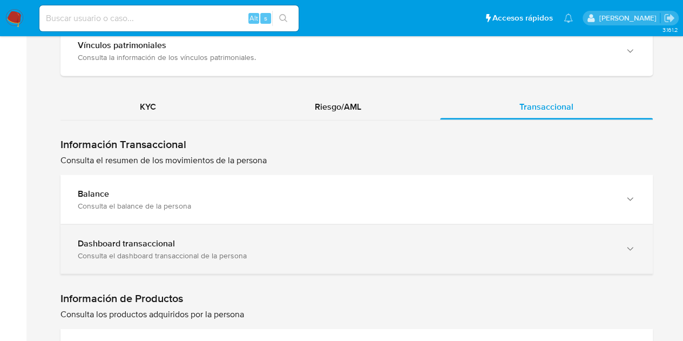
click at [547, 244] on div "Dashboard transaccional" at bounding box center [346, 242] width 536 height 11
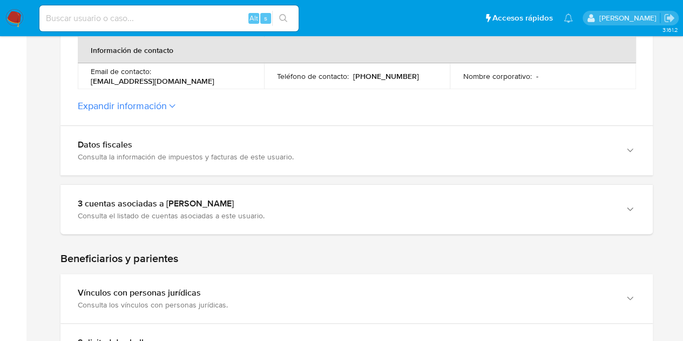
scroll to position [463, 0]
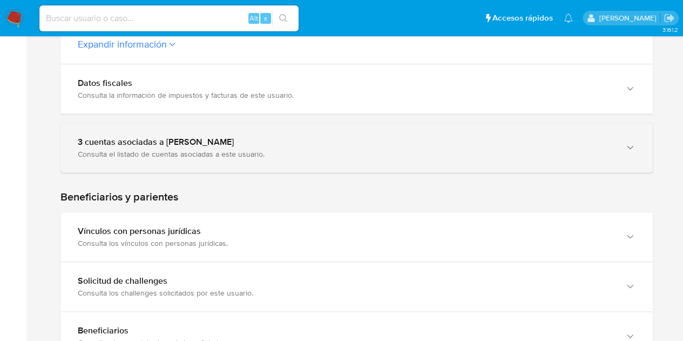
click at [536, 141] on div "3 cuentas asociadas a [PERSON_NAME]" at bounding box center [346, 142] width 536 height 11
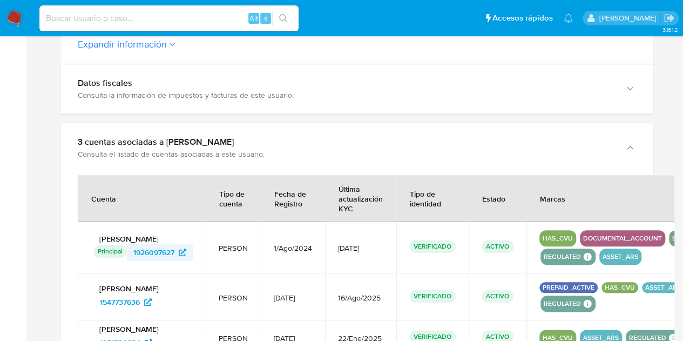
click at [161, 254] on span "1926097627" at bounding box center [153, 251] width 41 height 17
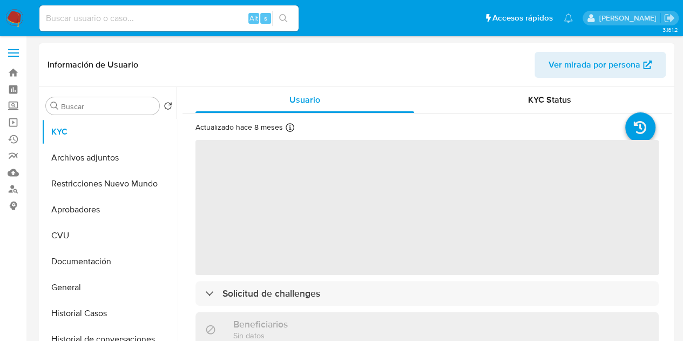
select select "10"
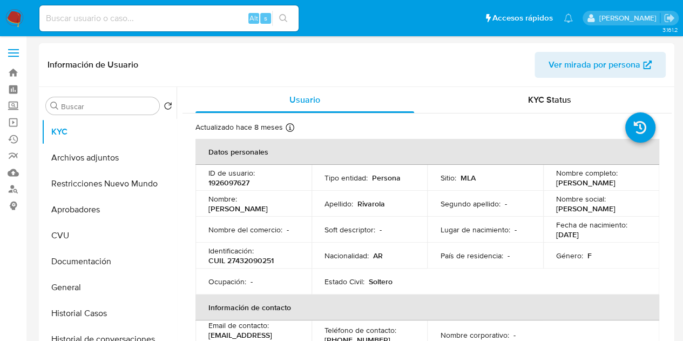
click at [228, 182] on p "1926097627" at bounding box center [228, 183] width 41 height 10
copy p "1926097627"
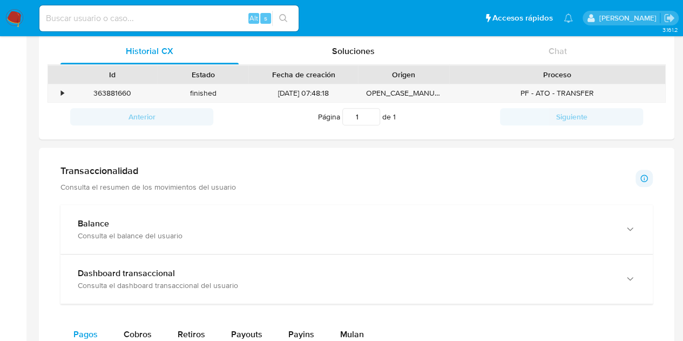
scroll to position [432, 0]
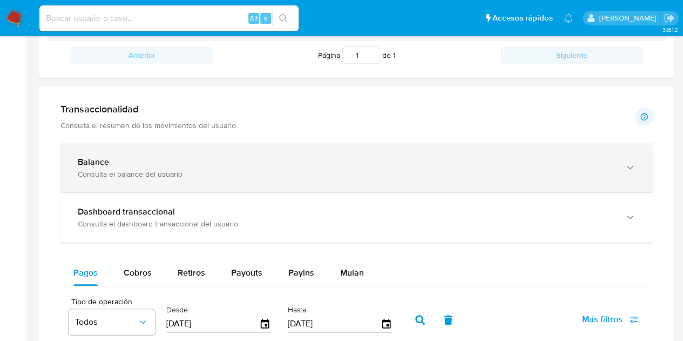
click at [555, 172] on div "Consulta el balance del usuario" at bounding box center [346, 174] width 536 height 10
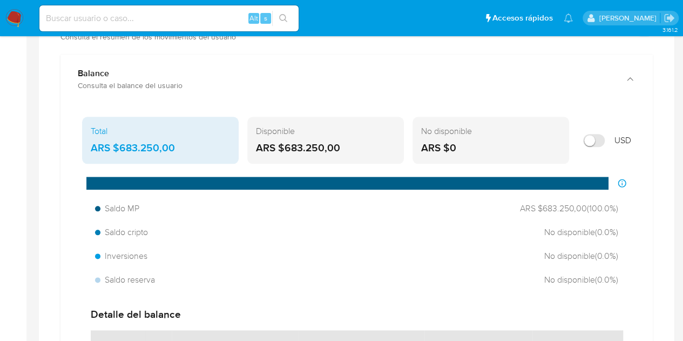
scroll to position [540, 0]
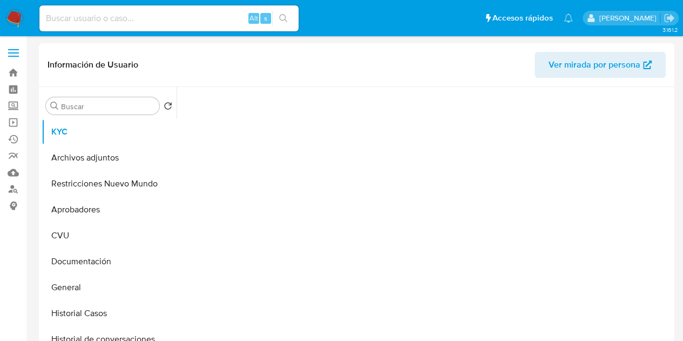
click at [573, 68] on span "Ver mirada por persona" at bounding box center [594, 65] width 92 height 26
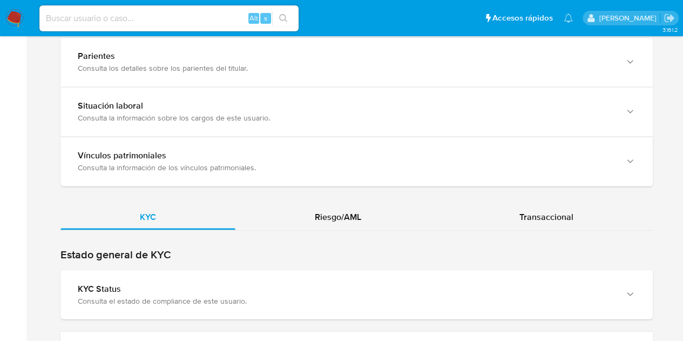
scroll to position [865, 0]
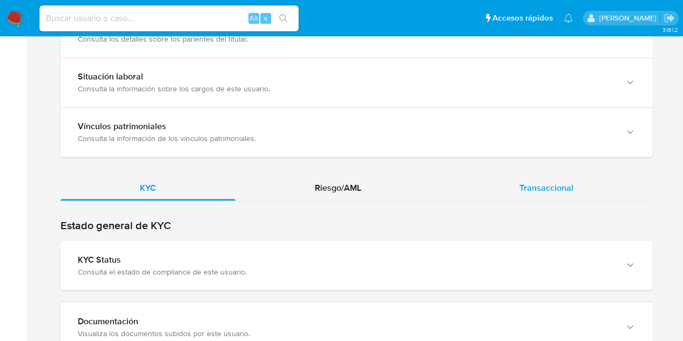
click at [583, 196] on div "Transaccional" at bounding box center [546, 187] width 213 height 26
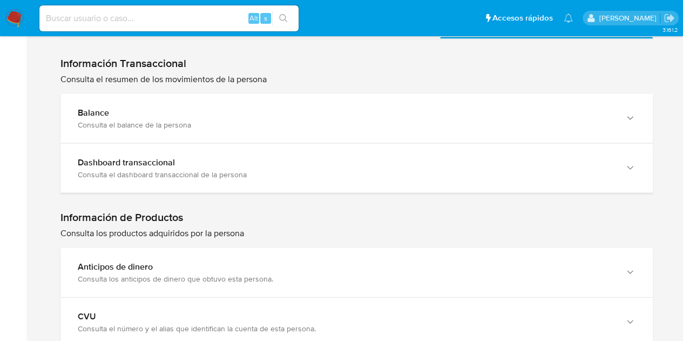
scroll to position [1065, 0]
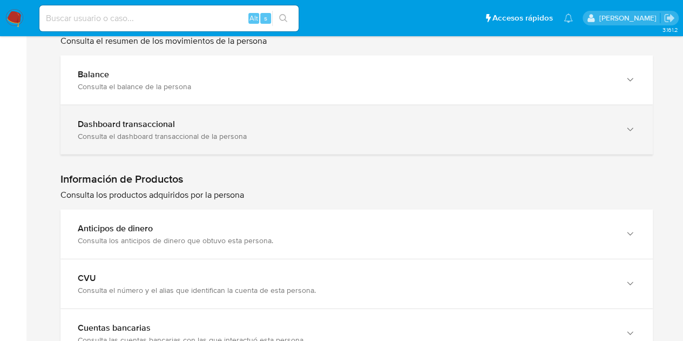
click at [503, 137] on div "Consulta el dashboard transaccional de la persona" at bounding box center [346, 136] width 536 height 10
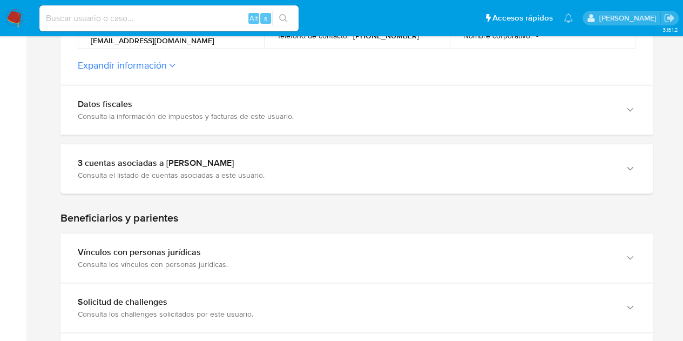
scroll to position [422, 0]
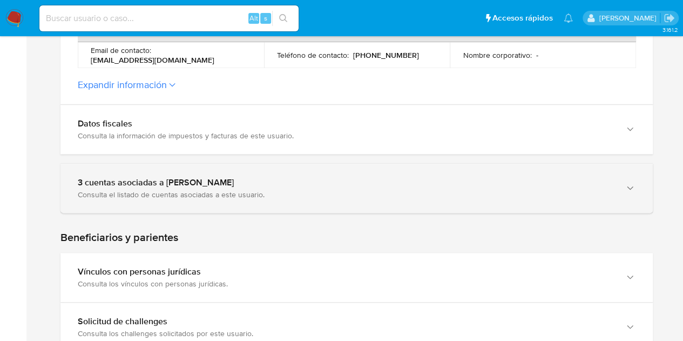
click at [612, 210] on div "3 cuentas asociadas a [PERSON_NAME] Consulta el listado de cuentas asociadas a …" at bounding box center [356, 188] width 592 height 49
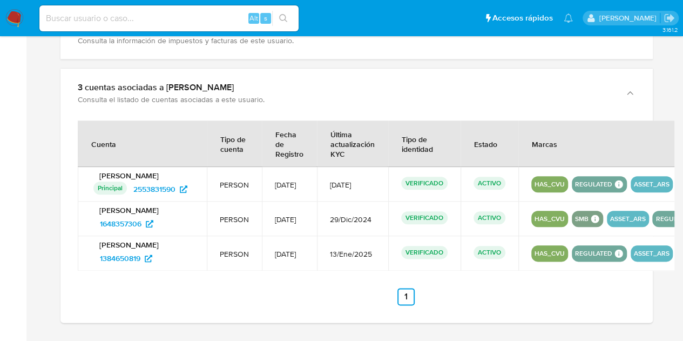
scroll to position [523, 0]
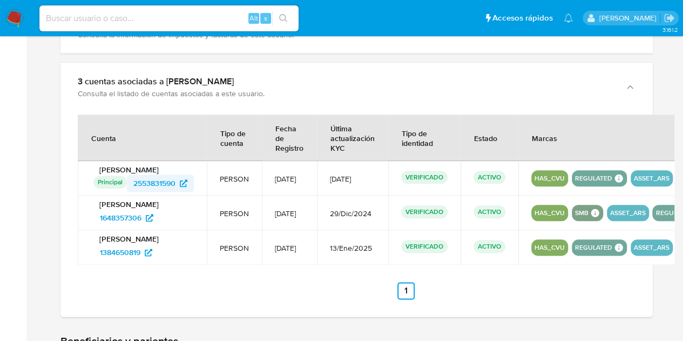
click at [159, 179] on span "2553831590" at bounding box center [154, 182] width 42 height 17
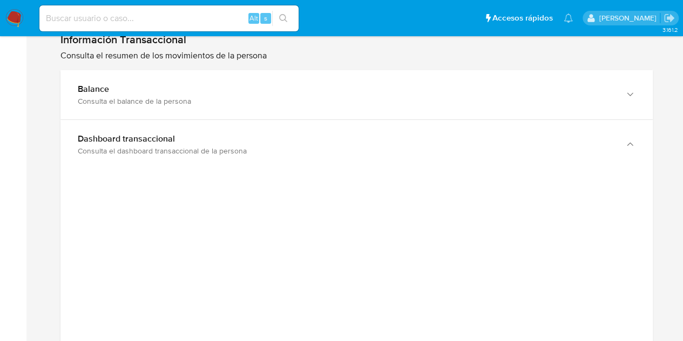
scroll to position [1276, 0]
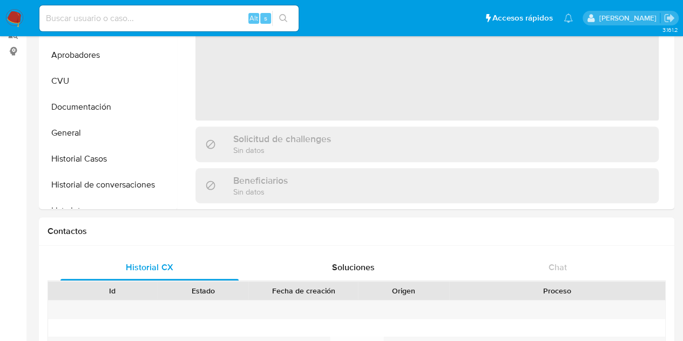
select select "10"
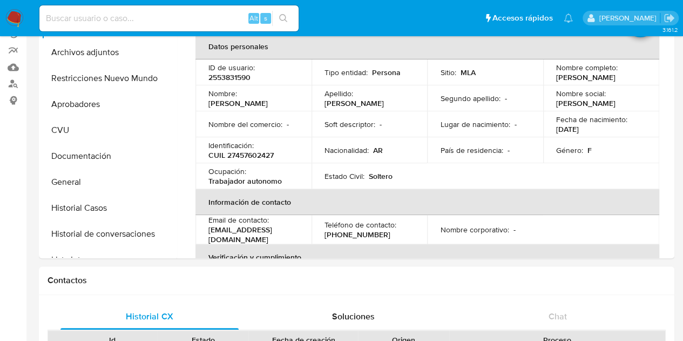
scroll to position [98, 0]
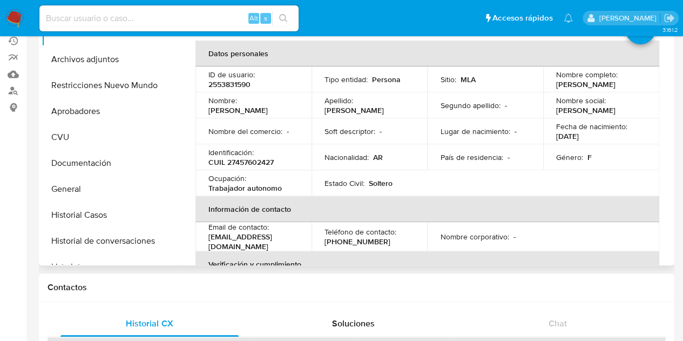
click at [219, 83] on p "2553831590" at bounding box center [229, 84] width 42 height 10
copy p "2553831590"
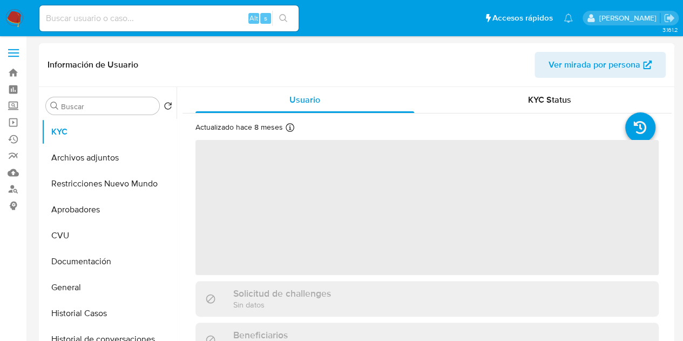
click at [557, 64] on span "Ver mirada por persona" at bounding box center [594, 65] width 92 height 26
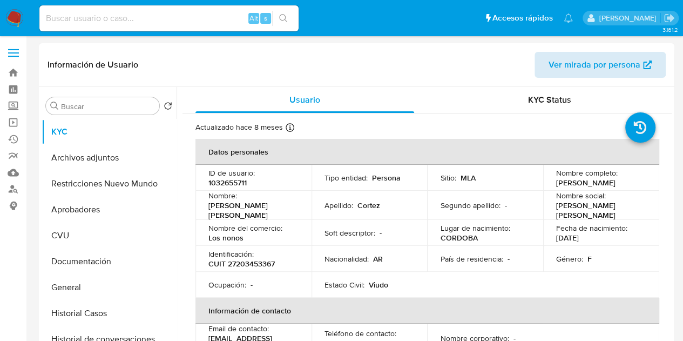
select select "10"
click at [230, 181] on p "1032655711" at bounding box center [227, 183] width 38 height 10
copy p "1032655711"
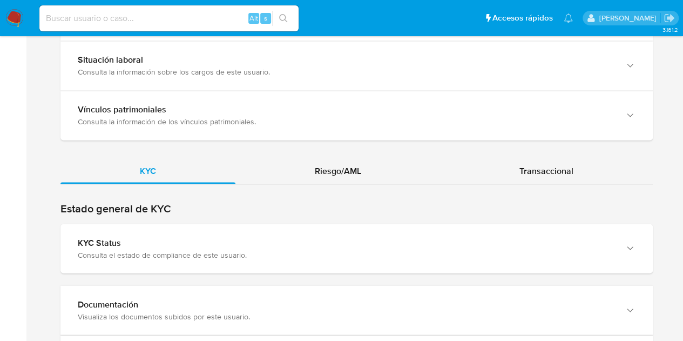
scroll to position [894, 0]
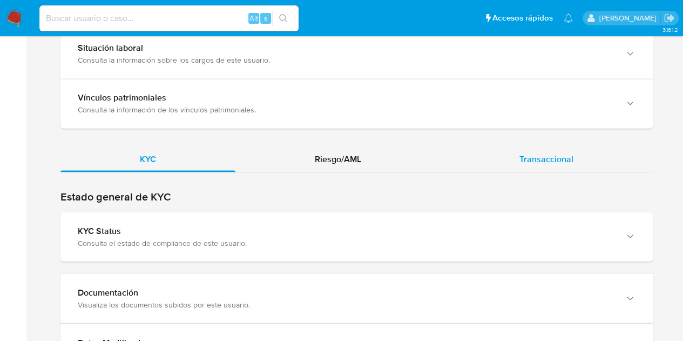
click at [570, 162] on div "Transaccional" at bounding box center [546, 159] width 213 height 26
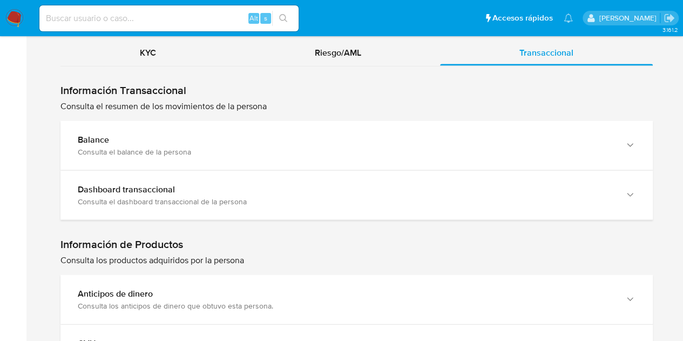
scroll to position [1014, 0]
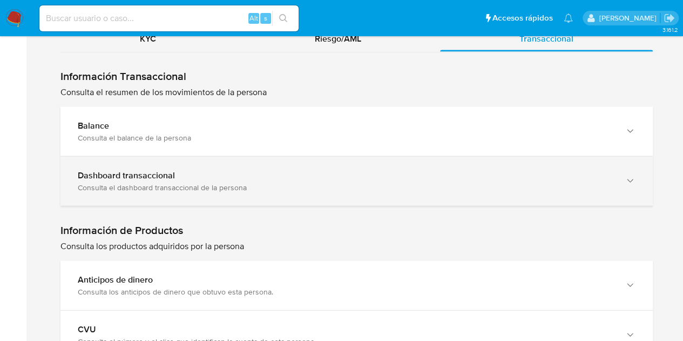
click at [589, 182] on div "Consulta el dashboard transaccional de la persona" at bounding box center [346, 187] width 536 height 10
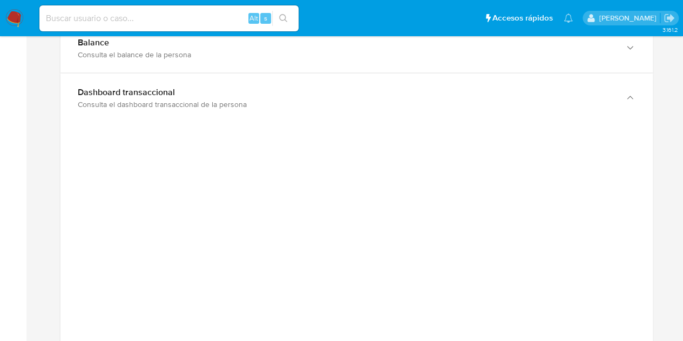
scroll to position [1093, 0]
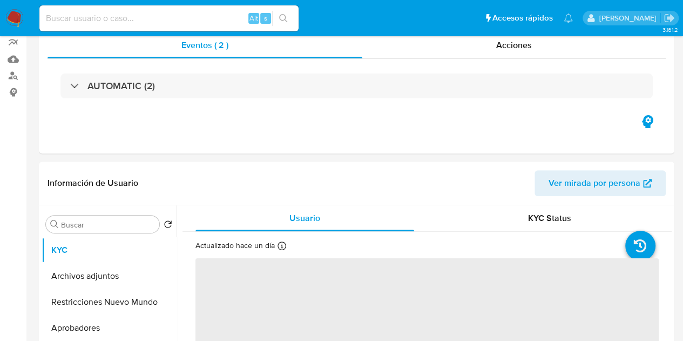
scroll to position [206, 0]
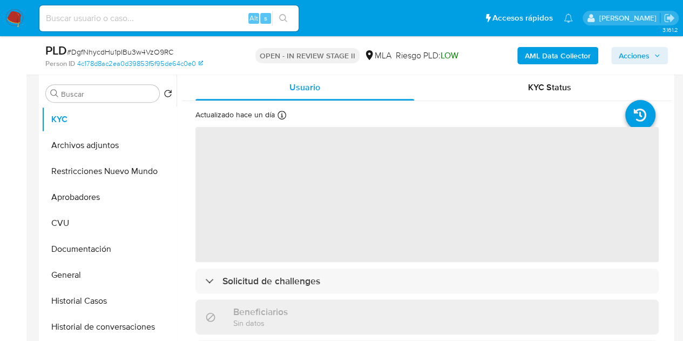
select select "10"
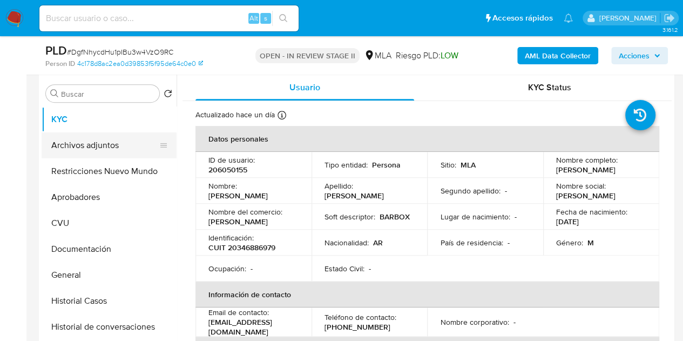
click at [98, 135] on button "Archivos adjuntos" at bounding box center [105, 145] width 126 height 26
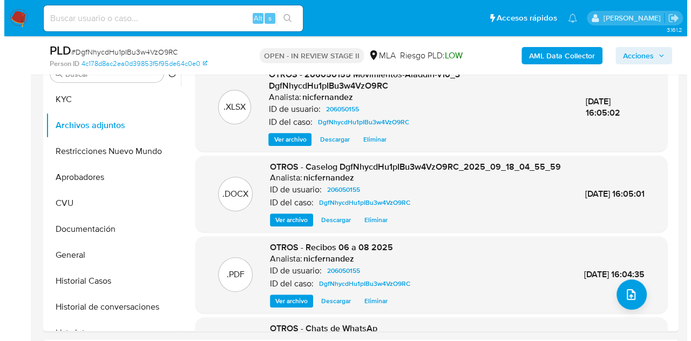
scroll to position [204, 0]
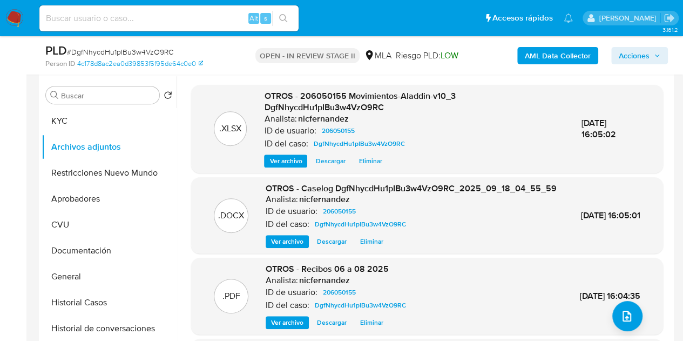
click at [282, 247] on span "Ver archivo" at bounding box center [287, 241] width 32 height 11
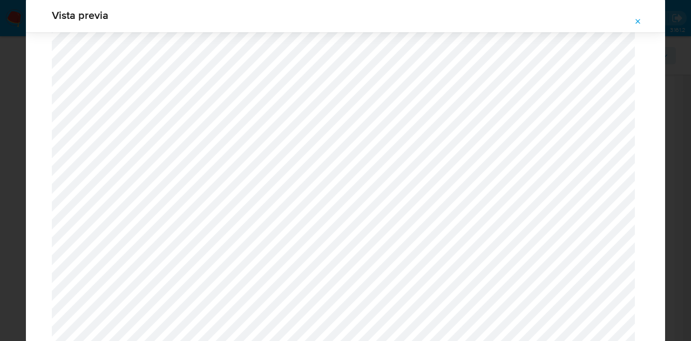
scroll to position [1473, 0]
drag, startPoint x: 633, startPoint y: 22, endPoint x: 546, endPoint y: 64, distance: 96.8
click at [634, 22] on button "Attachment preview" at bounding box center [638, 21] width 24 height 17
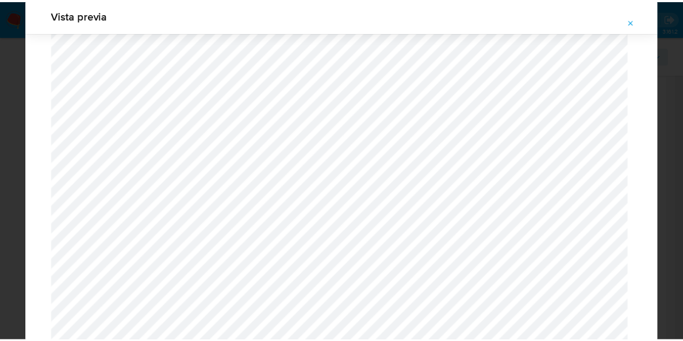
scroll to position [35, 0]
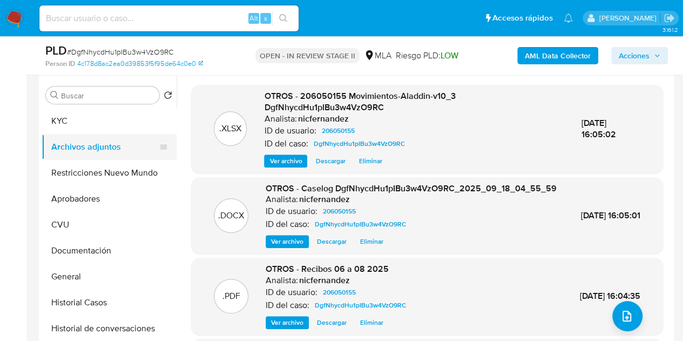
drag, startPoint x: 92, startPoint y: 121, endPoint x: 123, endPoint y: 149, distance: 41.7
click at [92, 121] on button "KYC" at bounding box center [109, 121] width 135 height 26
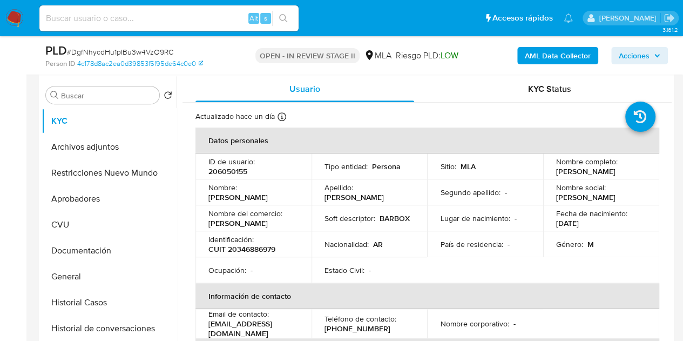
click at [625, 56] on span "Acciones" at bounding box center [633, 55] width 31 height 17
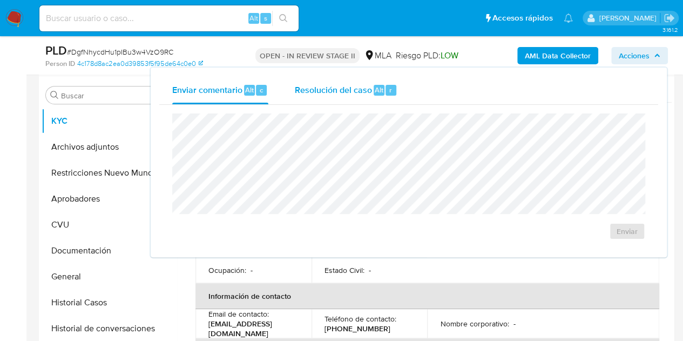
click at [375, 92] on span "Alt" at bounding box center [379, 90] width 9 height 10
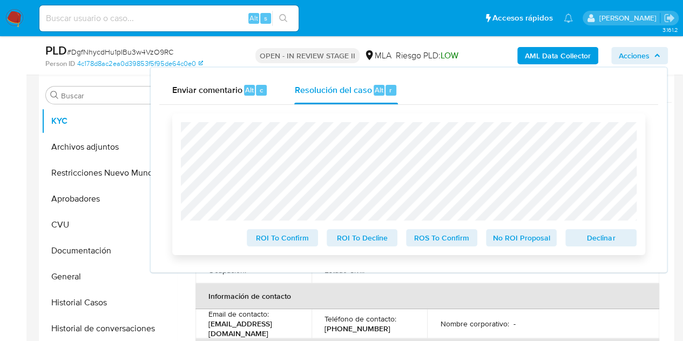
click at [597, 235] on span "Declinar" at bounding box center [601, 237] width 56 height 15
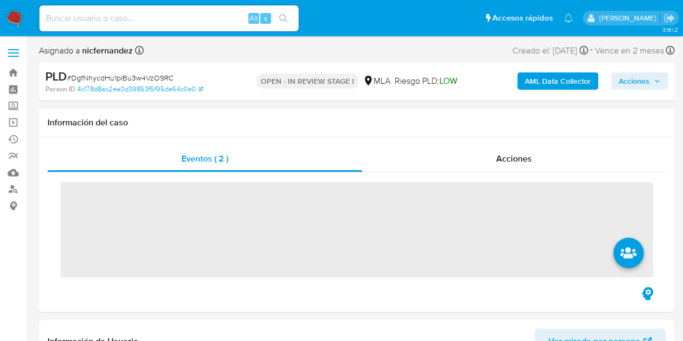
click at [633, 83] on span "Acciones" at bounding box center [633, 80] width 31 height 17
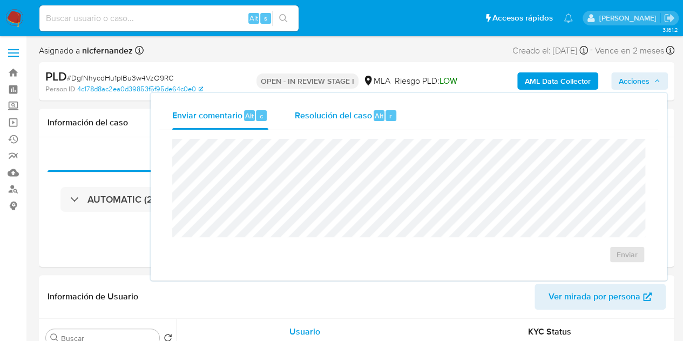
click at [330, 124] on div "Resolución del caso Alt r" at bounding box center [345, 115] width 103 height 28
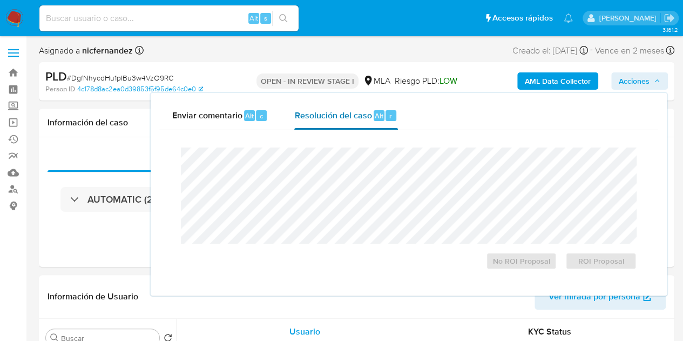
select select "10"
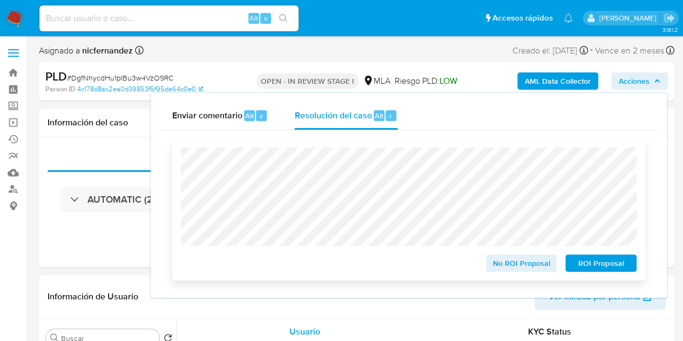
click at [582, 258] on span "ROI Proposal" at bounding box center [601, 262] width 56 height 15
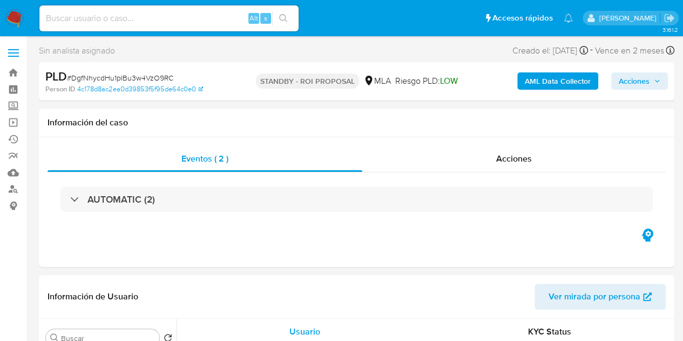
select select "10"
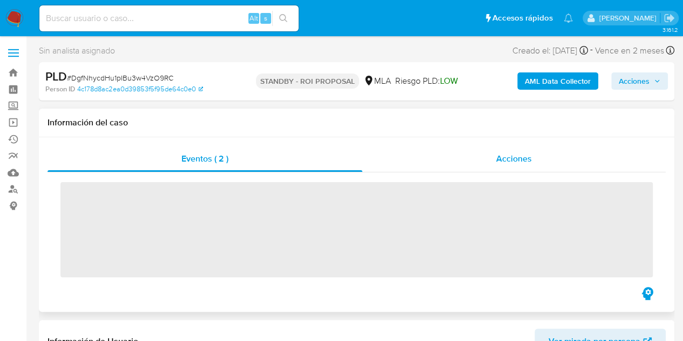
click at [492, 166] on div "Acciones" at bounding box center [513, 159] width 303 height 26
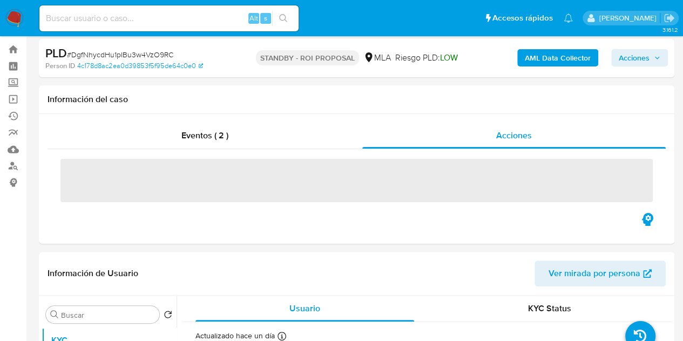
select select "10"
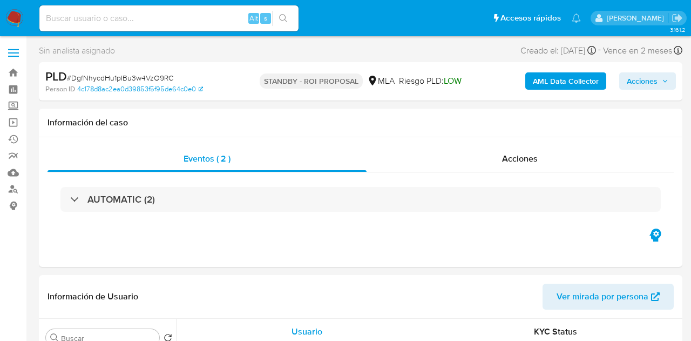
select select "10"
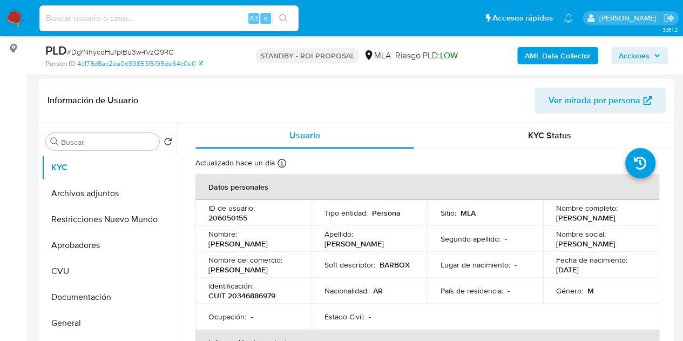
scroll to position [171, 0]
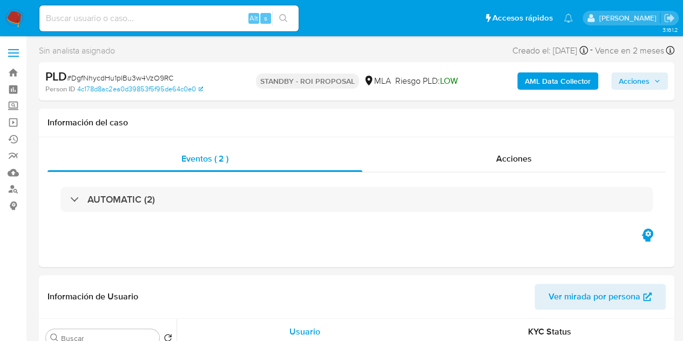
select select "10"
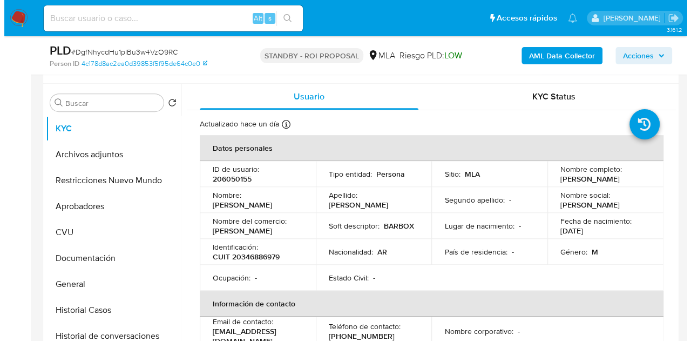
scroll to position [207, 0]
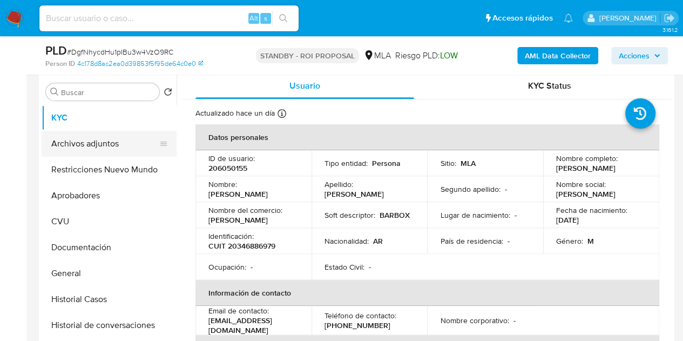
click at [84, 139] on button "Archivos adjuntos" at bounding box center [105, 144] width 126 height 26
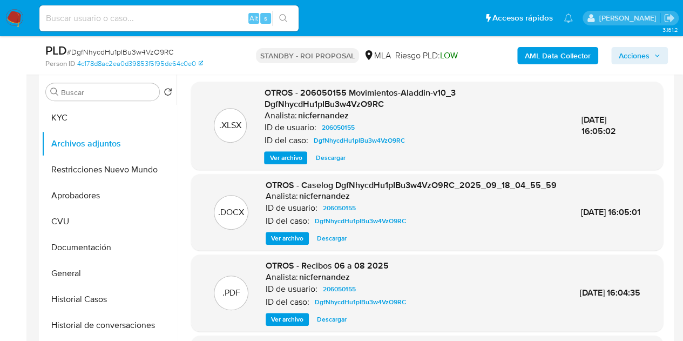
click at [282, 243] on span "Ver archivo" at bounding box center [287, 238] width 32 height 11
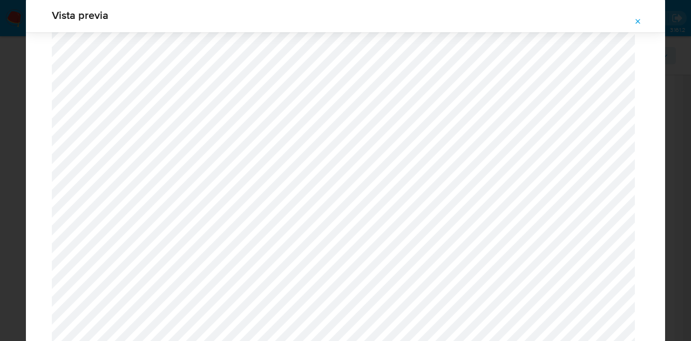
scroll to position [1403, 0]
click at [640, 22] on icon "Attachment preview" at bounding box center [638, 21] width 9 height 9
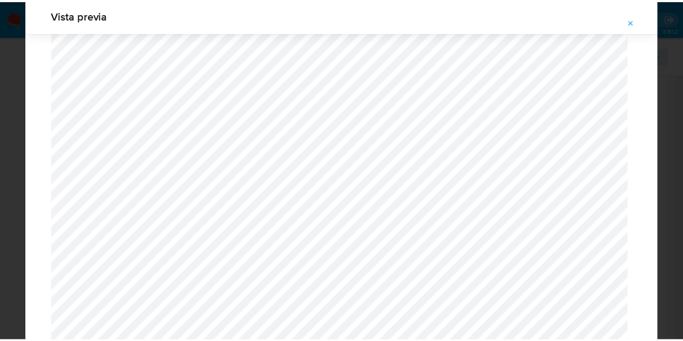
scroll to position [35, 0]
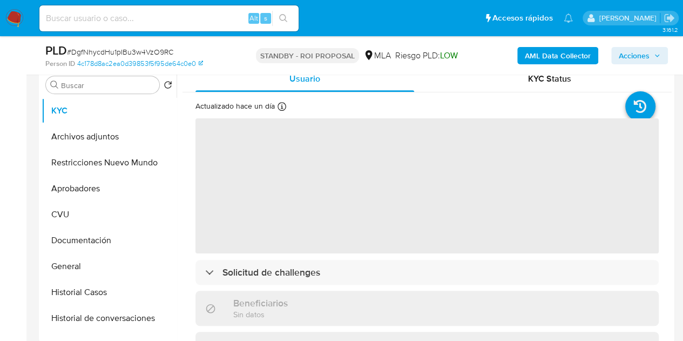
scroll to position [227, 0]
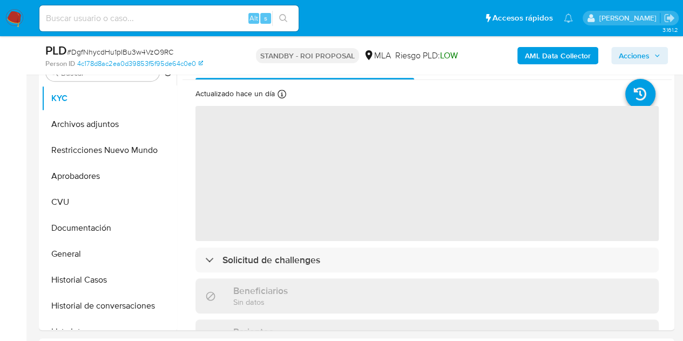
select select "10"
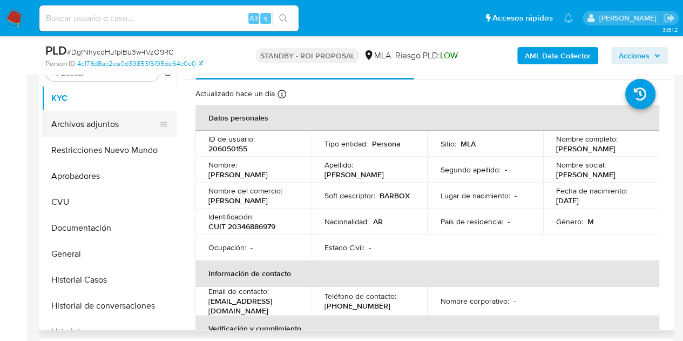
click at [86, 129] on button "Archivos adjuntos" at bounding box center [105, 124] width 126 height 26
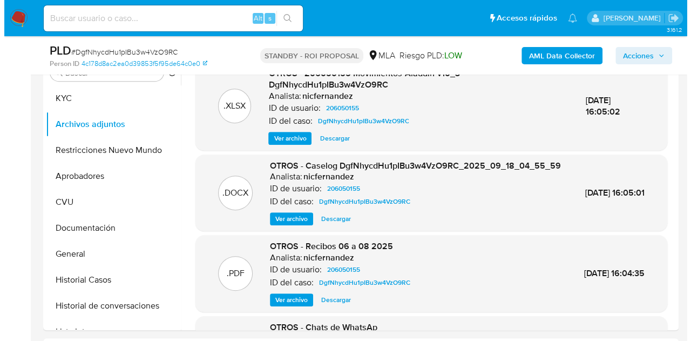
scroll to position [204, 0]
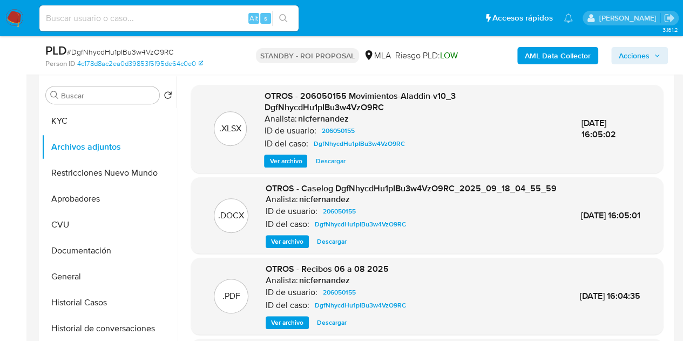
click at [280, 247] on span "Ver archivo" at bounding box center [287, 241] width 32 height 11
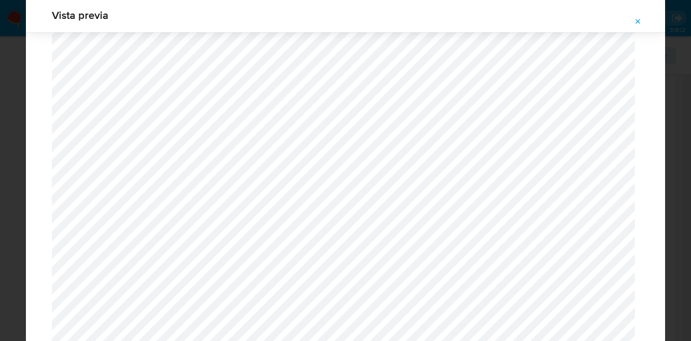
click at [638, 21] on icon "Attachment preview" at bounding box center [638, 21] width 9 height 9
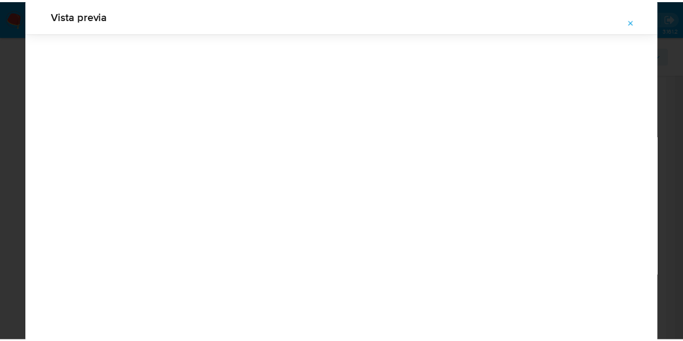
scroll to position [35, 0]
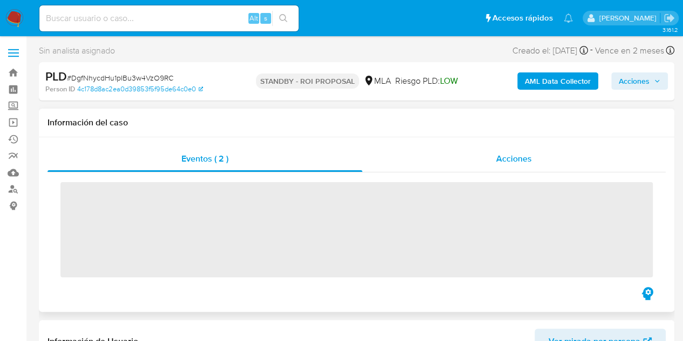
click at [514, 155] on span "Acciones" at bounding box center [514, 158] width 36 height 12
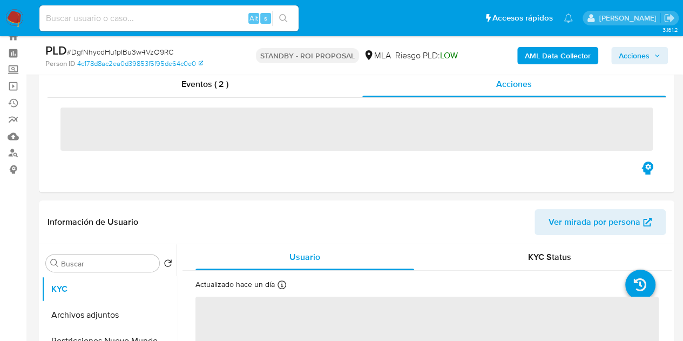
select select "10"
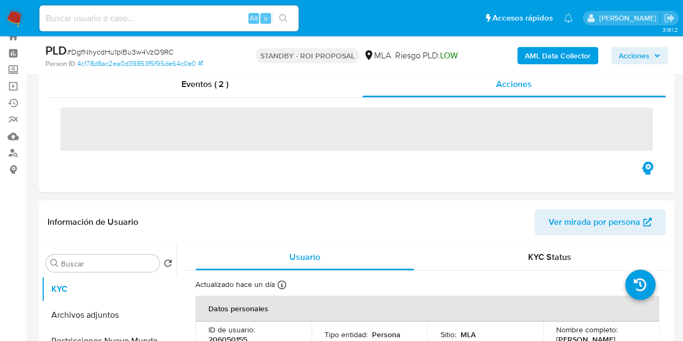
scroll to position [25, 0]
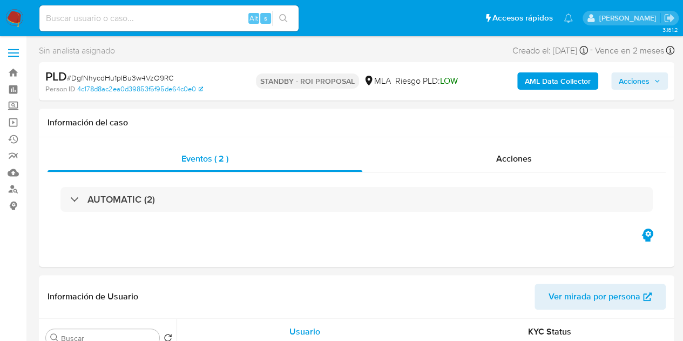
select select "10"
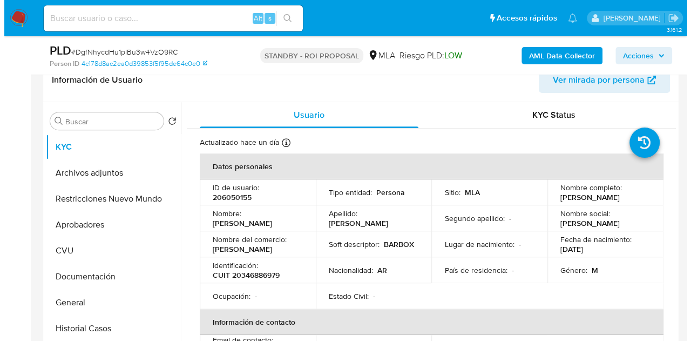
scroll to position [180, 0]
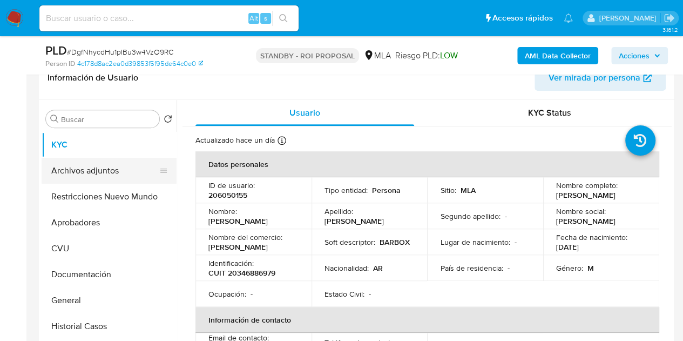
click at [98, 176] on button "Archivos adjuntos" at bounding box center [105, 171] width 126 height 26
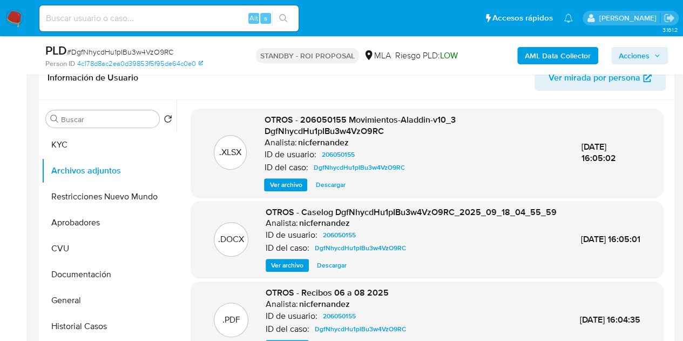
click at [283, 269] on span "Ver archivo" at bounding box center [287, 265] width 32 height 11
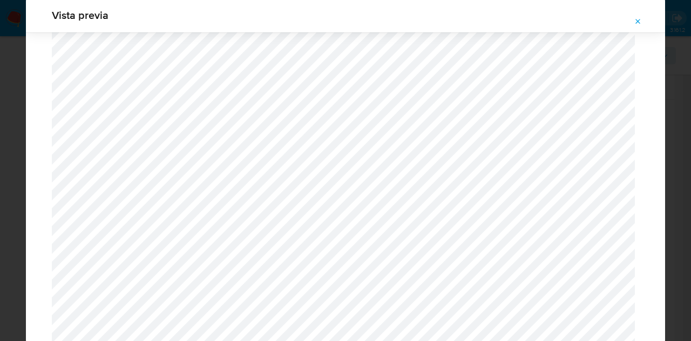
scroll to position [2009, 0]
click at [634, 21] on icon "Attachment preview" at bounding box center [638, 21] width 9 height 9
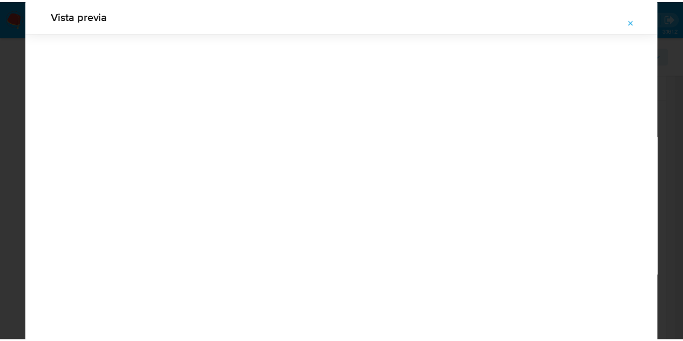
scroll to position [35, 0]
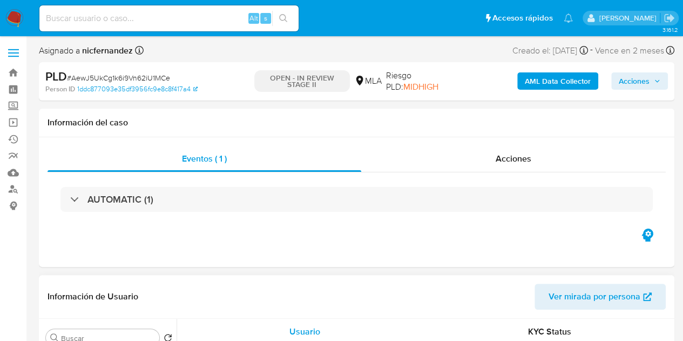
select select "10"
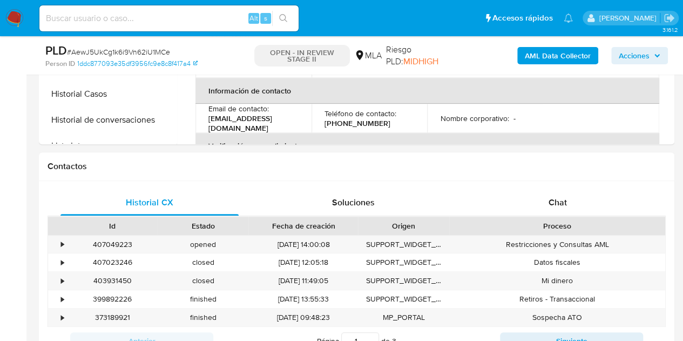
scroll to position [440, 0]
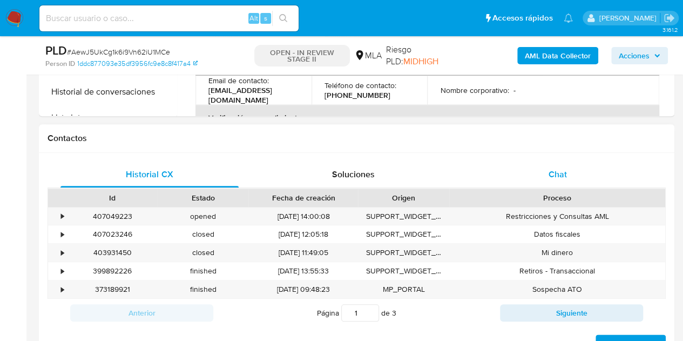
click at [548, 172] on span "Chat" at bounding box center [557, 174] width 18 height 12
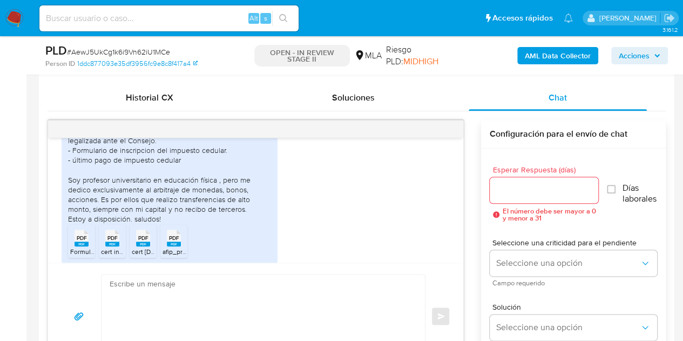
scroll to position [631, 0]
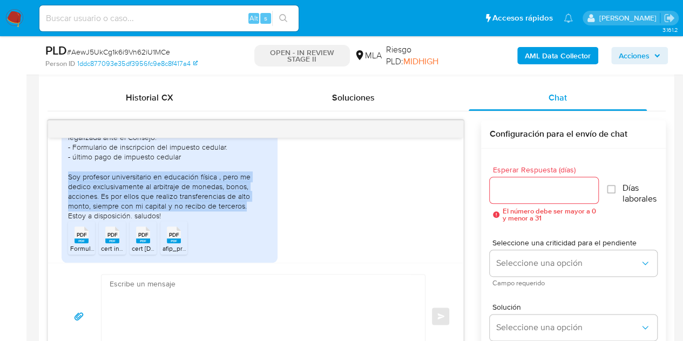
drag, startPoint x: 67, startPoint y: 195, endPoint x: 246, endPoint y: 222, distance: 180.2
click at [246, 220] on div "Hola buenos días, adjunto documentacion necesaria. - 2 certificaciones contable…" at bounding box center [169, 166] width 203 height 108
copy div "Soy profesor universitario en educación física , pero me dedico exclusivamente …"
click at [160, 220] on div "Hola buenos días, adjunto documentacion necesaria. - 2 certificaciones contable…" at bounding box center [169, 166] width 203 height 108
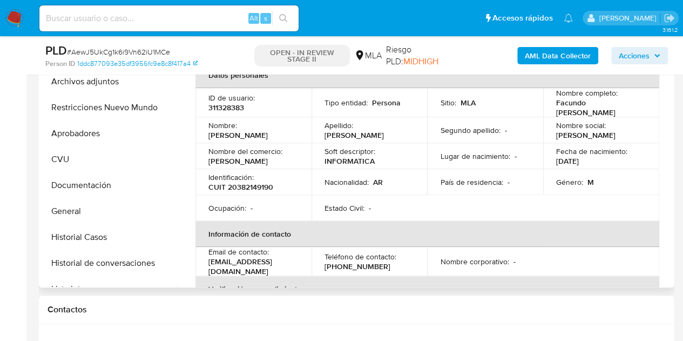
scroll to position [253, 0]
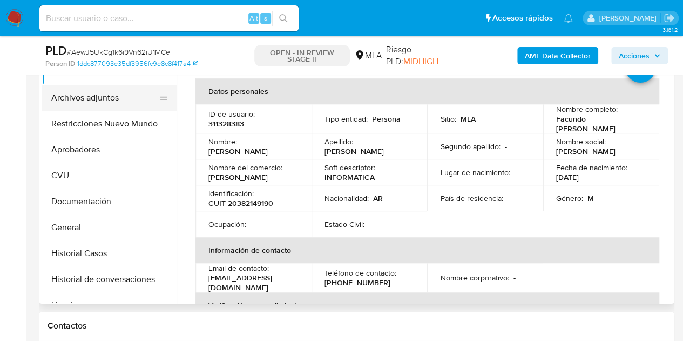
click at [102, 99] on button "Archivos adjuntos" at bounding box center [105, 98] width 126 height 26
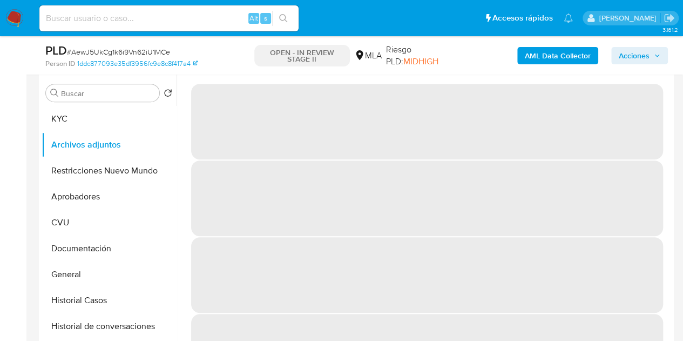
scroll to position [209, 0]
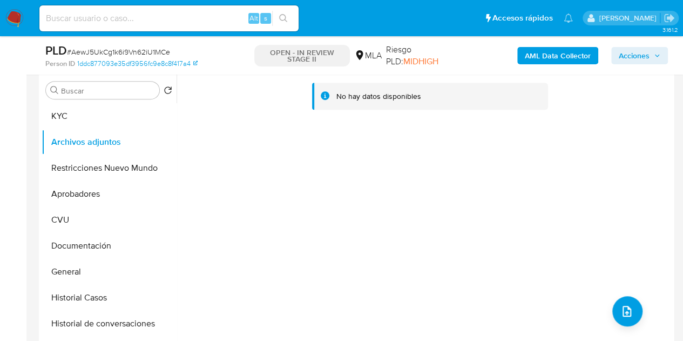
click at [548, 56] on b "AML Data Collector" at bounding box center [558, 55] width 66 height 17
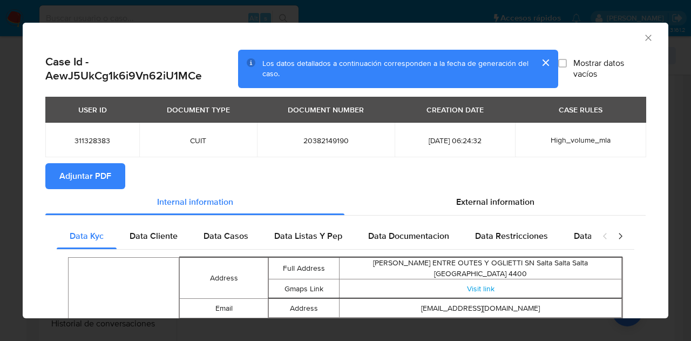
click at [104, 167] on span "Adjuntar PDF" at bounding box center [85, 176] width 52 height 24
click at [643, 38] on icon "Cerrar ventana" at bounding box center [648, 37] width 11 height 11
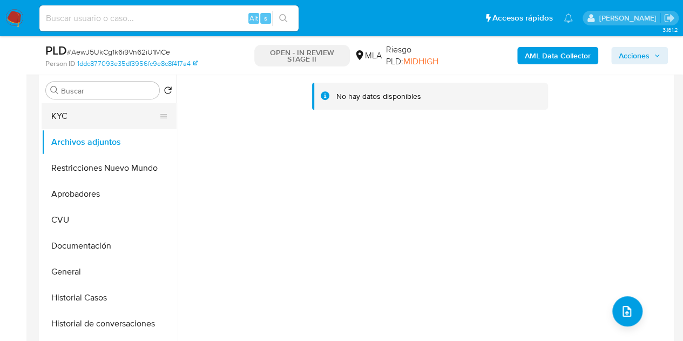
click at [99, 122] on button "KYC" at bounding box center [105, 116] width 126 height 26
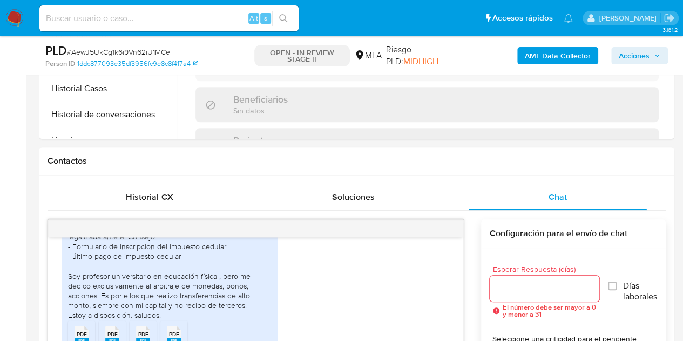
scroll to position [424, 0]
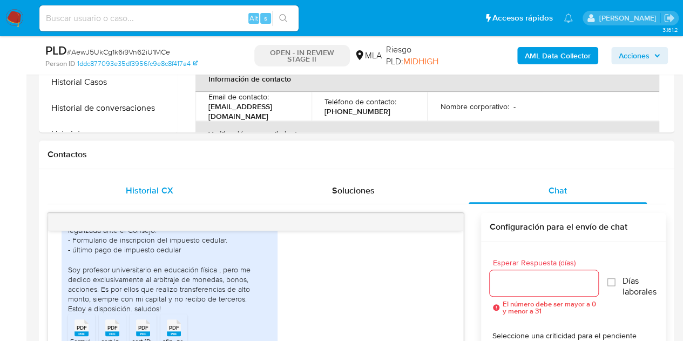
click at [176, 182] on div "Historial CX" at bounding box center [149, 191] width 178 height 26
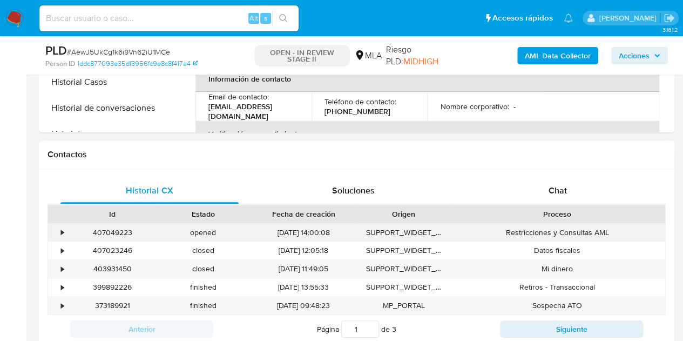
click at [118, 233] on div "407049223" at bounding box center [112, 232] width 91 height 18
copy div "407049223"
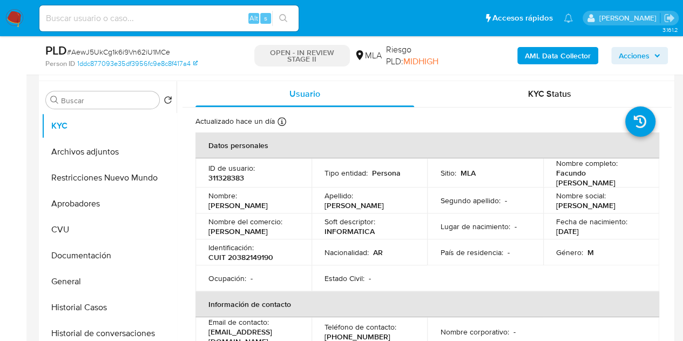
scroll to position [188, 0]
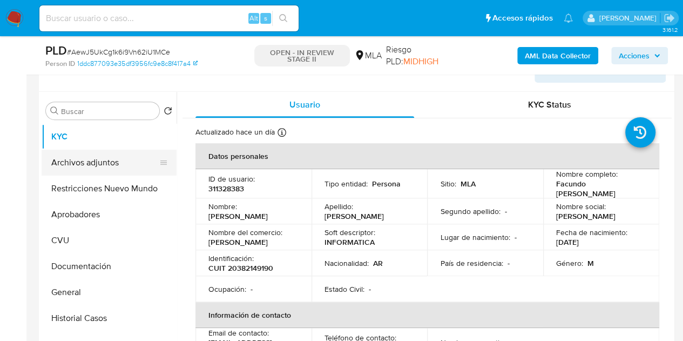
click at [92, 152] on button "Archivos adjuntos" at bounding box center [105, 162] width 126 height 26
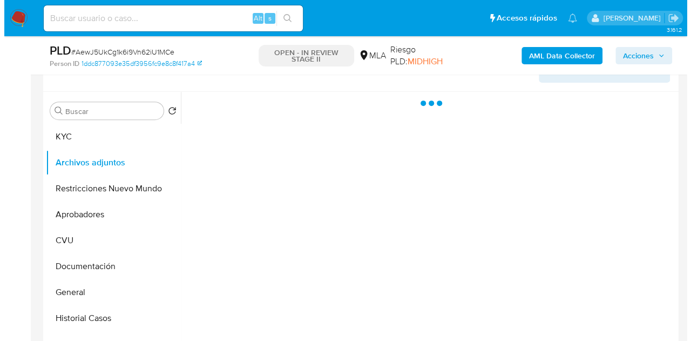
scroll to position [213, 0]
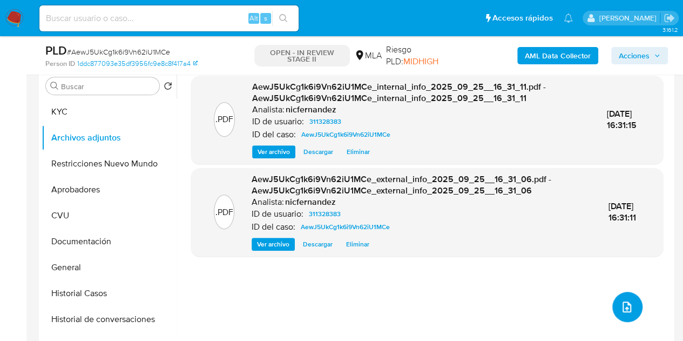
click at [623, 300] on span "upload-file" at bounding box center [626, 306] width 13 height 13
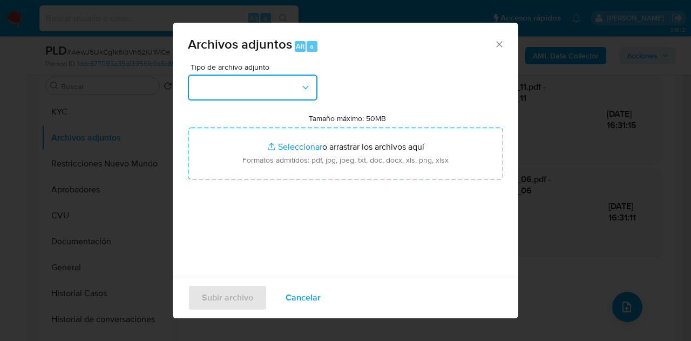
click at [299, 93] on button "button" at bounding box center [253, 87] width 130 height 26
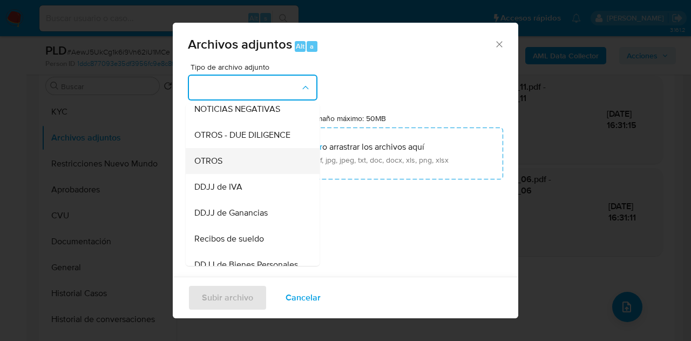
scroll to position [166, 0]
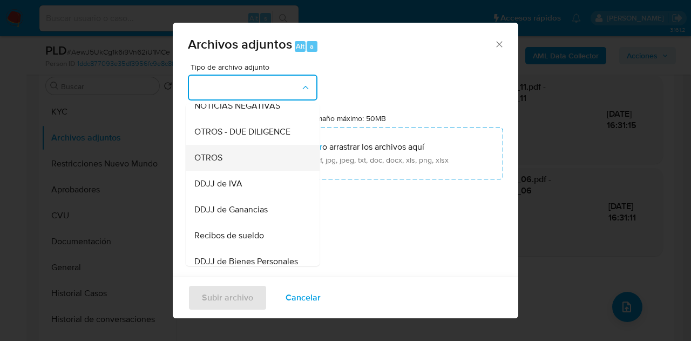
click at [244, 162] on div "OTROS" at bounding box center [249, 158] width 110 height 26
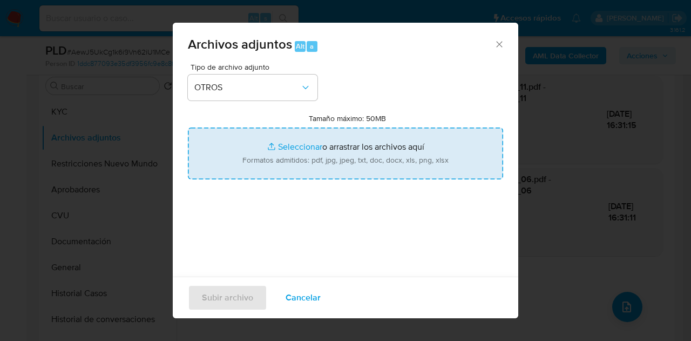
click at [274, 145] on input "Tamaño máximo: 50MB Seleccionar archivos" at bounding box center [345, 153] width 315 height 52
type input "C:\fakepath\certificacion al 25-06-2025.pdf"
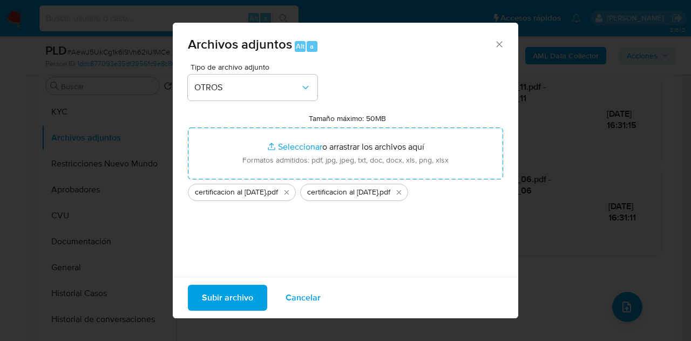
click at [222, 296] on span "Subir archivo" at bounding box center [227, 297] width 51 height 24
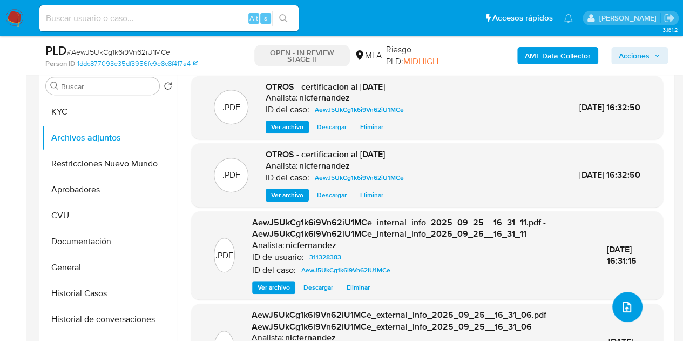
click at [624, 306] on icon "upload-file" at bounding box center [626, 306] width 13 height 13
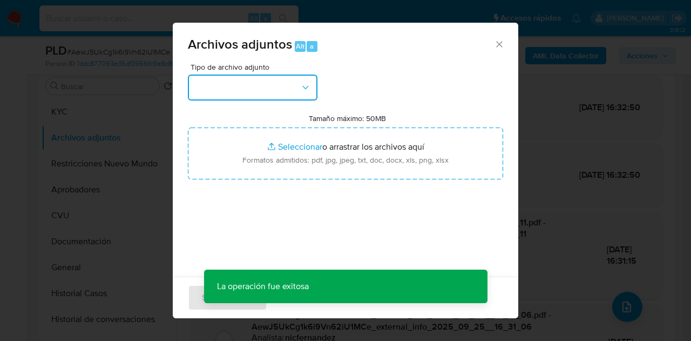
click at [283, 84] on button "button" at bounding box center [253, 87] width 130 height 26
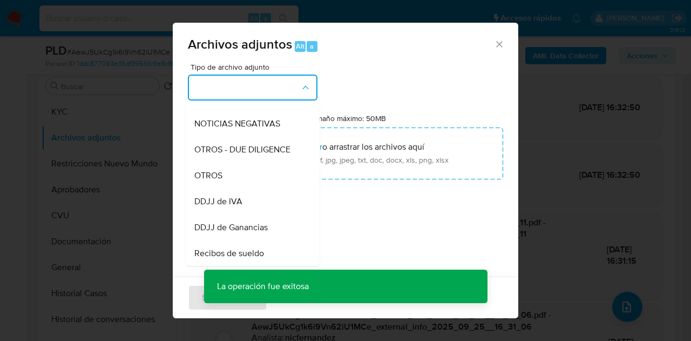
scroll to position [173, 0]
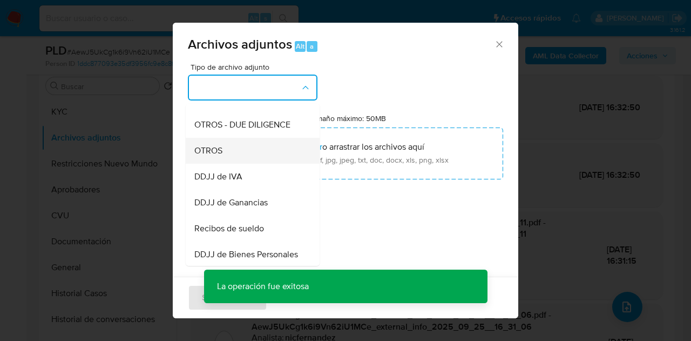
click at [250, 164] on div "OTROS" at bounding box center [249, 151] width 110 height 26
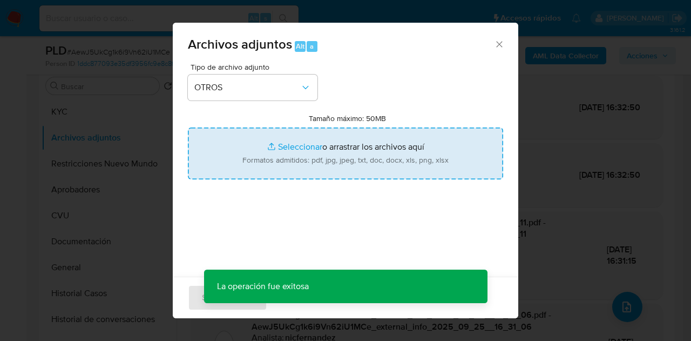
click at [281, 152] on input "Tamaño máximo: 50MB Seleccionar archivos" at bounding box center [345, 153] width 315 height 52
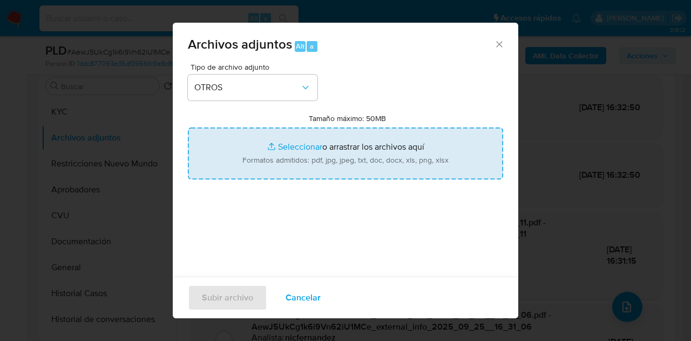
type input "C:\fakepath\Caselog AewJ5UkCg1k6i9Vn62iU1MCe_2025_09_18_04_26_23.docx"
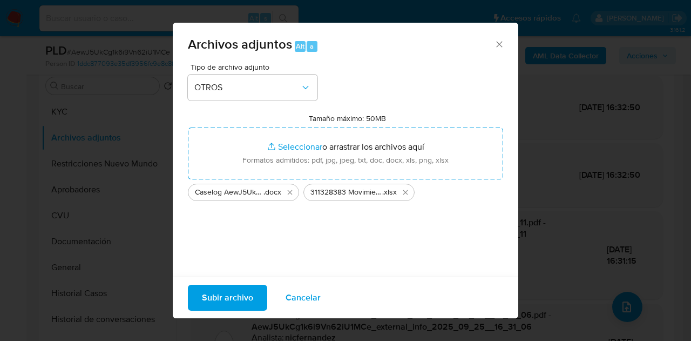
click at [228, 288] on span "Subir archivo" at bounding box center [227, 297] width 51 height 24
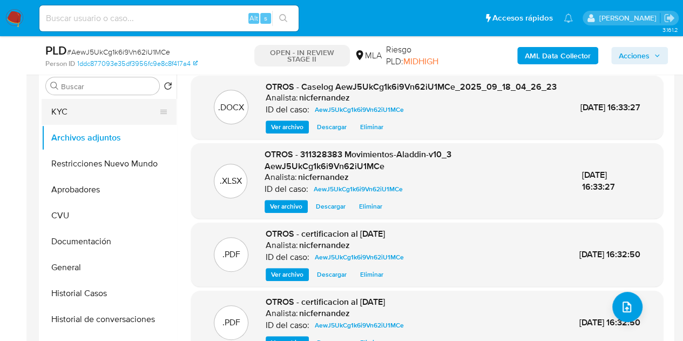
click at [80, 113] on button "KYC" at bounding box center [105, 112] width 126 height 26
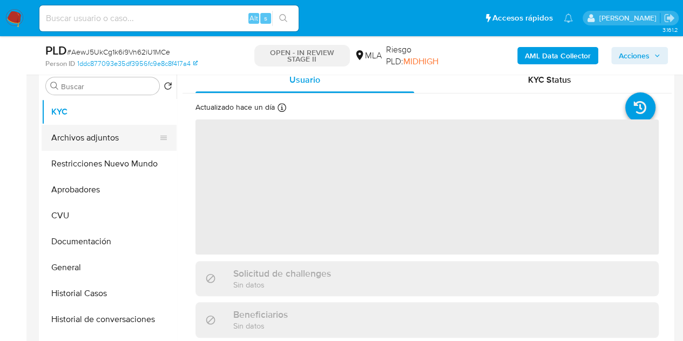
click at [84, 137] on button "Archivos adjuntos" at bounding box center [105, 138] width 126 height 26
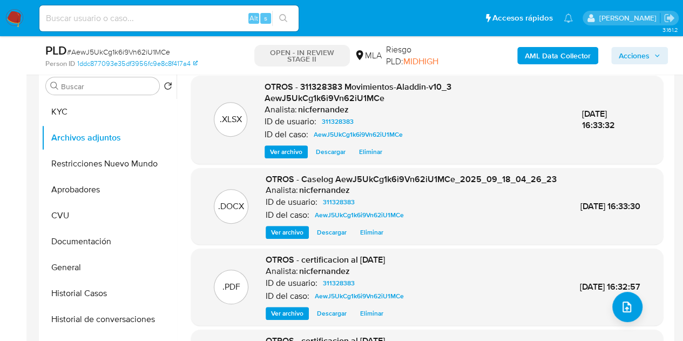
click at [223, 151] on div ".XLSX OTROS - 311328383 Movimientos-Aladdin-v10_3 AewJ5UkCg1k6i9Vn62iU1MCe Anal…" at bounding box center [426, 119] width 461 height 77
click at [283, 237] on span "Ver archivo" at bounding box center [287, 232] width 32 height 11
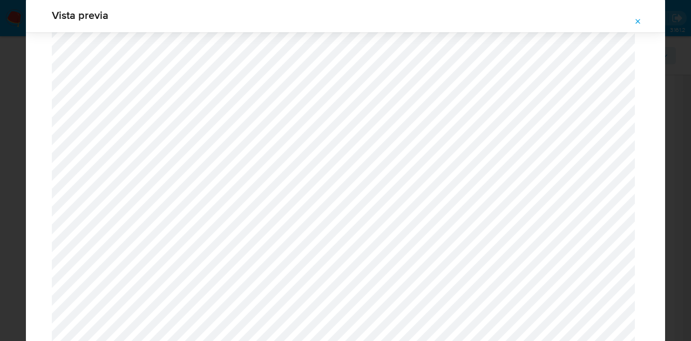
scroll to position [1422, 0]
drag, startPoint x: 643, startPoint y: 19, endPoint x: 643, endPoint y: 37, distance: 17.3
click at [642, 19] on button "Attachment preview" at bounding box center [638, 21] width 24 height 17
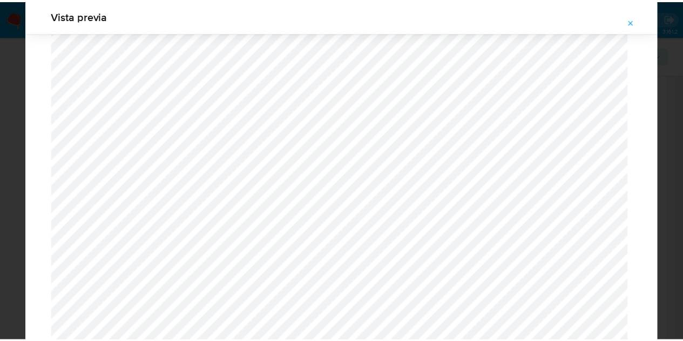
scroll to position [35, 0]
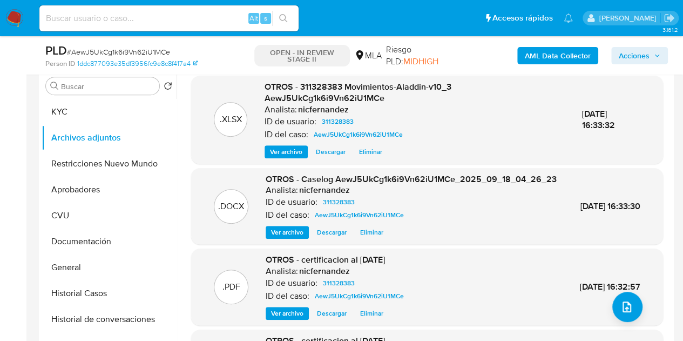
drag, startPoint x: 648, startPoint y: 57, endPoint x: 604, endPoint y: 64, distance: 44.4
click at [648, 57] on span "Acciones" at bounding box center [633, 55] width 31 height 17
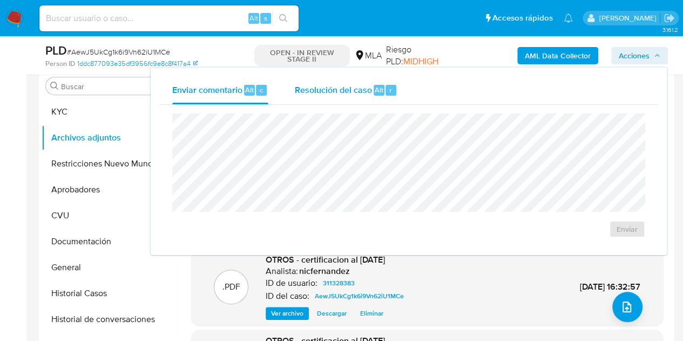
click at [369, 86] on span "Resolución del caso" at bounding box center [332, 89] width 77 height 12
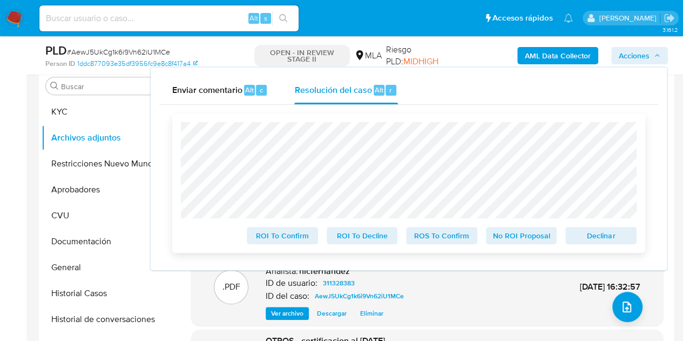
click at [596, 236] on span "Declinar" at bounding box center [601, 235] width 56 height 15
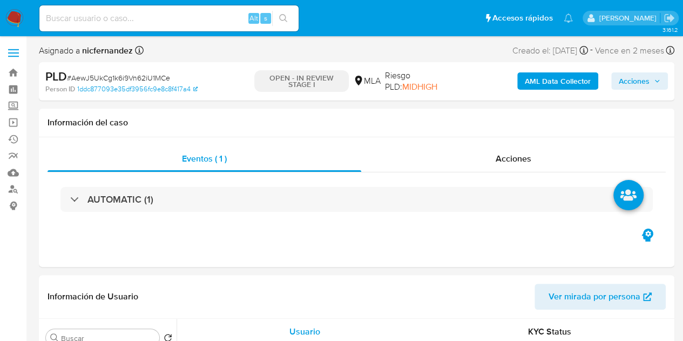
click at [628, 85] on span "Acciones" at bounding box center [633, 80] width 31 height 17
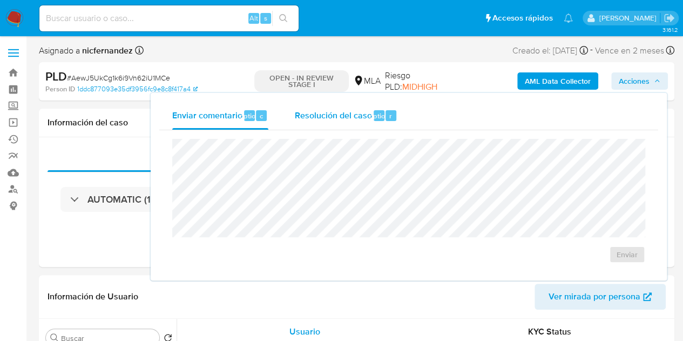
select select "10"
click at [375, 120] on span "Alt" at bounding box center [379, 116] width 9 height 10
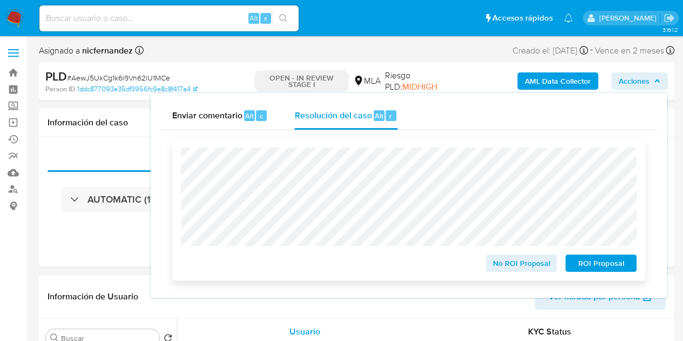
click at [597, 262] on span "ROI Proposal" at bounding box center [601, 262] width 56 height 15
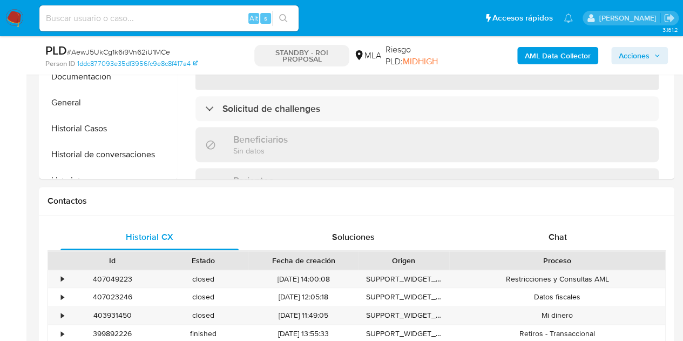
select select "10"
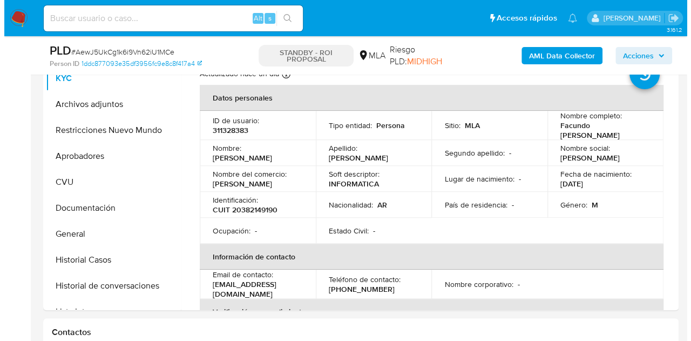
scroll to position [208, 0]
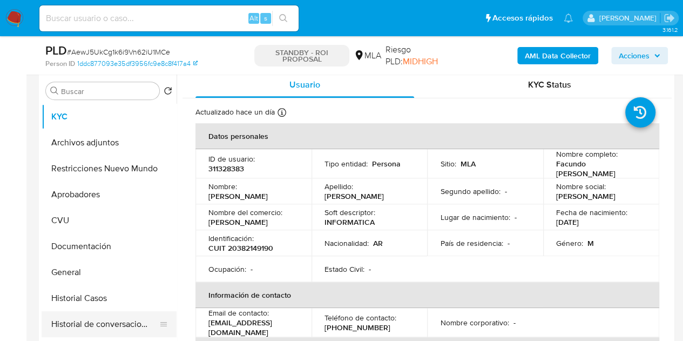
click at [85, 323] on button "Historial de conversaciones" at bounding box center [105, 324] width 126 height 26
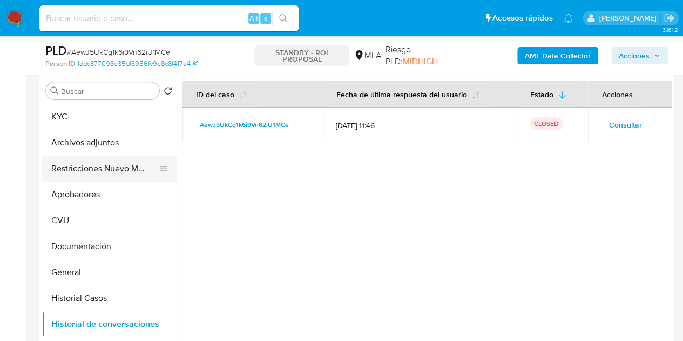
click at [73, 167] on button "Restricciones Nuevo Mundo" at bounding box center [105, 168] width 126 height 26
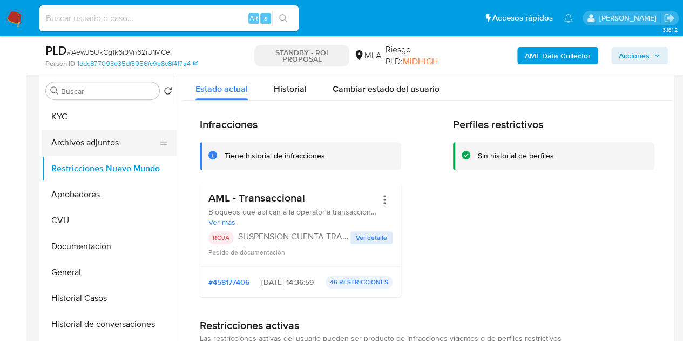
click at [82, 139] on button "Archivos adjuntos" at bounding box center [105, 143] width 126 height 26
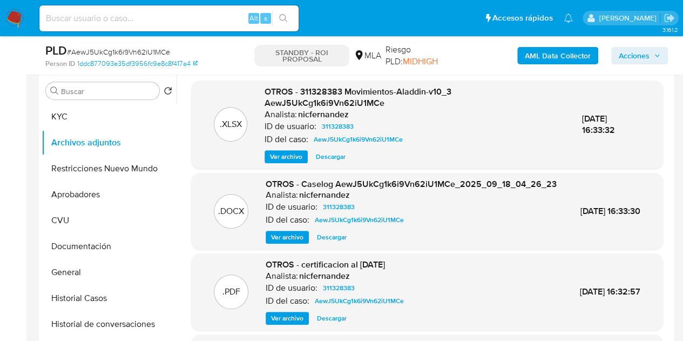
click at [285, 242] on span "Ver archivo" at bounding box center [287, 237] width 32 height 11
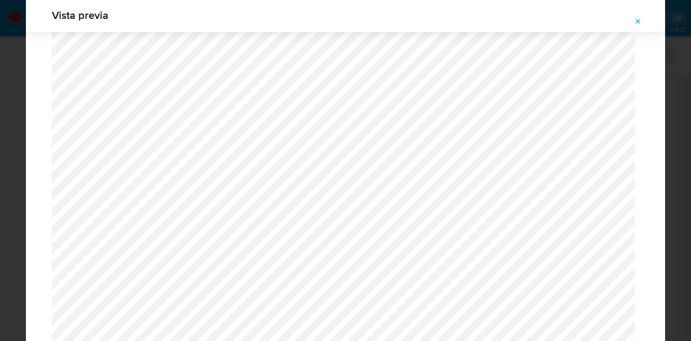
scroll to position [1505, 0]
click at [638, 24] on icon "Attachment preview" at bounding box center [638, 21] width 9 height 9
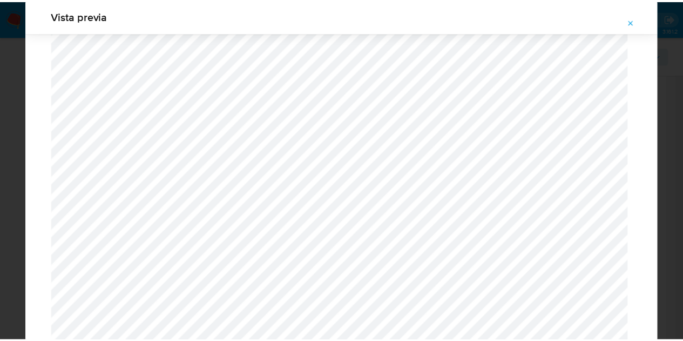
scroll to position [35, 0]
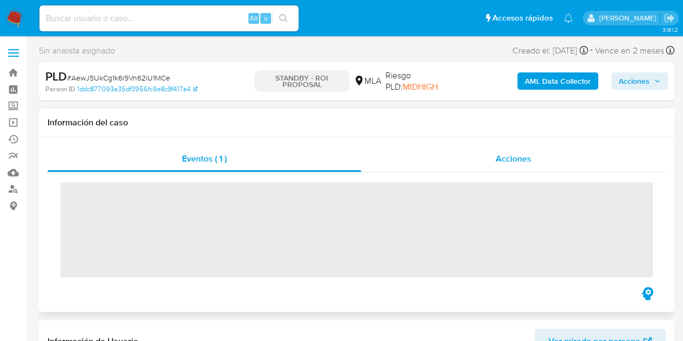
click at [507, 159] on span "Acciones" at bounding box center [513, 158] width 36 height 12
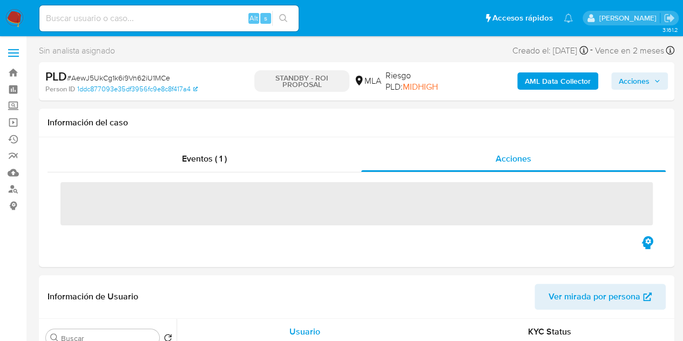
select select "10"
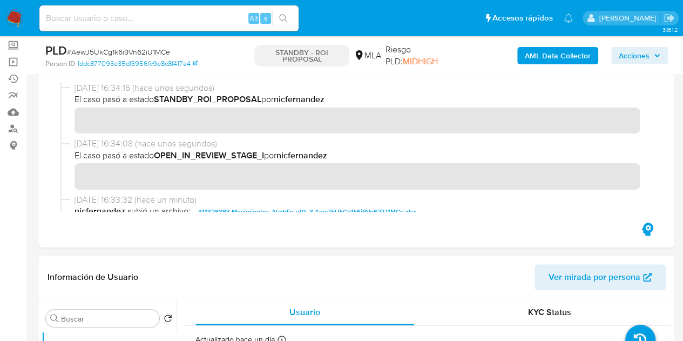
scroll to position [38, 0]
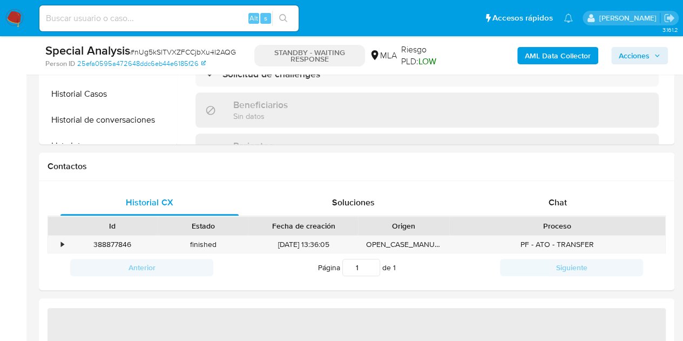
scroll to position [453, 0]
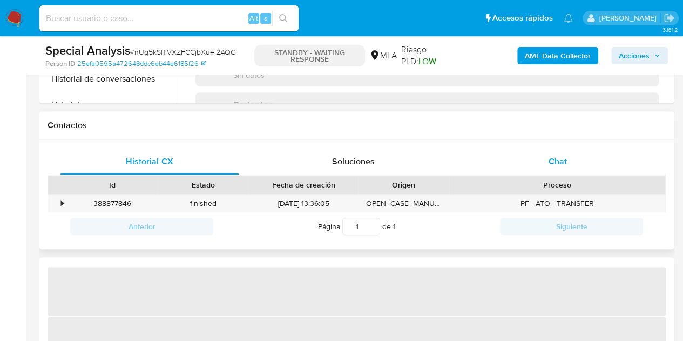
select select "10"
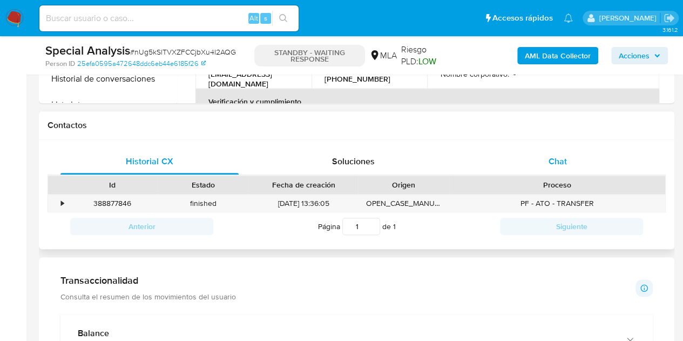
click at [576, 161] on div "Chat" at bounding box center [557, 161] width 178 height 26
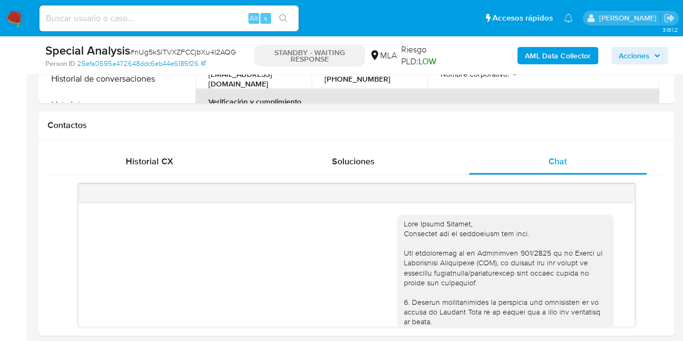
scroll to position [506, 0]
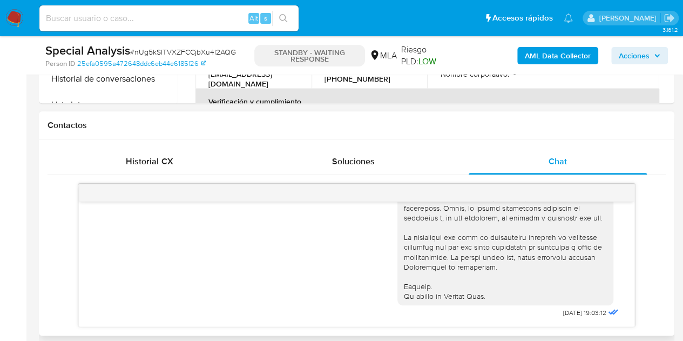
drag, startPoint x: 634, startPoint y: 302, endPoint x: 629, endPoint y: 293, distance: 10.4
click at [630, 293] on div "[DATE] 19:03:12" at bounding box center [356, 254] width 556 height 143
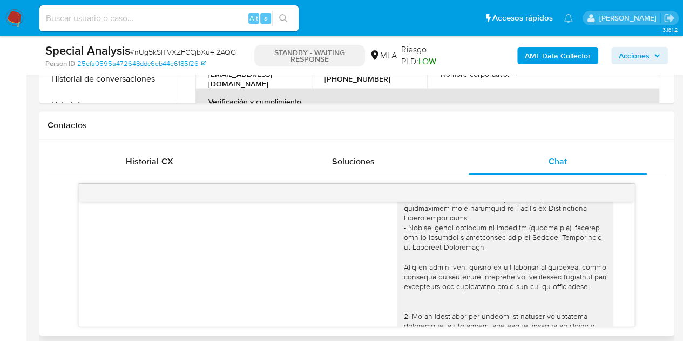
scroll to position [0, 0]
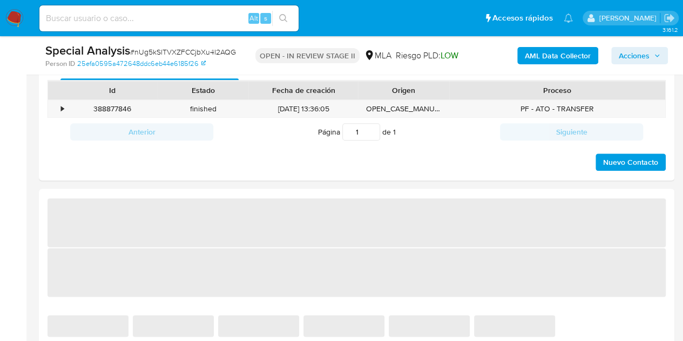
select select "10"
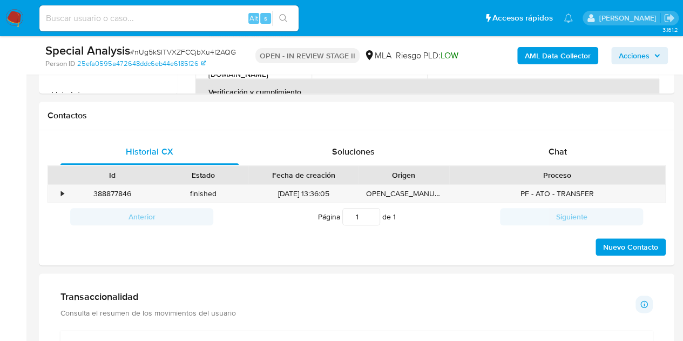
scroll to position [470, 0]
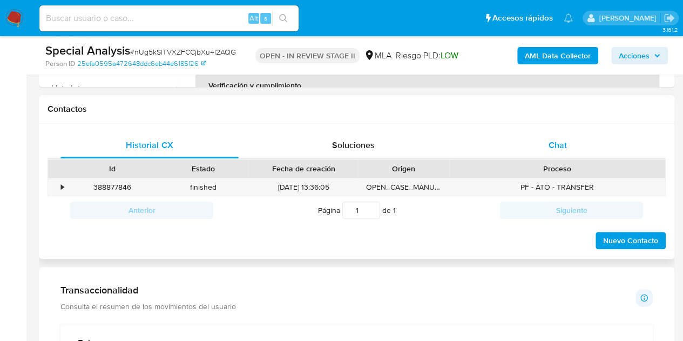
click at [554, 146] on span "Chat" at bounding box center [557, 145] width 18 height 12
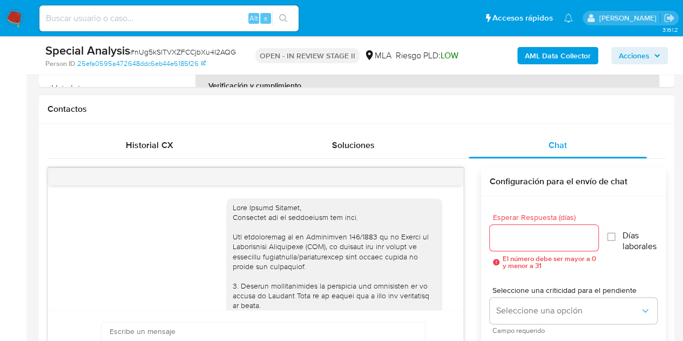
scroll to position [506, 0]
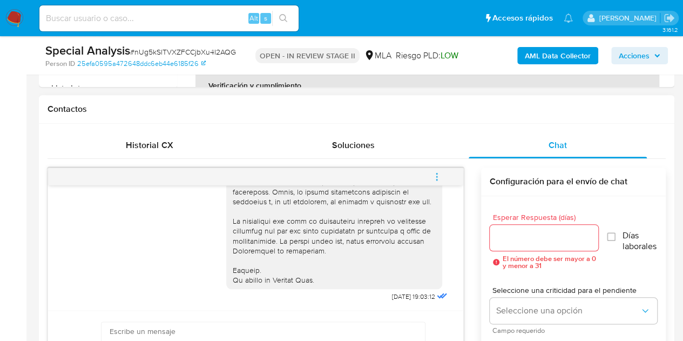
click at [439, 178] on icon "menu-action" at bounding box center [437, 177] width 10 height 10
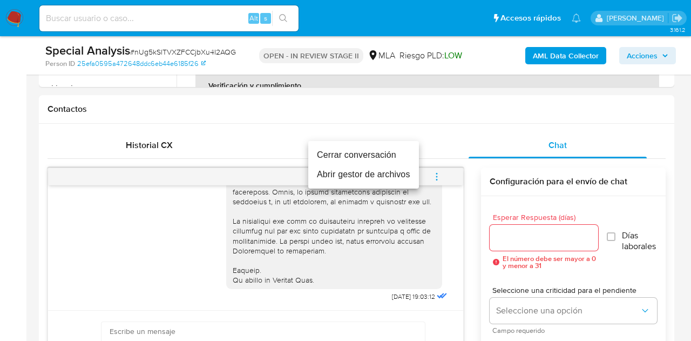
click at [389, 151] on li "Cerrar conversación" at bounding box center [363, 154] width 111 height 19
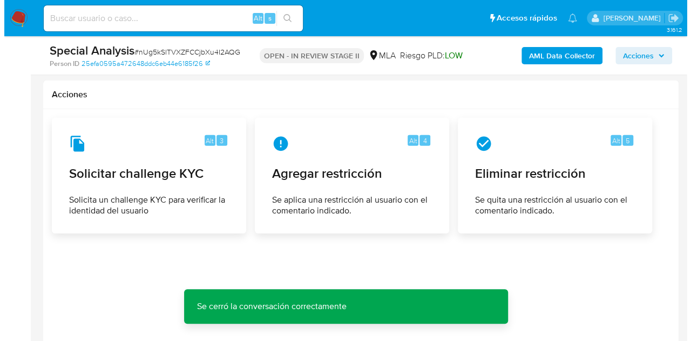
scroll to position [1634, 0]
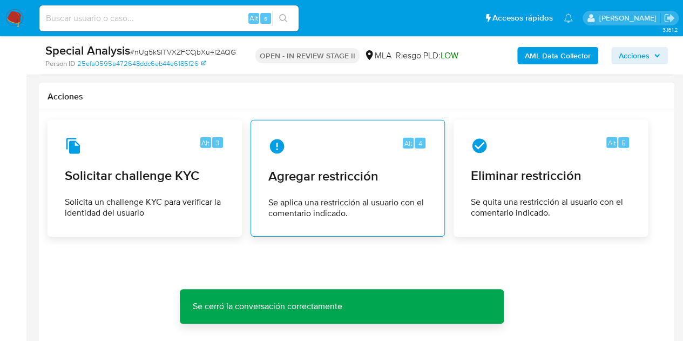
click at [328, 171] on span "Agregar restricción" at bounding box center [347, 176] width 159 height 16
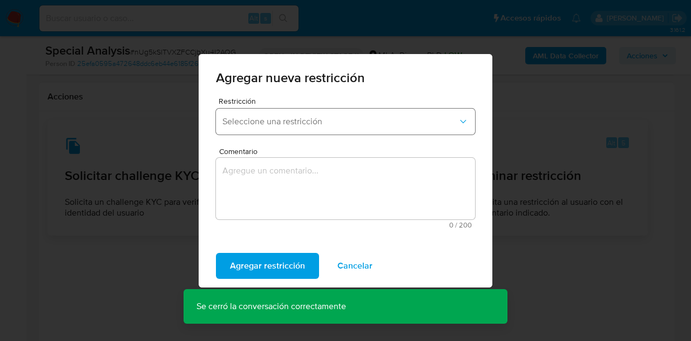
click at [399, 128] on button "Seleccione una restricción" at bounding box center [345, 121] width 259 height 26
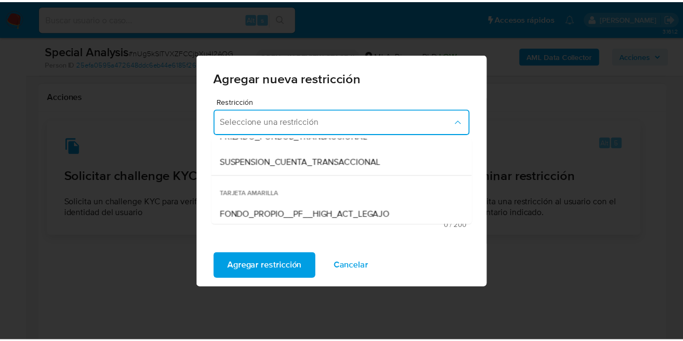
scroll to position [137, 0]
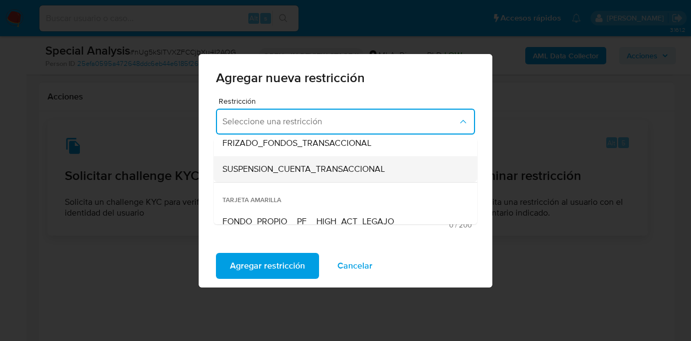
click at [377, 165] on span "SUSPENSION_CUENTA_TRANSACCIONAL" at bounding box center [303, 169] width 162 height 11
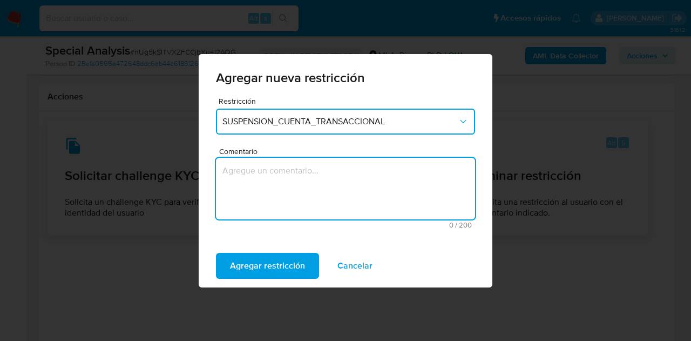
click at [343, 197] on textarea "Comentario" at bounding box center [345, 189] width 259 height 62
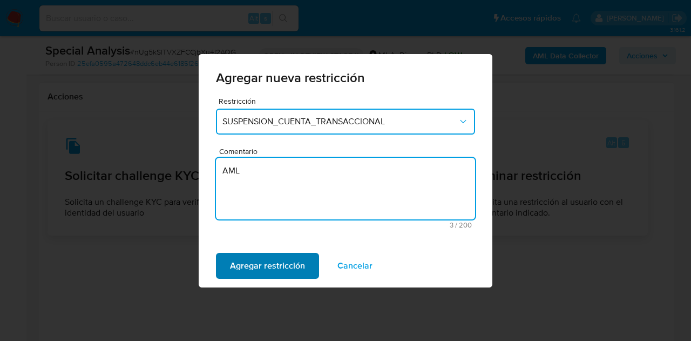
type textarea "AML"
click at [267, 266] on span "Agregar restricción" at bounding box center [267, 266] width 75 height 24
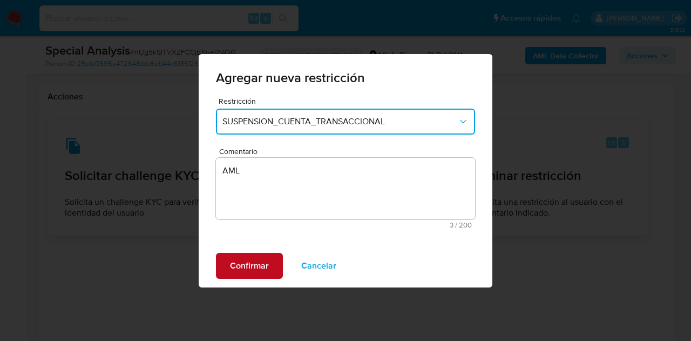
click at [243, 259] on span "Confirmar" at bounding box center [249, 266] width 39 height 24
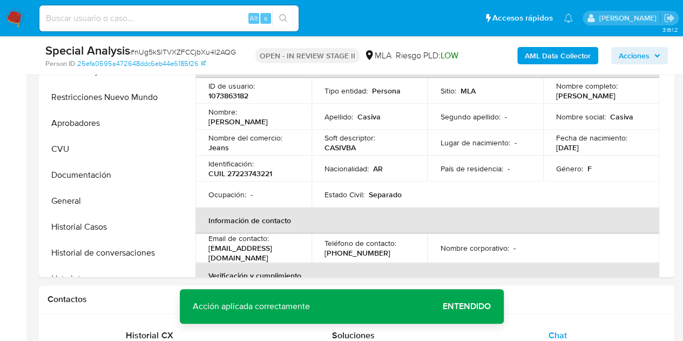
scroll to position [236, 0]
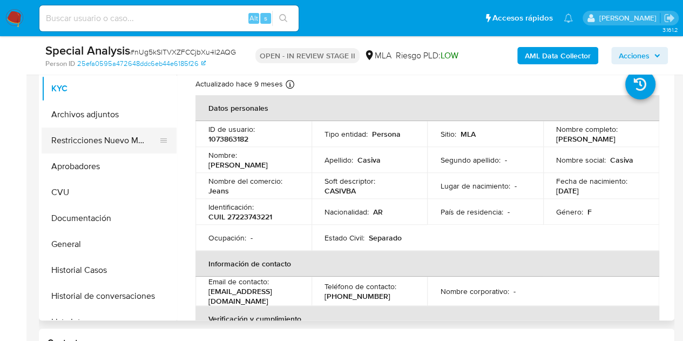
click at [87, 133] on button "Restricciones Nuevo Mundo" at bounding box center [105, 140] width 126 height 26
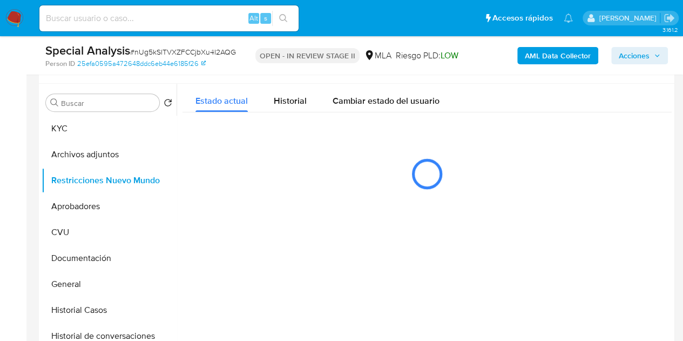
scroll to position [210, 0]
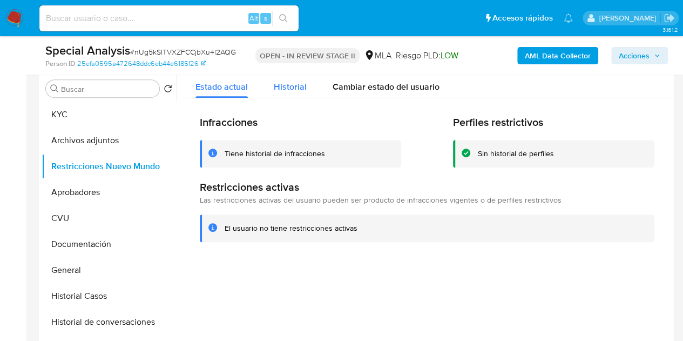
click at [287, 81] on span "Historial" at bounding box center [290, 86] width 33 height 12
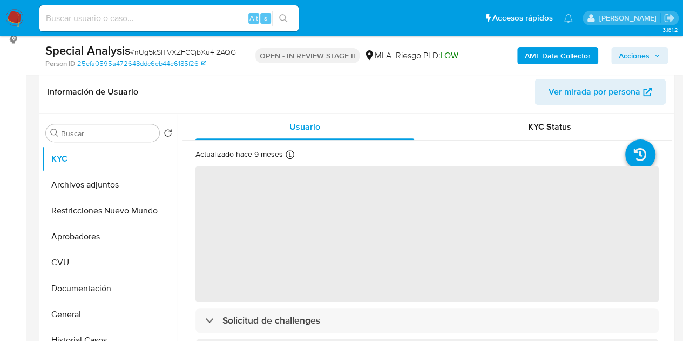
select select "10"
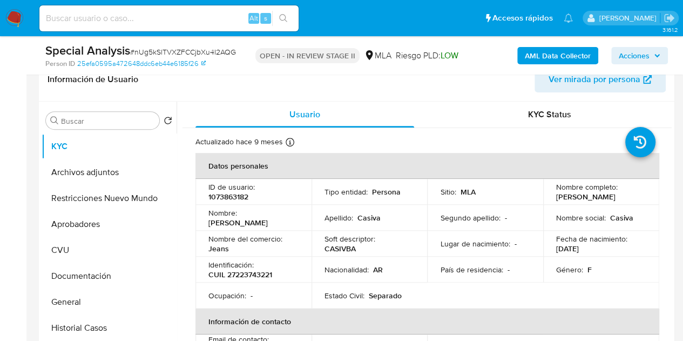
scroll to position [201, 0]
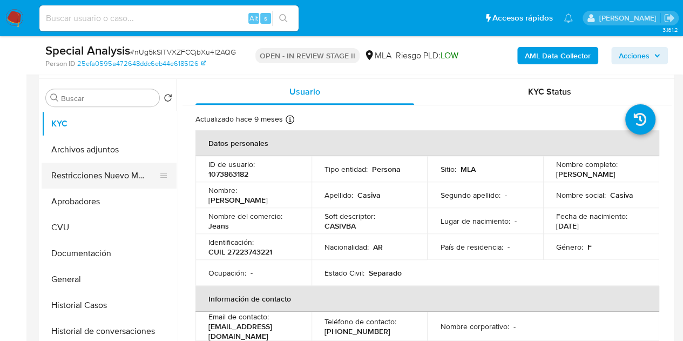
click at [77, 168] on button "Restricciones Nuevo Mundo" at bounding box center [105, 175] width 126 height 26
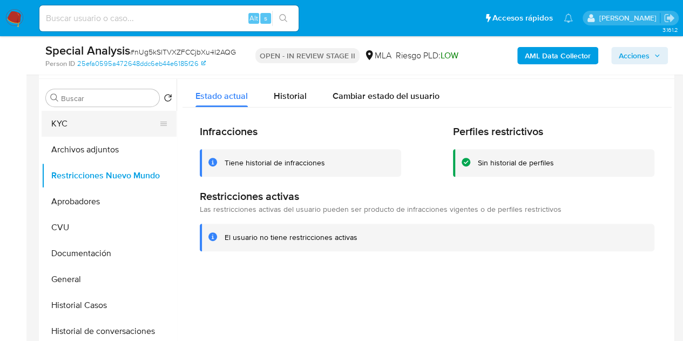
click at [66, 124] on button "KYC" at bounding box center [105, 124] width 126 height 26
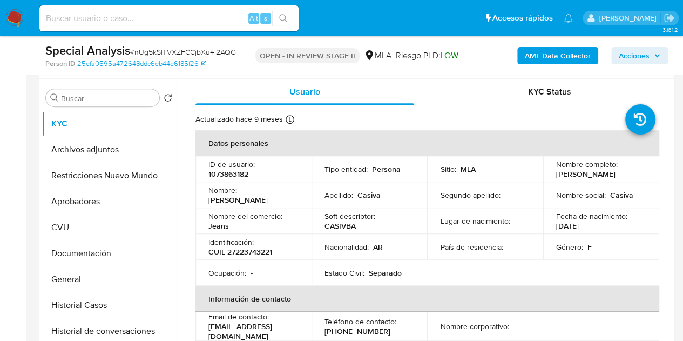
click at [237, 173] on p "1073863182" at bounding box center [228, 174] width 40 height 10
copy p "1073863182"
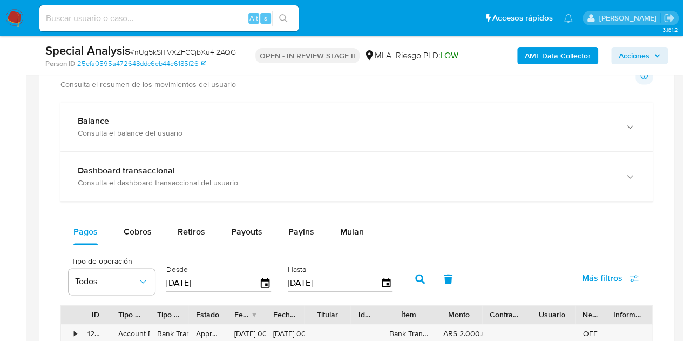
scroll to position [729, 0]
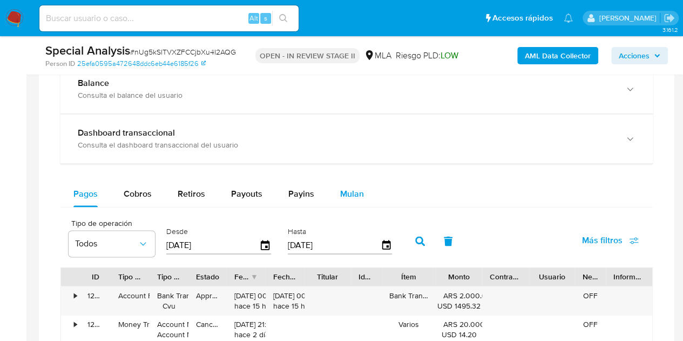
click at [345, 191] on span "Mulan" at bounding box center [352, 193] width 24 height 12
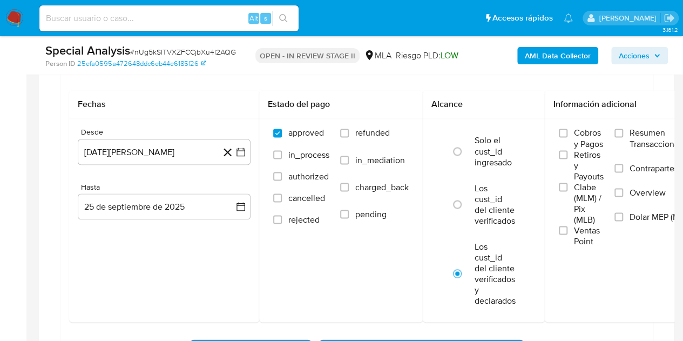
scroll to position [896, 0]
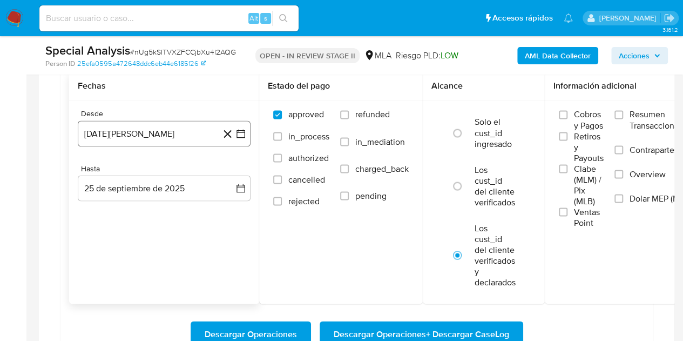
click at [151, 128] on button "25 de agosto de 2024" at bounding box center [164, 133] width 173 height 26
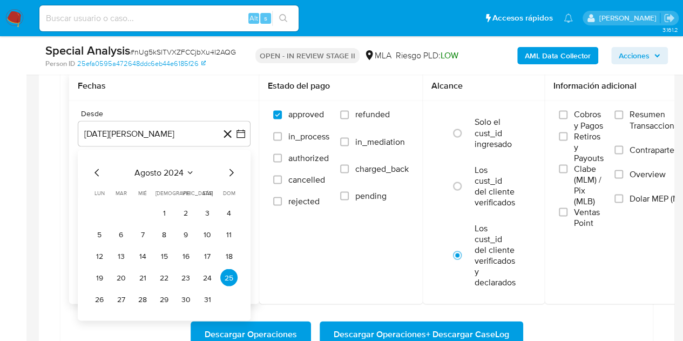
click at [230, 168] on icon "Mes siguiente" at bounding box center [231, 172] width 13 height 13
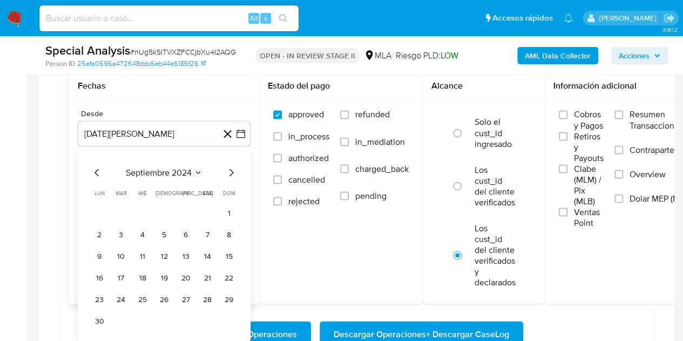
click at [230, 168] on icon "Mes siguiente" at bounding box center [231, 172] width 13 height 13
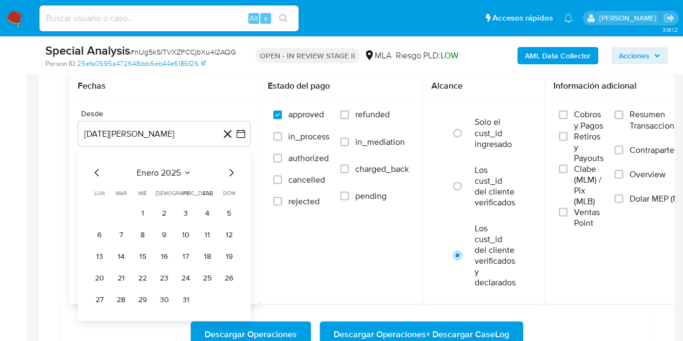
click at [230, 168] on icon "Mes siguiente" at bounding box center [231, 172] width 13 height 13
click at [120, 211] on button "1" at bounding box center [120, 211] width 17 height 17
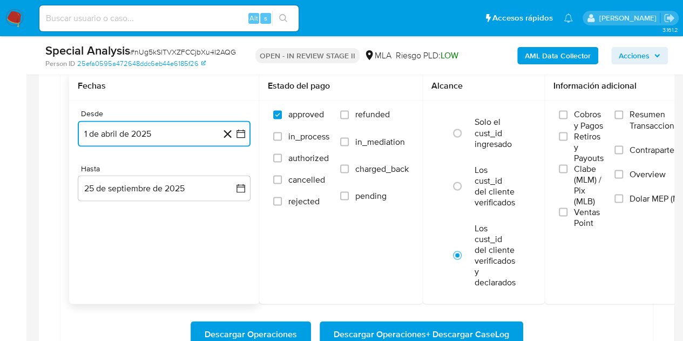
scroll to position [913, 0]
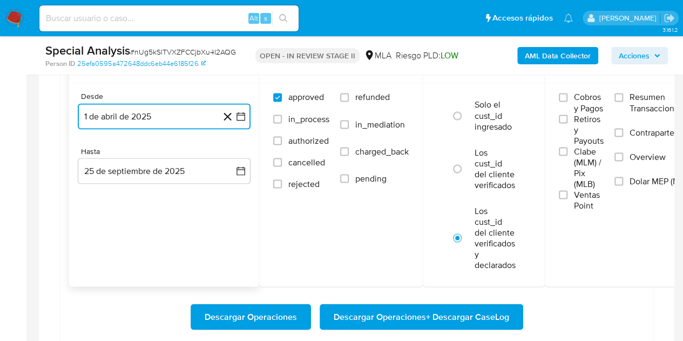
click at [179, 114] on button "1 de abril de 2025" at bounding box center [164, 116] width 173 height 26
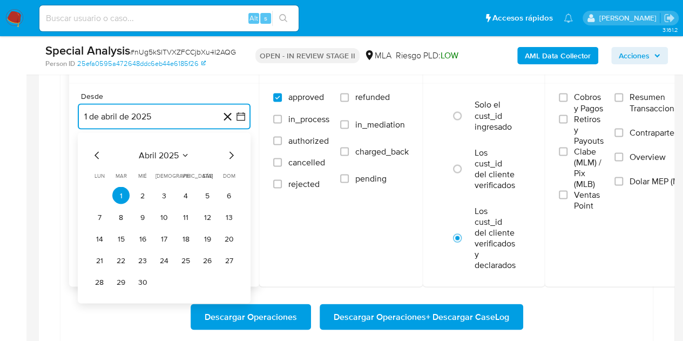
click at [231, 154] on icon "Mes siguiente" at bounding box center [231, 154] width 13 height 13
click at [163, 192] on button "1" at bounding box center [163, 194] width 17 height 17
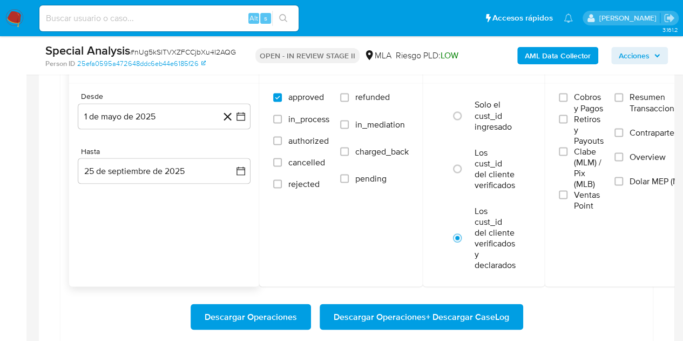
click at [147, 184] on div "Desde 1 de mayo de 2025 1-05-2025 Hasta 25 de septiembre de 2025 25-09-2025" at bounding box center [164, 146] width 190 height 126
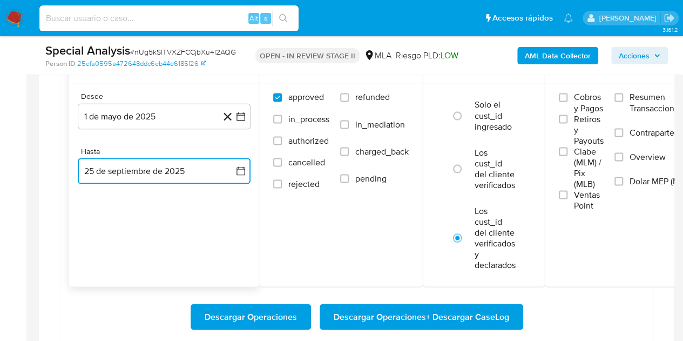
click at [144, 168] on button "25 de septiembre de 2025" at bounding box center [164, 171] width 173 height 26
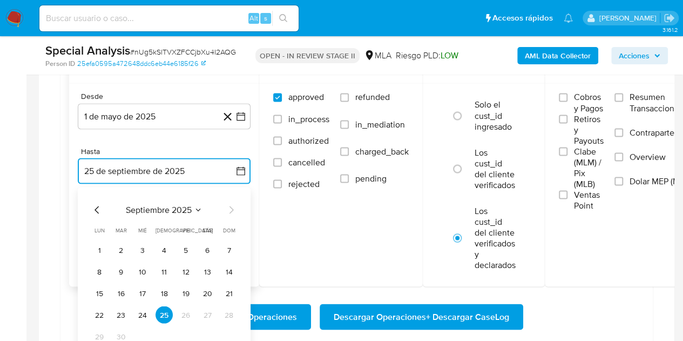
click at [97, 206] on icon "Mes anterior" at bounding box center [96, 210] width 4 height 8
click at [228, 334] on button "31" at bounding box center [228, 335] width 17 height 17
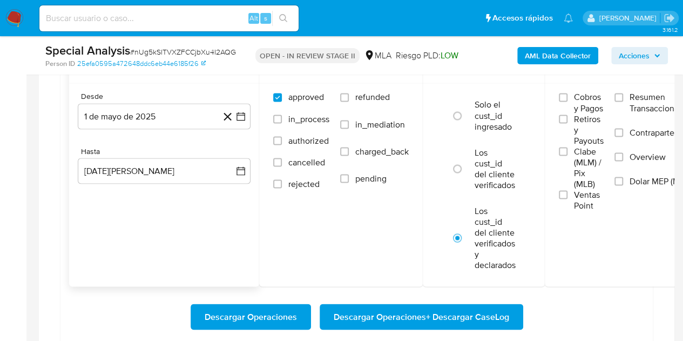
click at [165, 250] on div "Fechas Desde 1 de mayo de 2025 1-05-2025 Hasta 31 de agosto de 2025 31-08-2025" at bounding box center [164, 171] width 190 height 232
click at [362, 99] on span "refunded" at bounding box center [372, 97] width 35 height 11
click at [349, 99] on input "refunded" at bounding box center [344, 97] width 9 height 9
checkbox input "true"
click at [635, 181] on span "Dolar MEP (MLA)" at bounding box center [660, 180] width 63 height 11
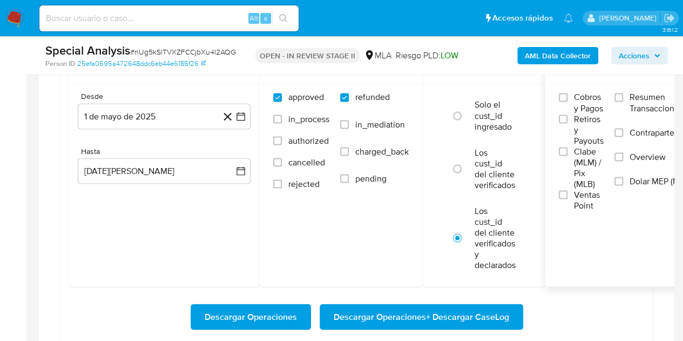
click at [623, 181] on input "Dolar MEP (MLA)" at bounding box center [618, 180] width 9 height 9
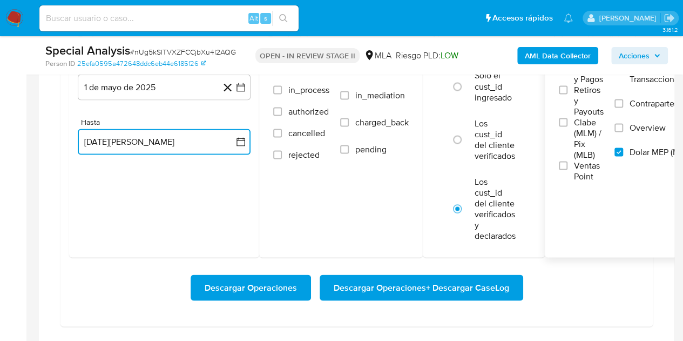
click at [142, 139] on button "31 de agosto de 2025" at bounding box center [164, 141] width 173 height 26
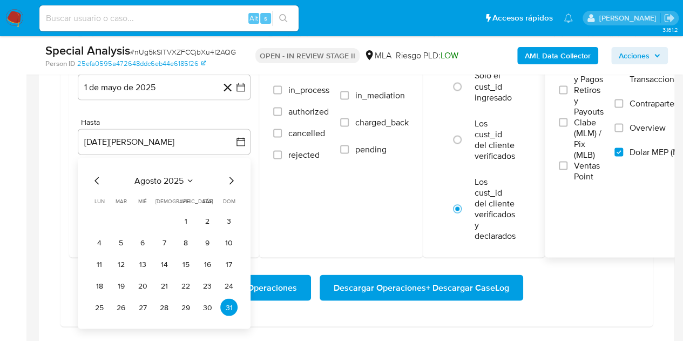
click at [42, 169] on div at bounding box center [356, 68] width 635 height 549
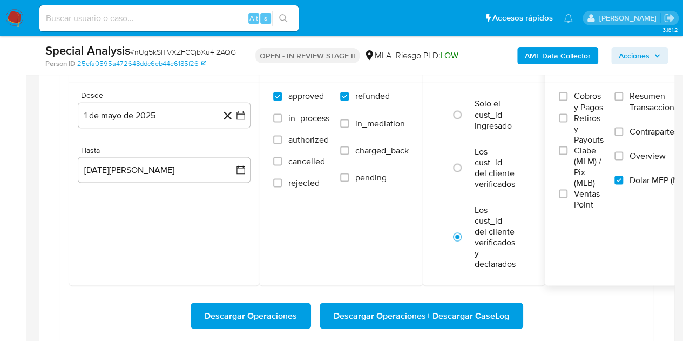
scroll to position [955, 0]
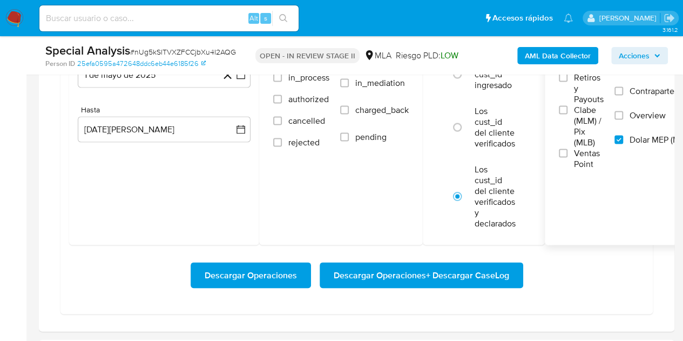
click at [420, 273] on span "Descargar Operaciones + Descargar CaseLog" at bounding box center [421, 275] width 175 height 24
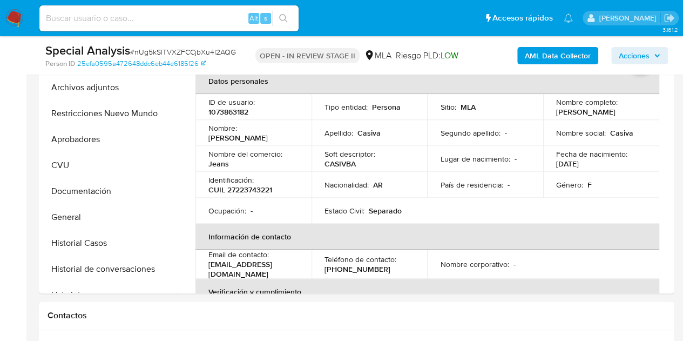
scroll to position [221, 0]
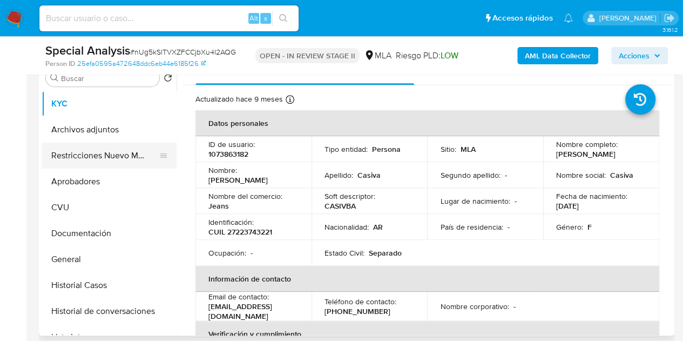
click at [106, 151] on button "Restricciones Nuevo Mundo" at bounding box center [105, 155] width 126 height 26
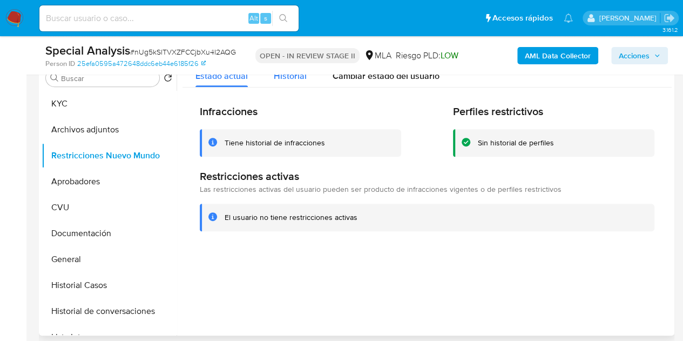
click at [277, 79] on span "Historial" at bounding box center [290, 76] width 33 height 12
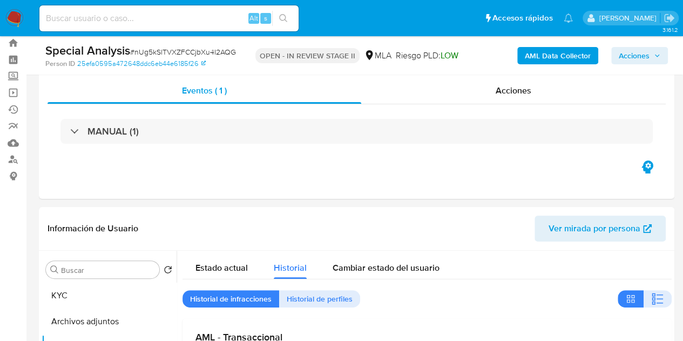
scroll to position [23, 0]
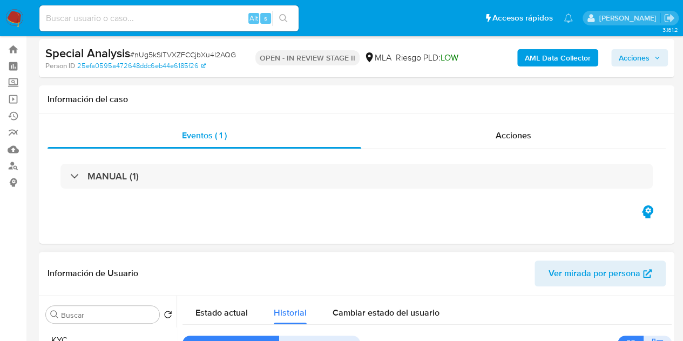
click at [592, 275] on span "Ver mirada por persona" at bounding box center [594, 273] width 92 height 26
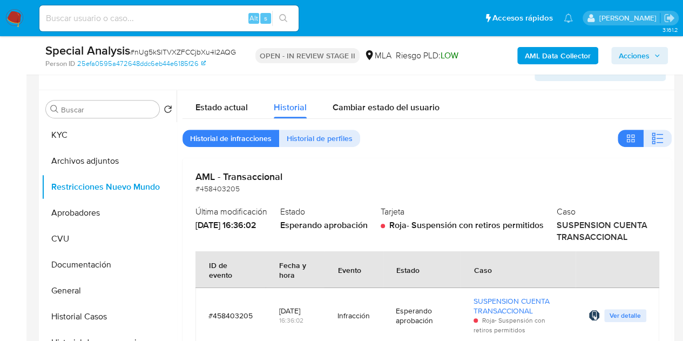
scroll to position [230, 0]
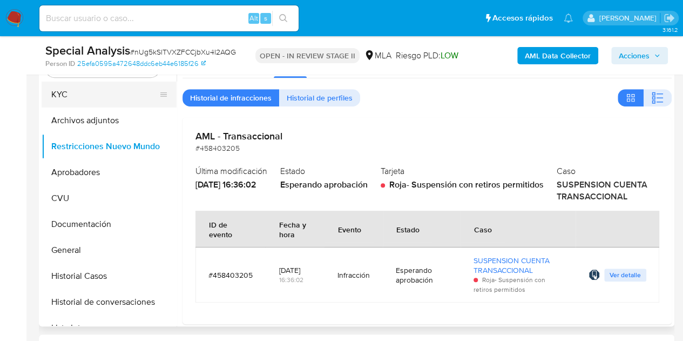
click at [90, 90] on button "KYC" at bounding box center [105, 94] width 126 height 26
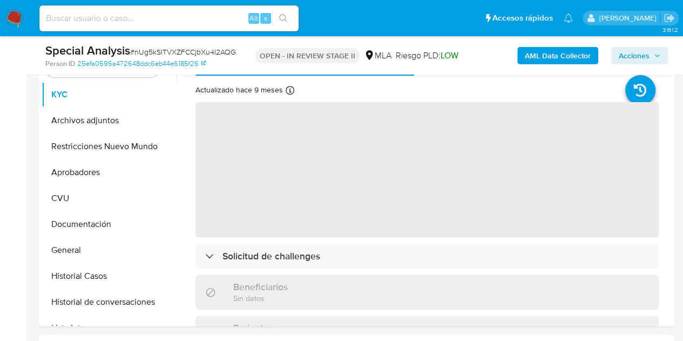
scroll to position [200, 0]
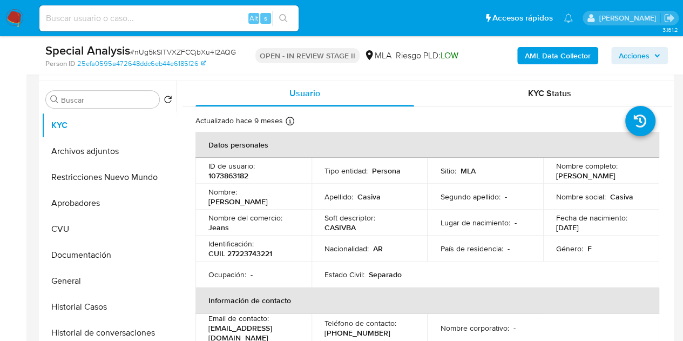
click at [234, 178] on p "1073863182" at bounding box center [228, 176] width 40 height 10
copy p "1073863182"
click at [215, 213] on p "Nombre del comercio :" at bounding box center [245, 218] width 74 height 10
drag, startPoint x: 548, startPoint y: 177, endPoint x: 505, endPoint y: 226, distance: 64.6
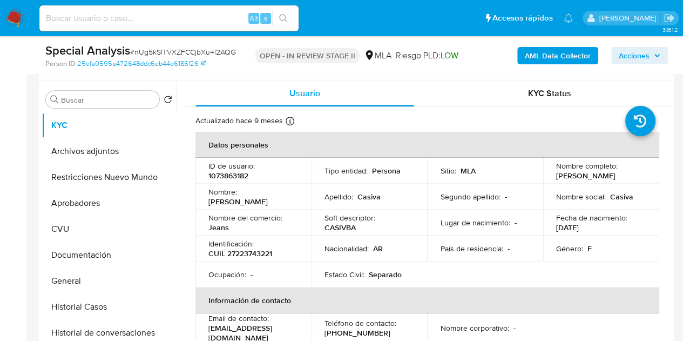
click at [630, 172] on td "Nombre completo : Silvia Fabiana Casiva" at bounding box center [601, 171] width 116 height 26
copy p "[PERSON_NAME]"
click at [219, 196] on p "Nombre :" at bounding box center [222, 192] width 29 height 10
click at [81, 327] on button "Historial de conversaciones" at bounding box center [105, 332] width 126 height 26
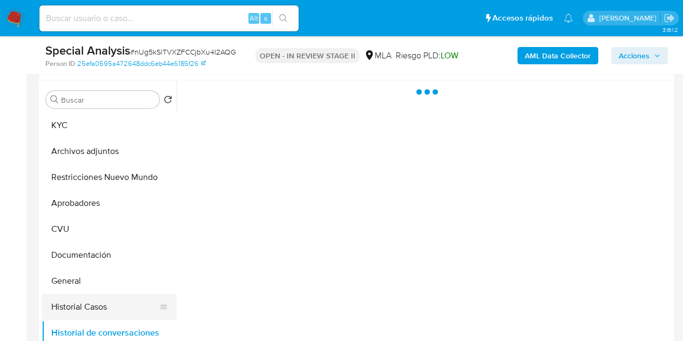
click at [90, 304] on button "Historial Casos" at bounding box center [105, 307] width 126 height 26
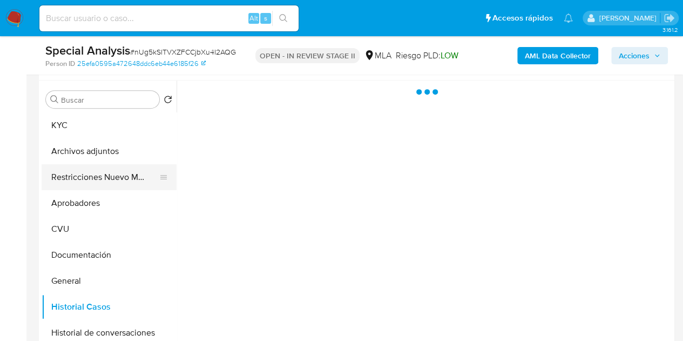
click at [99, 175] on button "Restricciones Nuevo Mundo" at bounding box center [105, 177] width 126 height 26
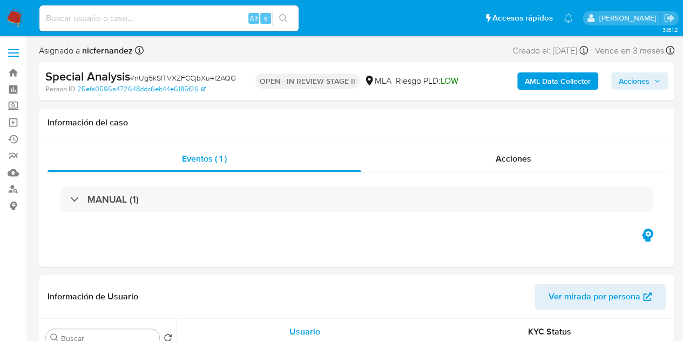
select select "10"
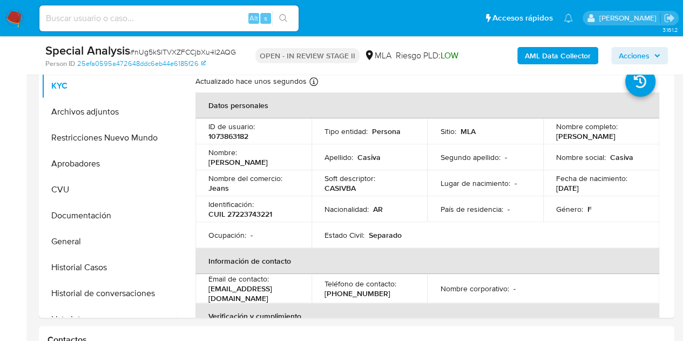
scroll to position [220, 0]
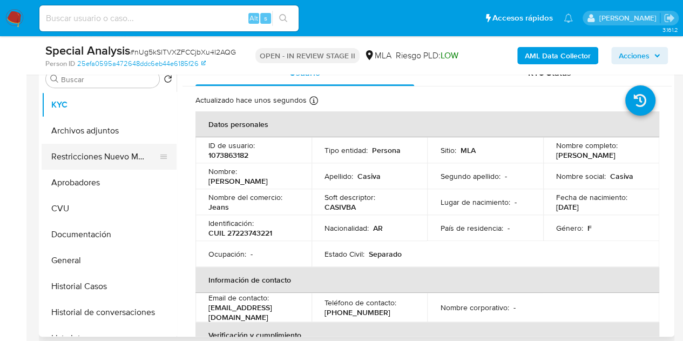
click at [92, 144] on button "Restricciones Nuevo Mundo" at bounding box center [105, 157] width 126 height 26
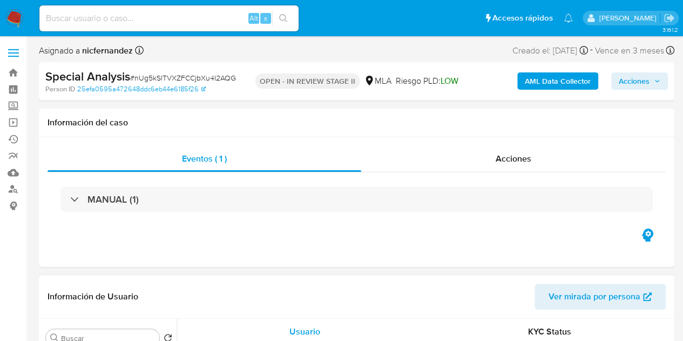
select select "10"
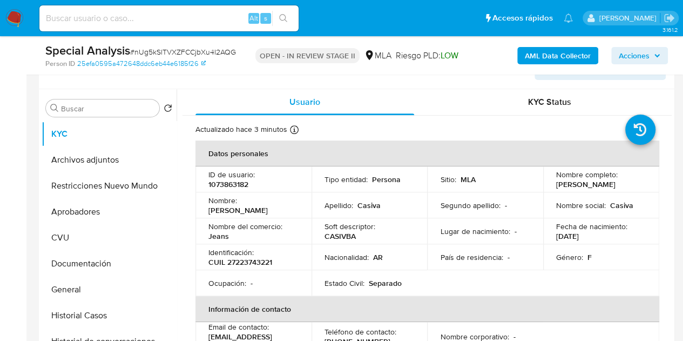
scroll to position [218, 0]
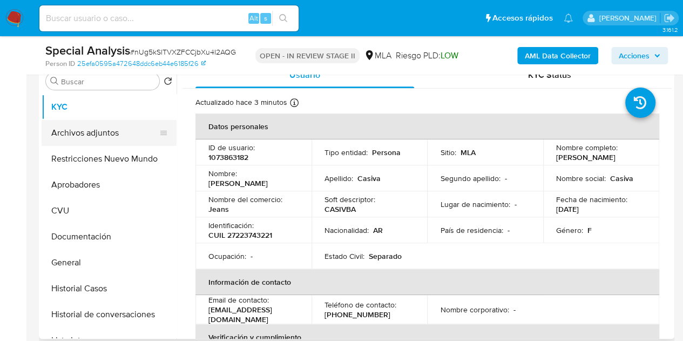
click at [76, 136] on button "Archivos adjuntos" at bounding box center [105, 133] width 126 height 26
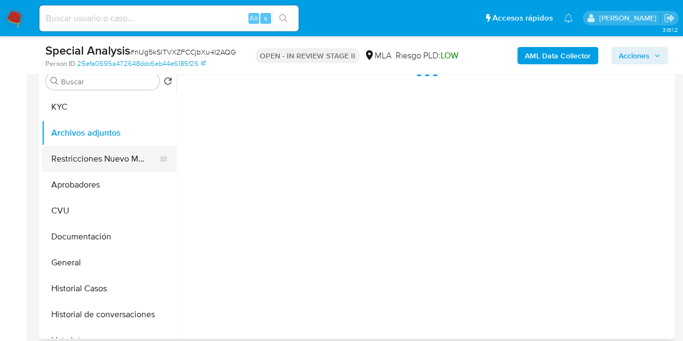
click at [78, 162] on button "Restricciones Nuevo Mundo" at bounding box center [105, 159] width 126 height 26
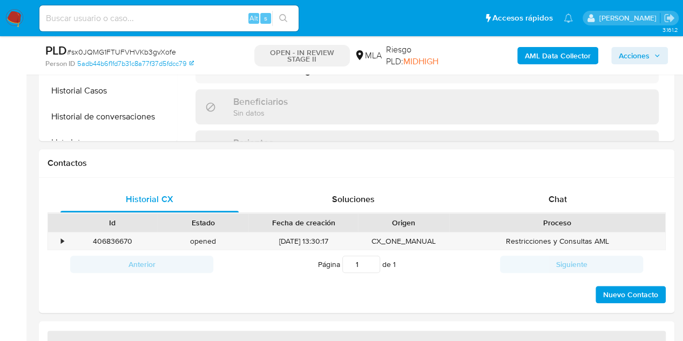
select select "10"
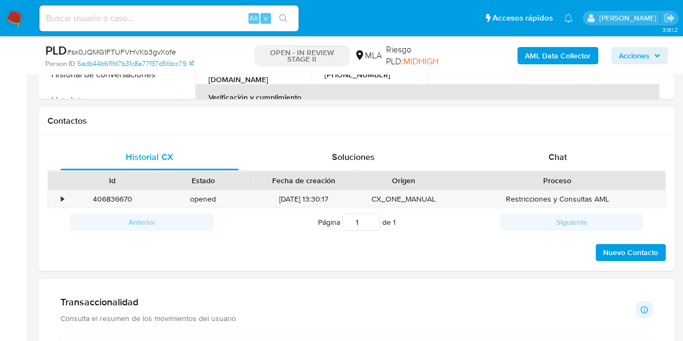
scroll to position [460, 0]
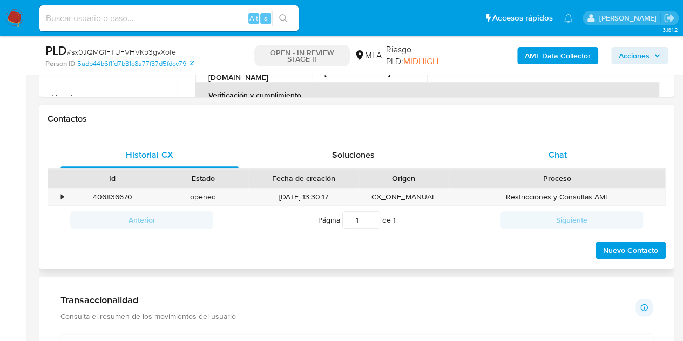
click at [553, 153] on span "Chat" at bounding box center [557, 154] width 18 height 12
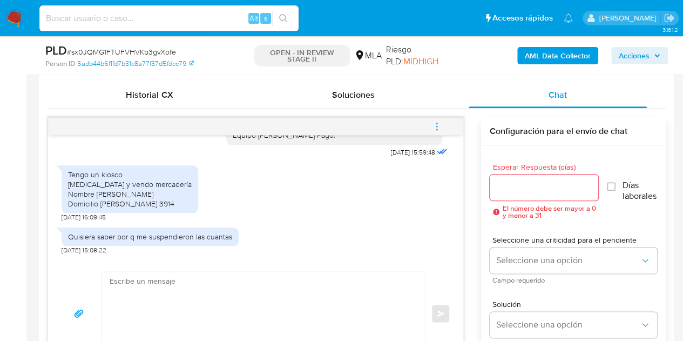
scroll to position [517, 0]
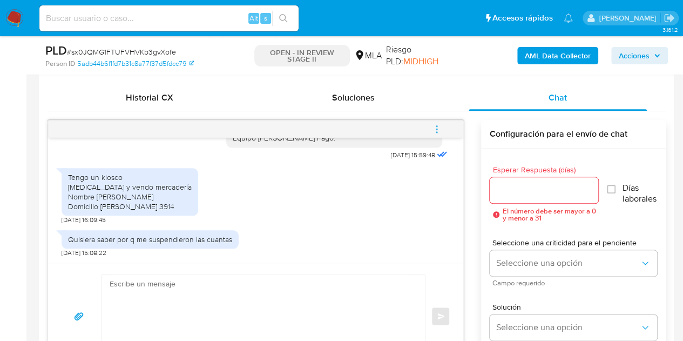
click at [157, 81] on div "Historial CX Soluciones Chat Id Estado Fecha de creación Origen Proceso • 40683…" at bounding box center [356, 227] width 635 height 302
click at [161, 97] on span "Historial CX" at bounding box center [149, 97] width 47 height 12
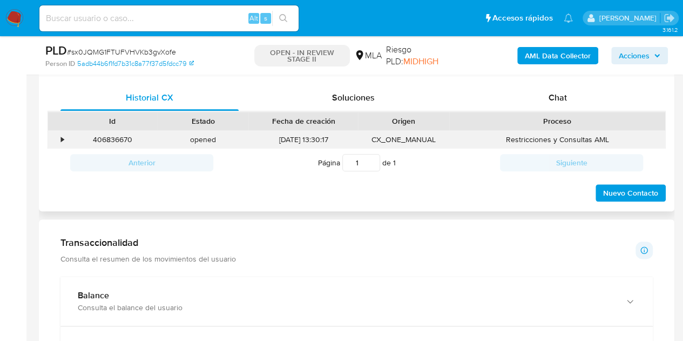
click at [105, 138] on div "406836670" at bounding box center [112, 140] width 91 height 18
copy div "406836670"
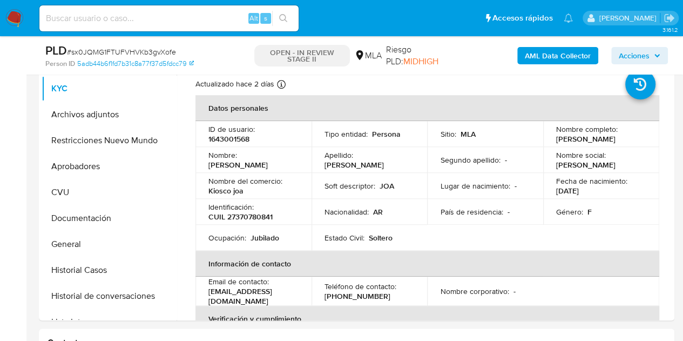
scroll to position [234, 0]
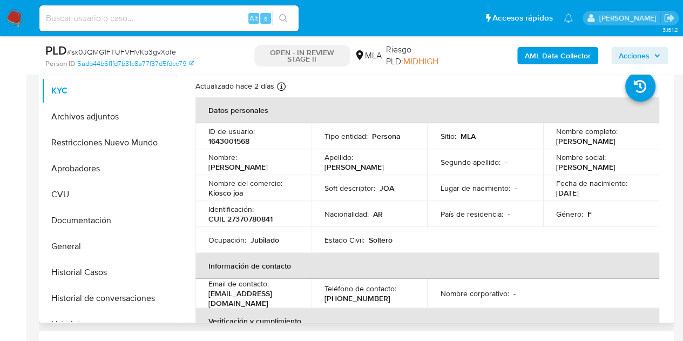
click at [236, 139] on p "1643001568" at bounding box center [228, 141] width 41 height 10
copy p "1643001568"
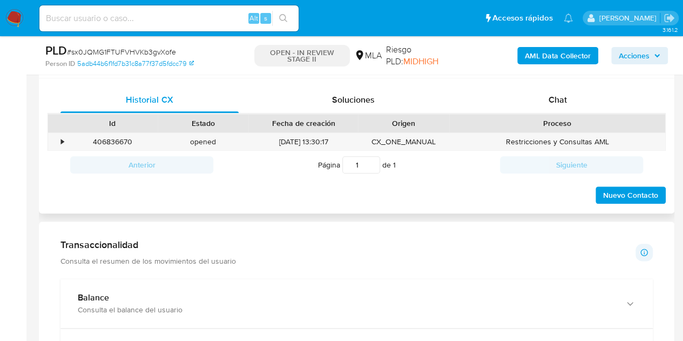
scroll to position [513, 0]
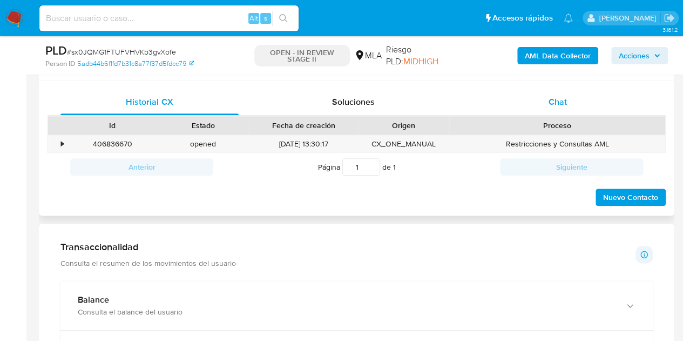
click at [541, 105] on div "Chat" at bounding box center [557, 102] width 178 height 26
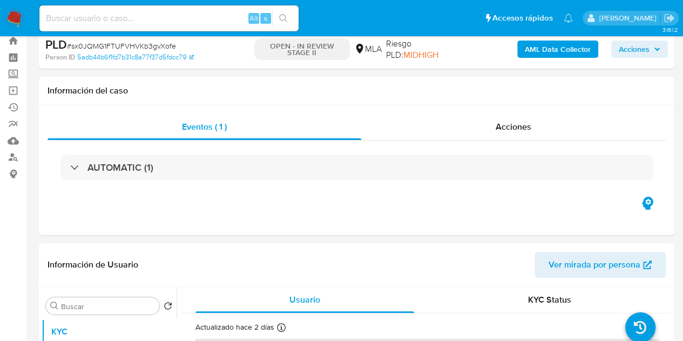
scroll to position [0, 0]
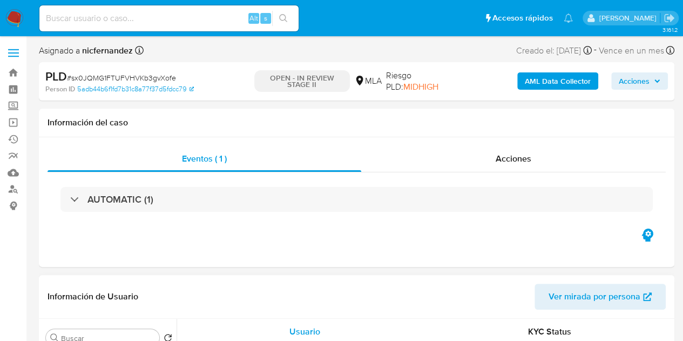
click at [594, 294] on span "Ver mirada por persona" at bounding box center [594, 296] width 92 height 26
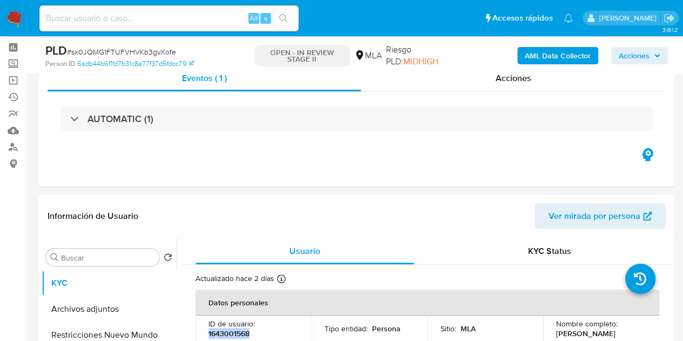
scroll to position [29, 0]
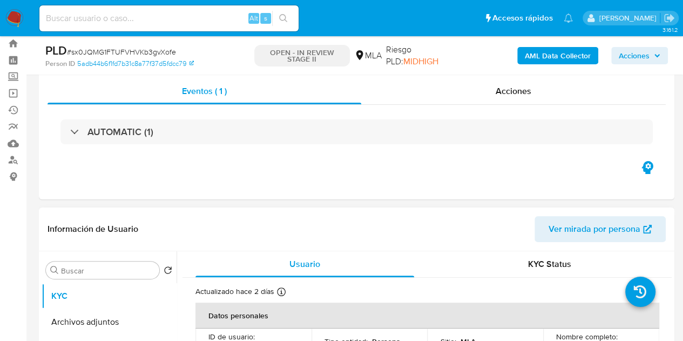
click at [597, 222] on span "Ver mirada por persona" at bounding box center [594, 229] width 92 height 26
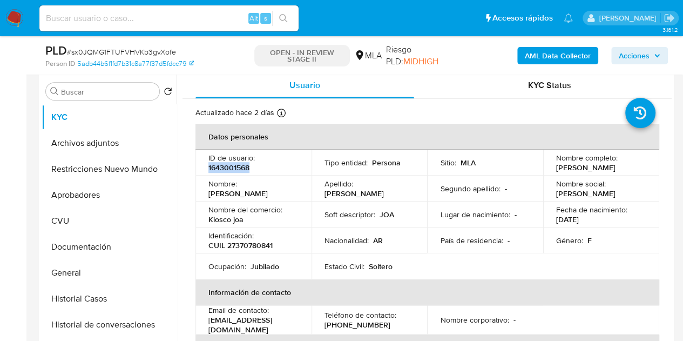
scroll to position [235, 0]
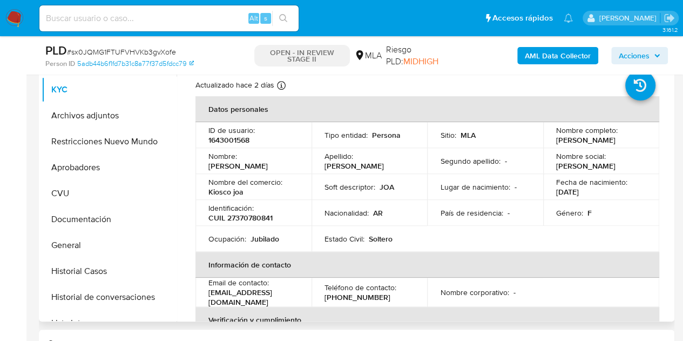
click at [322, 241] on td "Estado Civil : Soltero" at bounding box center [369, 239] width 116 height 26
drag, startPoint x: 241, startPoint y: 162, endPoint x: 292, endPoint y: 168, distance: 51.1
click at [292, 168] on td "Nombre : Joana Belen" at bounding box center [253, 161] width 116 height 26
copy p "[PERSON_NAME]"
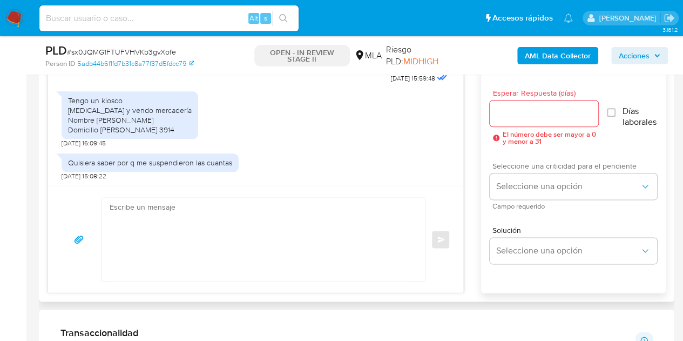
scroll to position [599, 0]
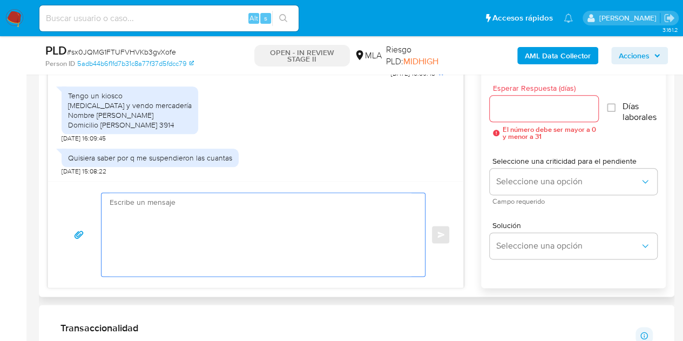
click at [382, 224] on textarea at bounding box center [261, 234] width 302 height 83
paste textarea "Hola Joana Belen, Muchas gracias por la respuesta. Analizamos tu caso y notamos…"
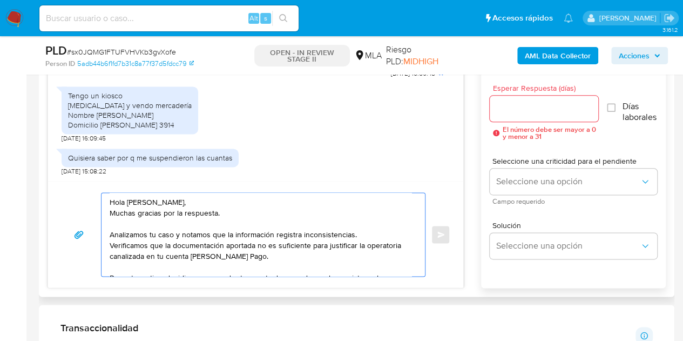
scroll to position [58, 0]
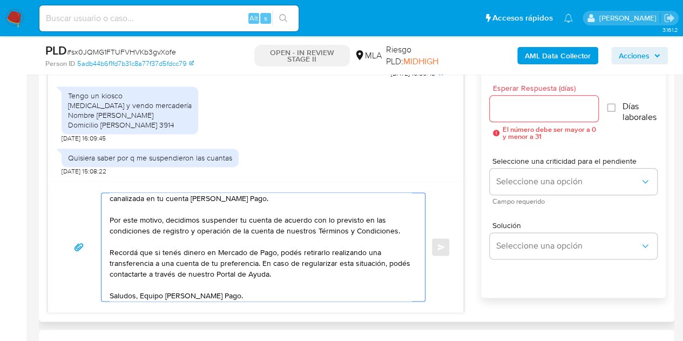
type textarea "Hola Joana Belen, Muchas gracias por la respuesta. Analizamos tu caso y notamos…"
click at [515, 108] on input "Esperar Respuesta (días)" at bounding box center [543, 108] width 109 height 14
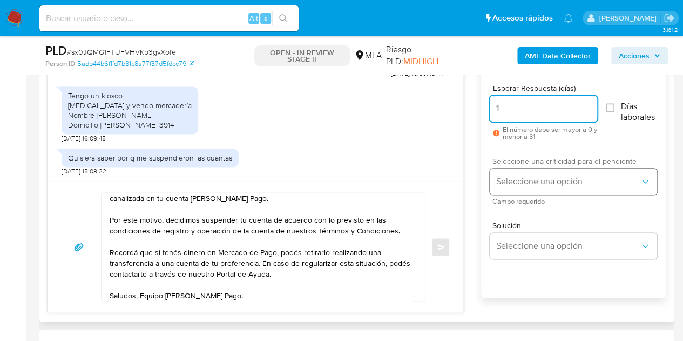
type input "1"
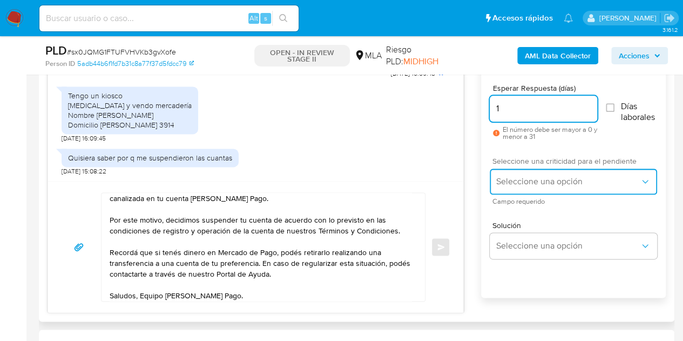
click at [525, 180] on span "Seleccione una opción" at bounding box center [568, 181] width 144 height 11
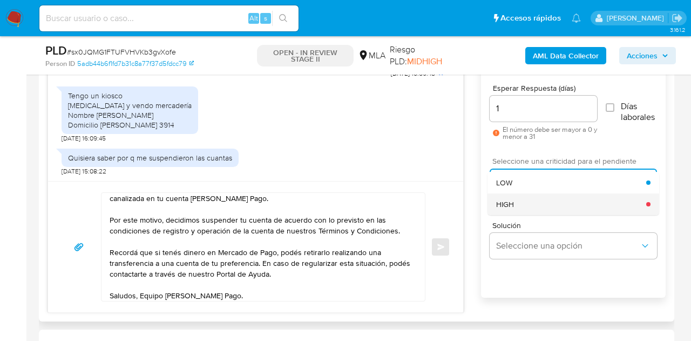
click at [523, 200] on div "HIGH" at bounding box center [571, 204] width 150 height 22
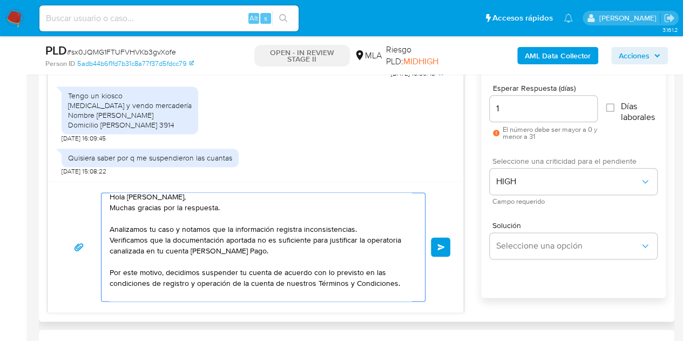
scroll to position [0, 0]
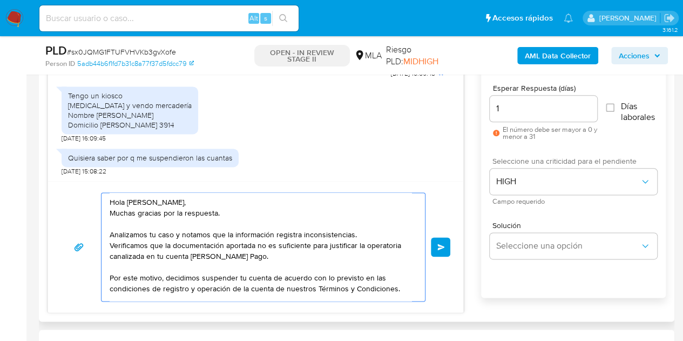
click at [158, 199] on textarea "Hola Joana Belen, Muchas gracias por la respuesta. Analizamos tu caso y notamos…" at bounding box center [261, 247] width 302 height 108
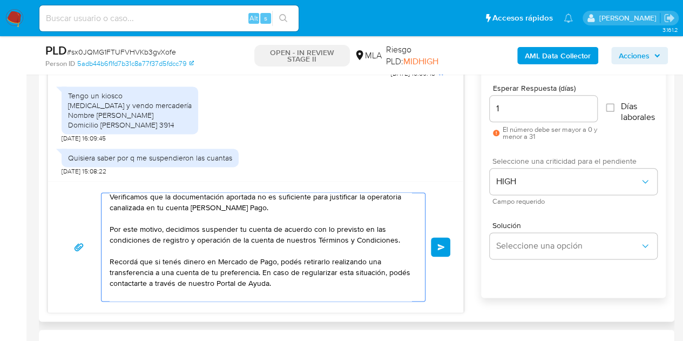
scroll to position [62, 0]
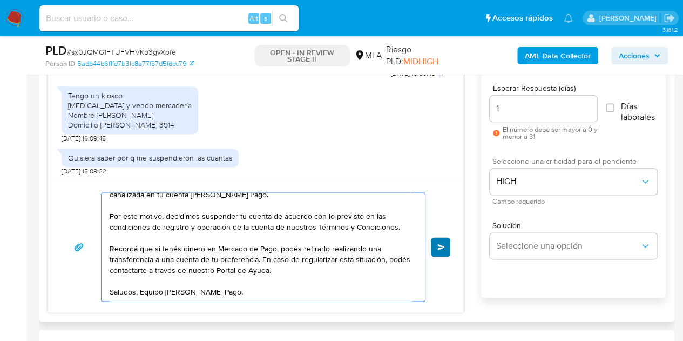
type textarea "Hola Joana Belén, Muchas gracias por la respuesta. Analizamos tu caso y notamos…"
click at [441, 247] on span "Enviar" at bounding box center [441, 246] width 8 height 6
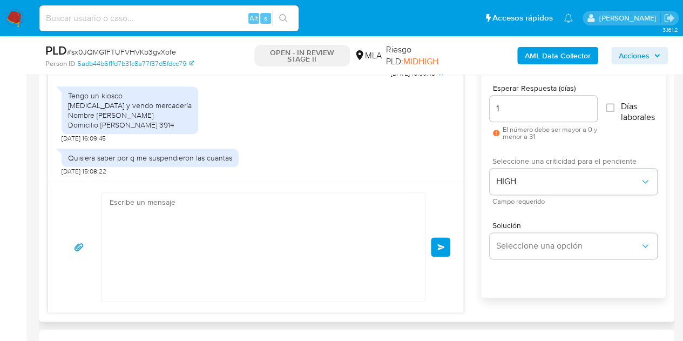
scroll to position [0, 0]
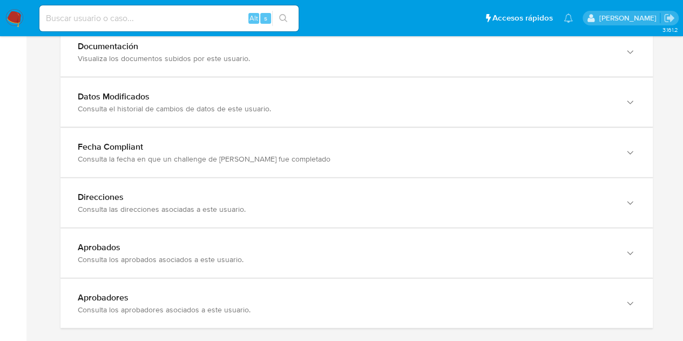
scroll to position [1171, 0]
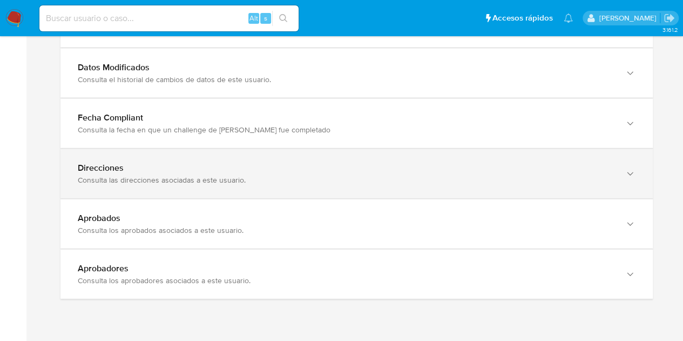
click at [584, 162] on div "Direcciones" at bounding box center [346, 167] width 536 height 11
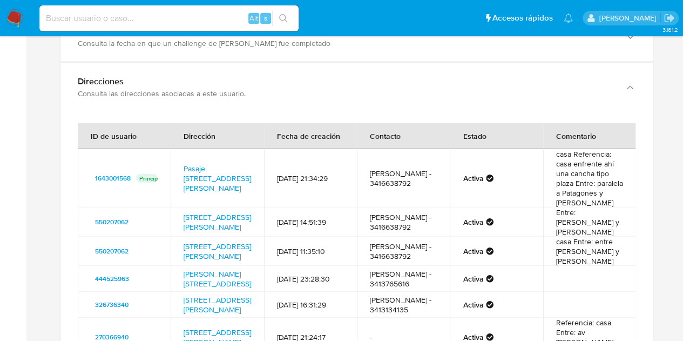
scroll to position [1306, 0]
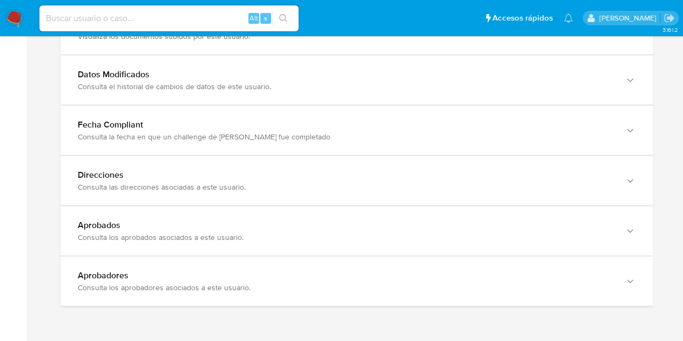
scroll to position [1185, 0]
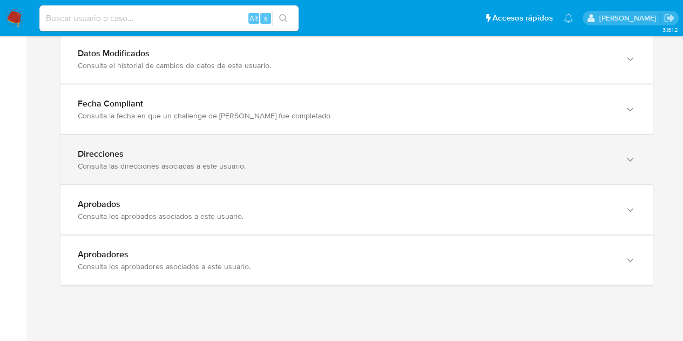
drag, startPoint x: 595, startPoint y: 158, endPoint x: 606, endPoint y: 165, distance: 12.9
click at [595, 161] on div "Consulta las direcciones asociadas a este usuario." at bounding box center [346, 166] width 536 height 10
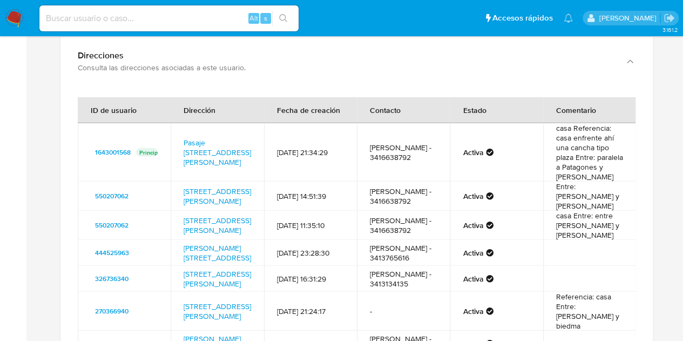
scroll to position [1288, 0]
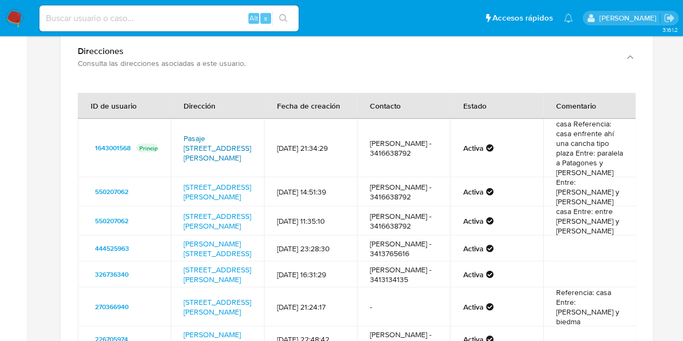
click at [200, 133] on link "Pasaje Pasaje Cerrillo 3914, Rosario, Santa Fe, 2010, Argentina 3914" at bounding box center [216, 148] width 67 height 30
click at [207, 199] on link "Pasaje Cerrillo 3914, Rosario, Santa Fe, 2010, Argentina 3914" at bounding box center [216, 191] width 67 height 21
click at [214, 264] on link "Pasaje Cerrillo 3914, Rosario, Santa Fe, 2000, Argentina 3914" at bounding box center [216, 274] width 67 height 21
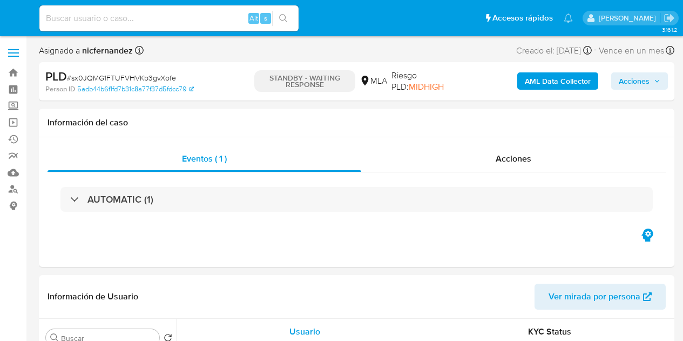
select select "10"
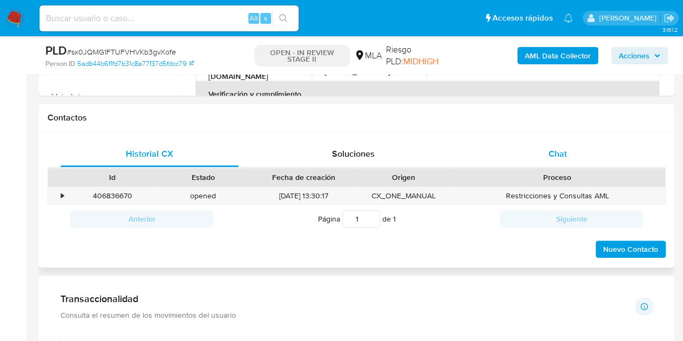
scroll to position [463, 0]
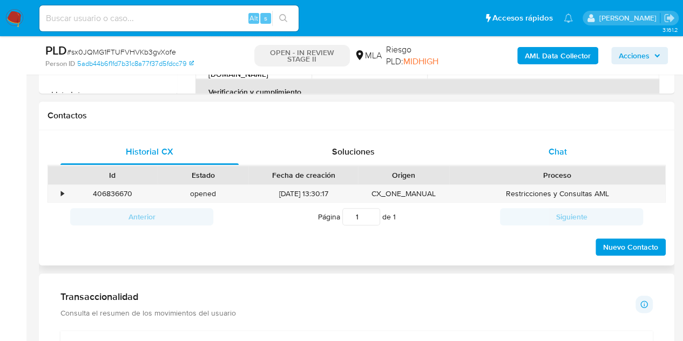
click at [567, 150] on div "Chat" at bounding box center [557, 152] width 178 height 26
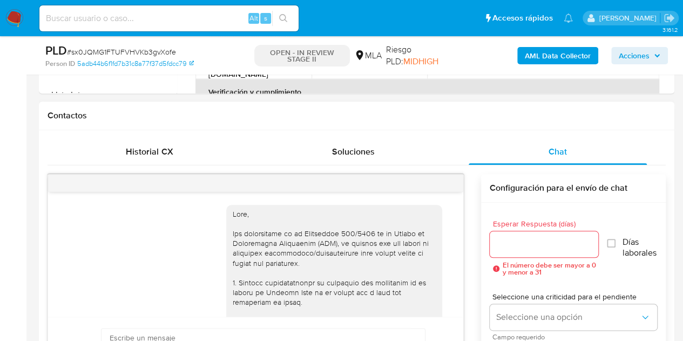
scroll to position [1119, 0]
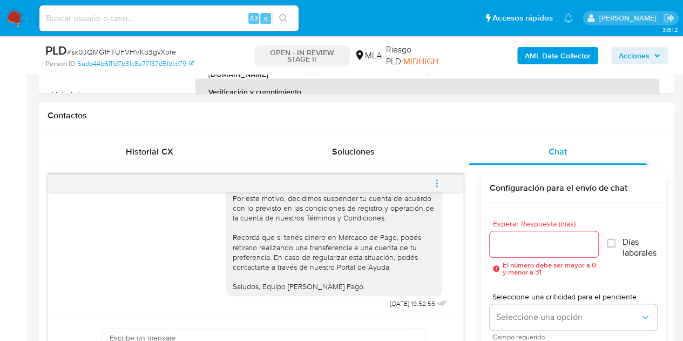
click at [439, 180] on icon "menu-action" at bounding box center [437, 183] width 10 height 10
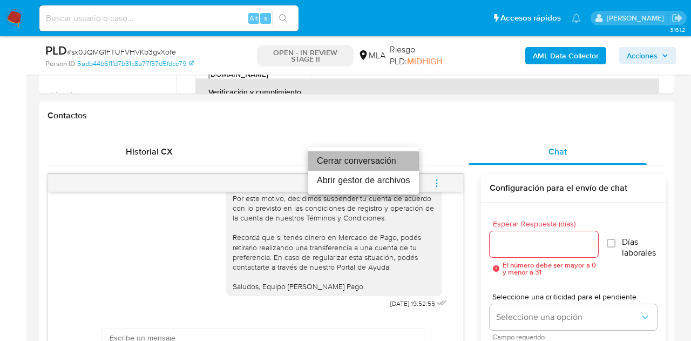
click at [393, 161] on li "Cerrar conversación" at bounding box center [363, 160] width 111 height 19
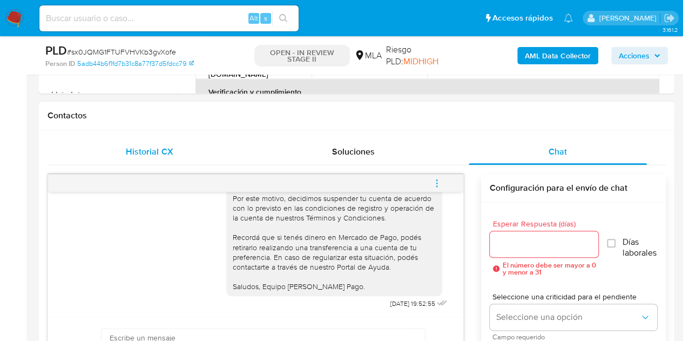
click at [155, 145] on span "Historial CX" at bounding box center [149, 151] width 47 height 12
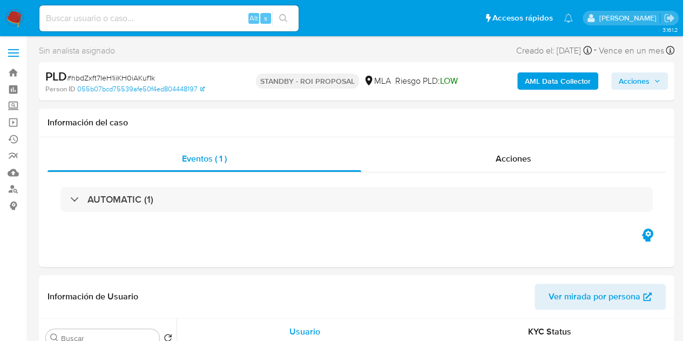
select select "10"
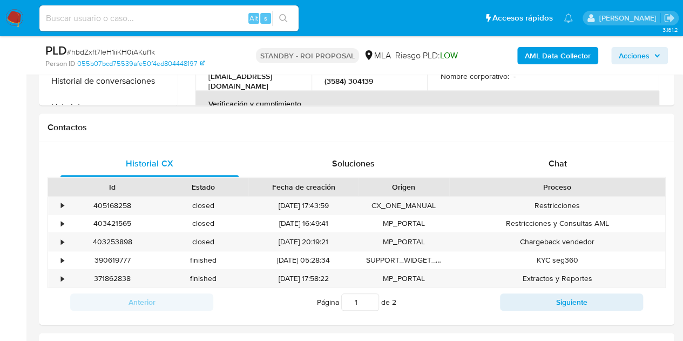
scroll to position [477, 0]
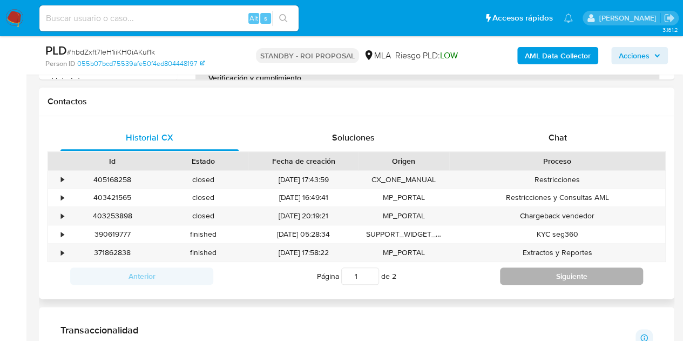
click at [565, 269] on button "Siguiente" at bounding box center [571, 275] width 143 height 17
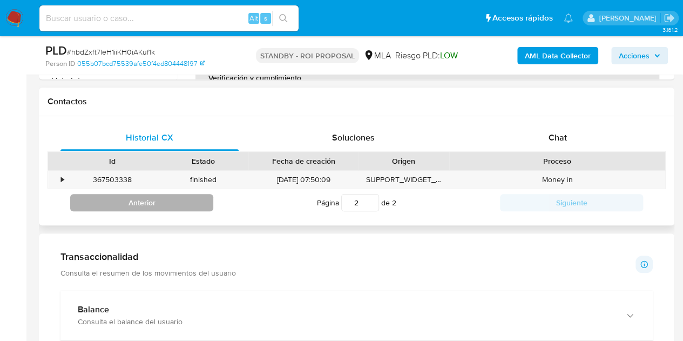
click at [201, 202] on button "Anterior" at bounding box center [141, 202] width 143 height 17
type input "1"
